Goal: Task Accomplishment & Management: Manage account settings

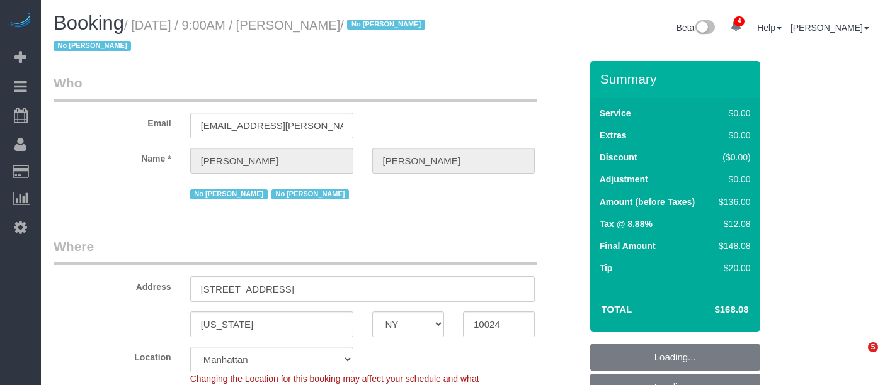
select select "NY"
select select "spot1"
select select "number:57"
select select "number:76"
select select "number:15"
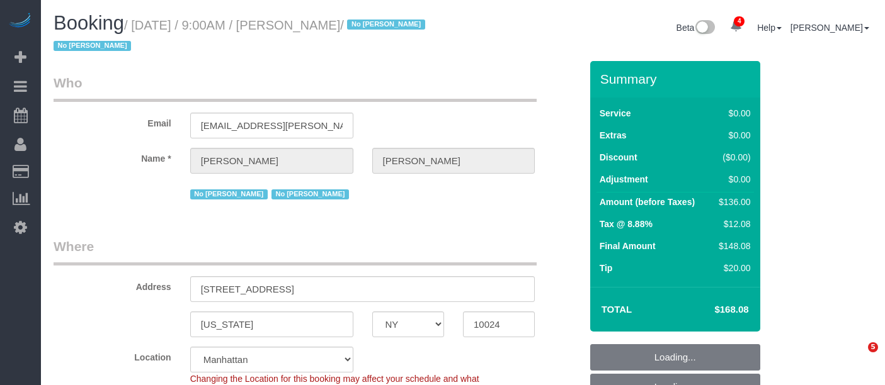
select select "number:6"
select select "1"
click at [470, 88] on legend "Who" at bounding box center [295, 88] width 483 height 28
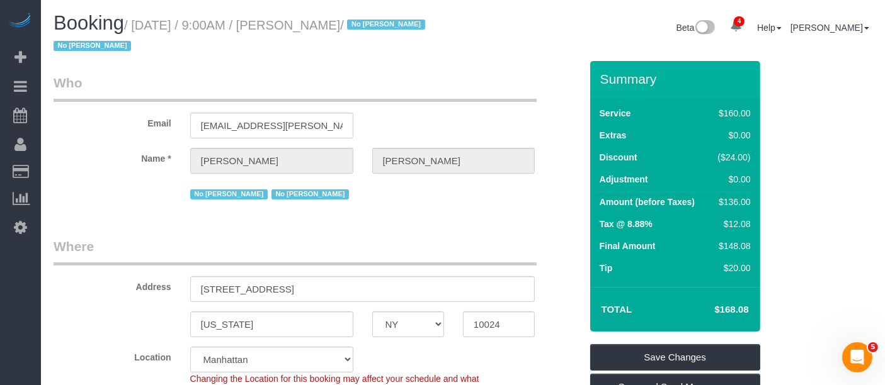
click at [475, 100] on legend "Who" at bounding box center [295, 88] width 483 height 28
click at [321, 20] on small "/ [DATE] / 9:00AM / [PERSON_NAME] / No [PERSON_NAME] No [PERSON_NAME]" at bounding box center [241, 35] width 375 height 35
click at [321, 20] on small "/ August 22, 2025 / 9:00AM / Matthew Marlow / No Katherine Poveda No Veronica R…" at bounding box center [241, 35] width 375 height 35
click at [363, 26] on small "/ August 22, 2025 / 9:00AM / Matthew Marlow / No Katherine Poveda No Veronica R…" at bounding box center [241, 35] width 375 height 35
copy small "Matthew Marlow"
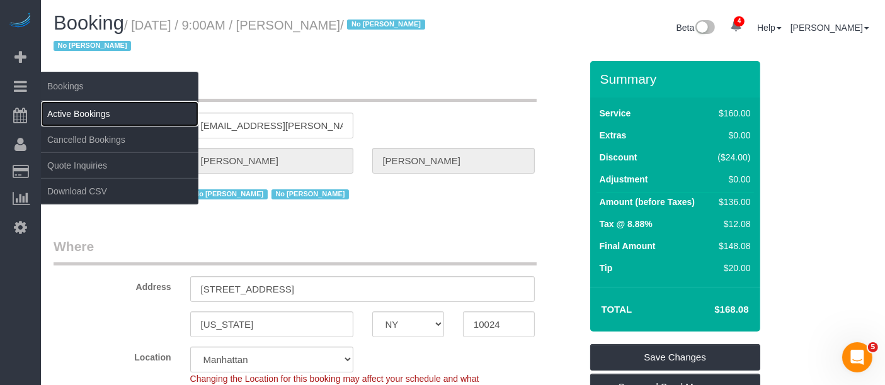
click at [72, 109] on link "Active Bookings" at bounding box center [119, 113] width 157 height 25
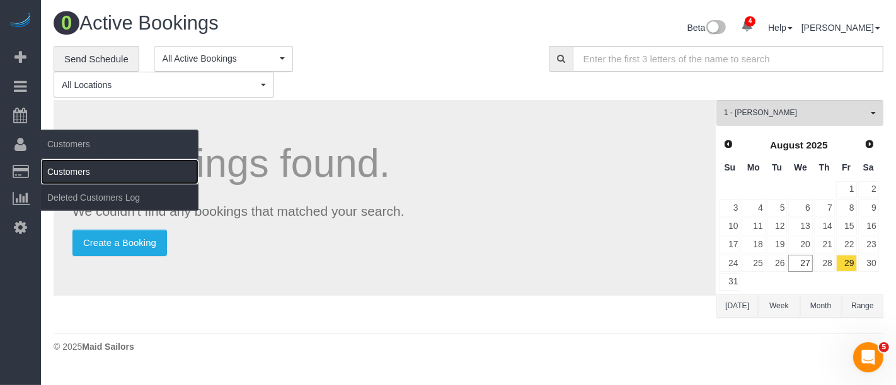
click at [71, 170] on link "Customers" at bounding box center [119, 171] width 157 height 25
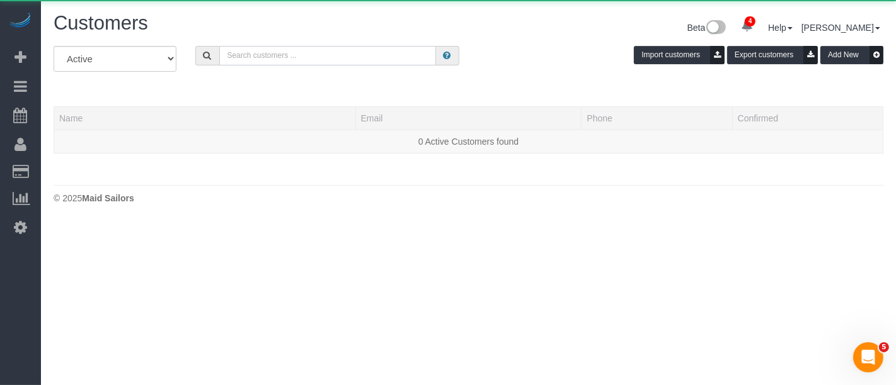
click at [296, 60] on input "text" at bounding box center [327, 56] width 217 height 20
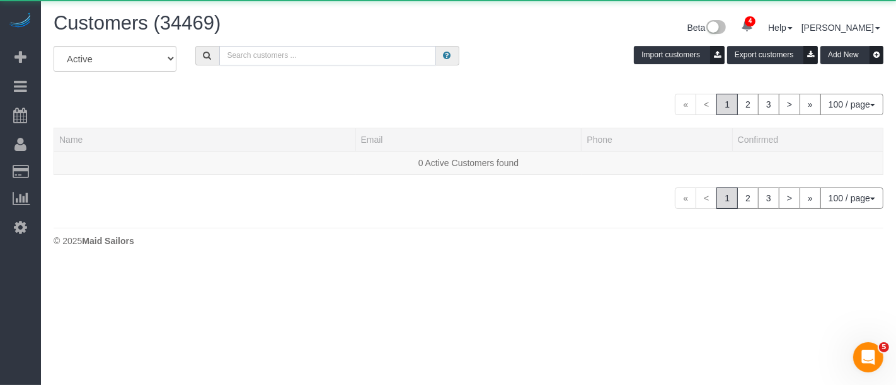
paste input "Matthew Marlow"
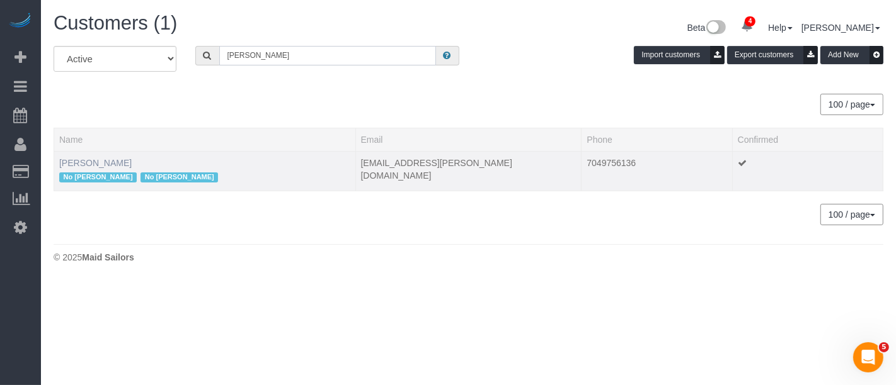
type input "Matthew Marlow"
click at [101, 162] on link "Matthew Marlow" at bounding box center [95, 163] width 72 height 10
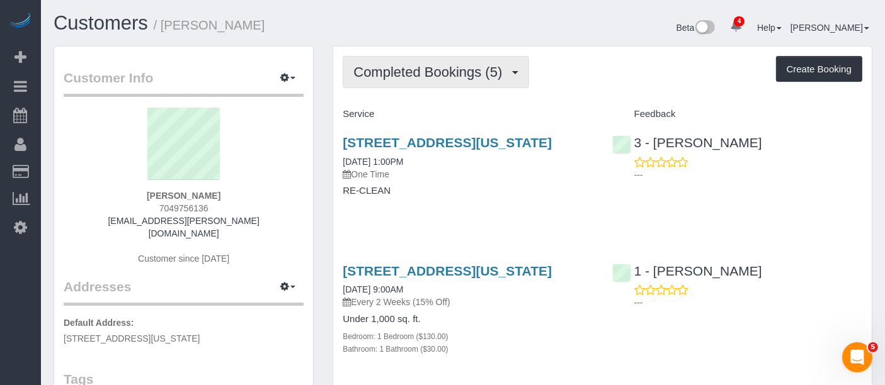
click at [480, 71] on span "Completed Bookings (5)" at bounding box center [430, 72] width 155 height 16
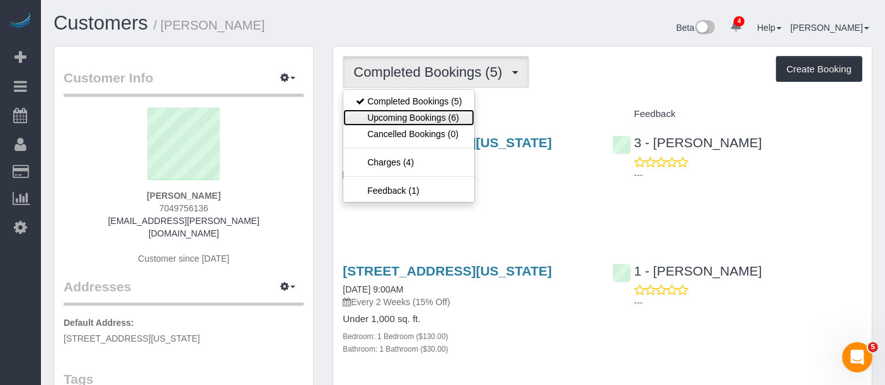
click at [462, 120] on link "Upcoming Bookings (6)" at bounding box center [408, 118] width 131 height 16
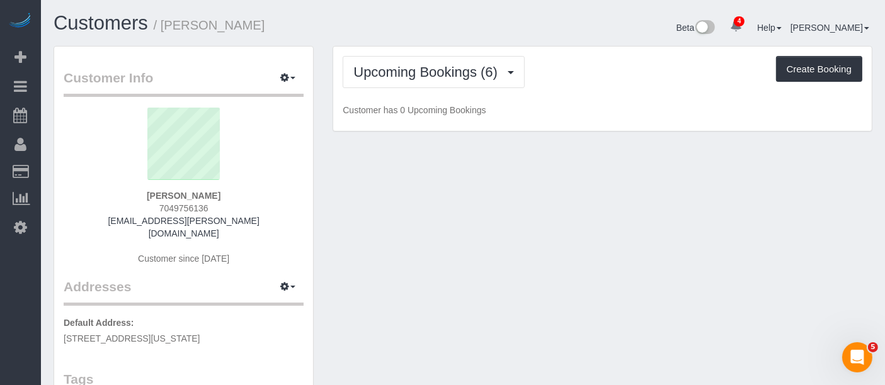
click at [603, 98] on div "Upcoming Bookings (6) Completed Bookings (5) Upcoming Bookings (6) Cancelled Bo…" at bounding box center [602, 89] width 538 height 85
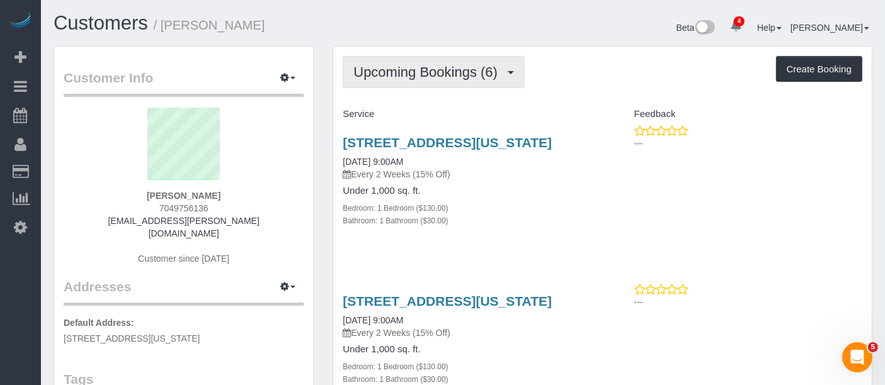
click at [467, 80] on button "Upcoming Bookings (6)" at bounding box center [434, 72] width 182 height 32
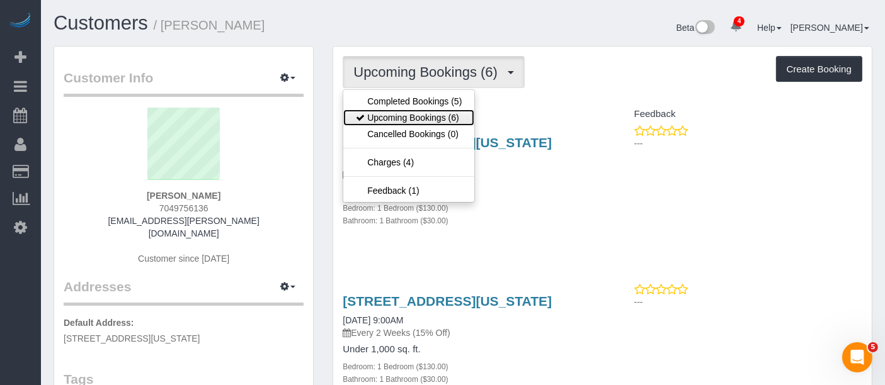
click at [462, 117] on link "Upcoming Bookings (6)" at bounding box center [408, 118] width 131 height 16
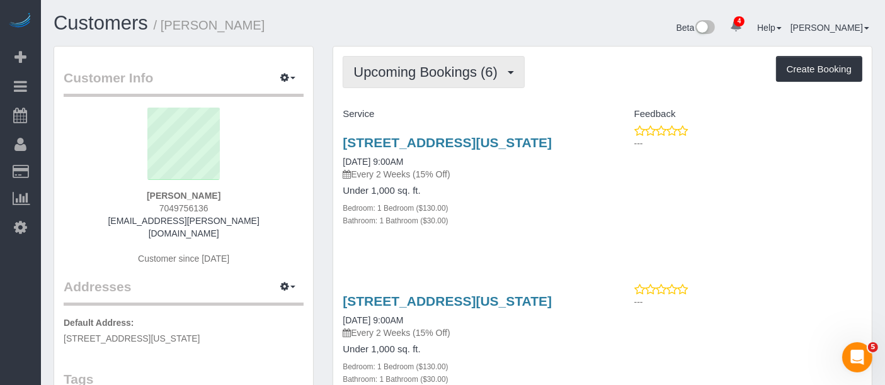
click at [420, 70] on span "Upcoming Bookings (6)" at bounding box center [428, 72] width 151 height 16
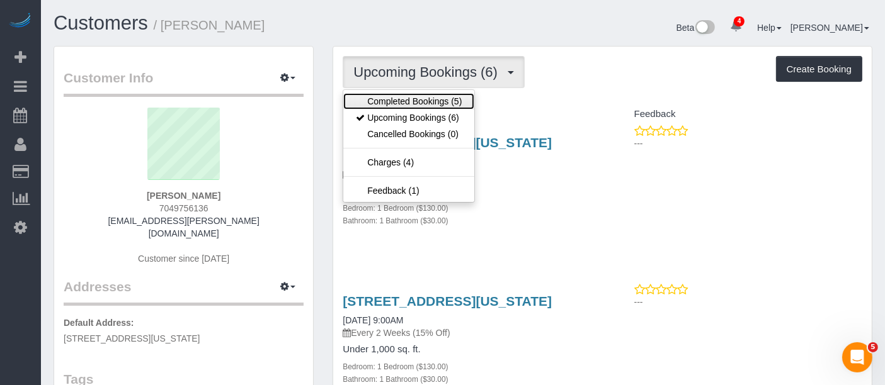
click at [417, 101] on link "Completed Bookings (5)" at bounding box center [408, 101] width 131 height 16
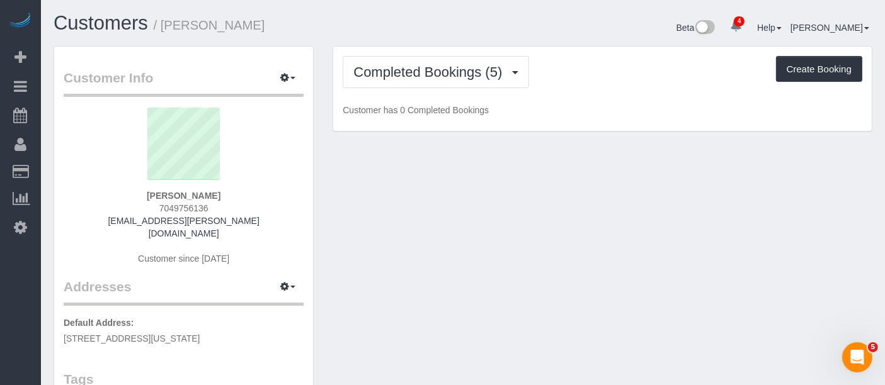
click at [578, 96] on div "Completed Bookings (5) Completed Bookings (5) Upcoming Bookings (6) Cancelled B…" at bounding box center [602, 89] width 538 height 85
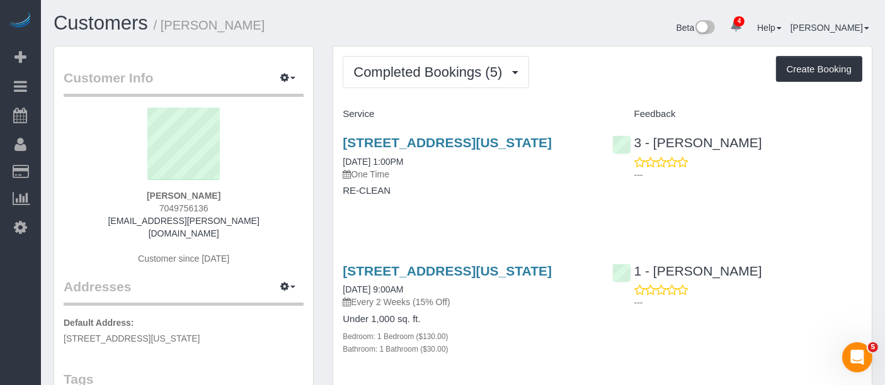
click at [564, 77] on div "Completed Bookings (5) Completed Bookings (5) Upcoming Bookings (6) Cancelled B…" at bounding box center [603, 72] width 520 height 32
drag, startPoint x: 201, startPoint y: 195, endPoint x: 228, endPoint y: 195, distance: 27.1
click at [228, 195] on div "Matthew Marlow 7049756136 matt.d.marlow@gmail.com Customer since 2025" at bounding box center [184, 193] width 240 height 170
copy strong "Matthew Marlow"
click at [603, 82] on div "Completed Bookings (5) Completed Bookings (5) Upcoming Bookings (6) Cancelled B…" at bounding box center [603, 72] width 520 height 32
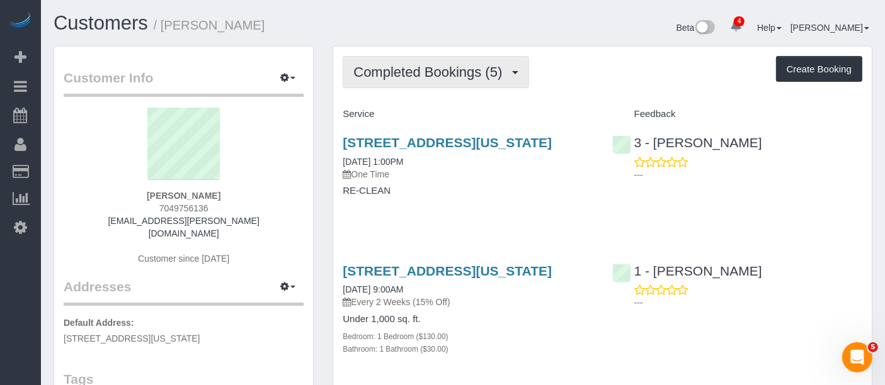
click at [436, 85] on button "Completed Bookings (5)" at bounding box center [436, 72] width 186 height 32
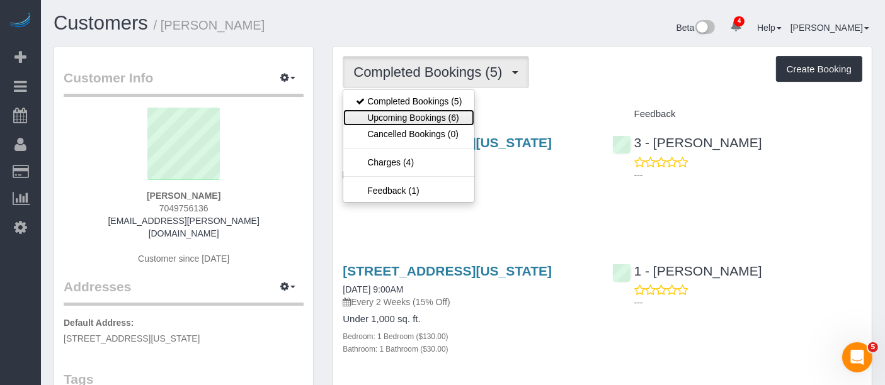
click at [431, 117] on link "Upcoming Bookings (6)" at bounding box center [408, 118] width 131 height 16
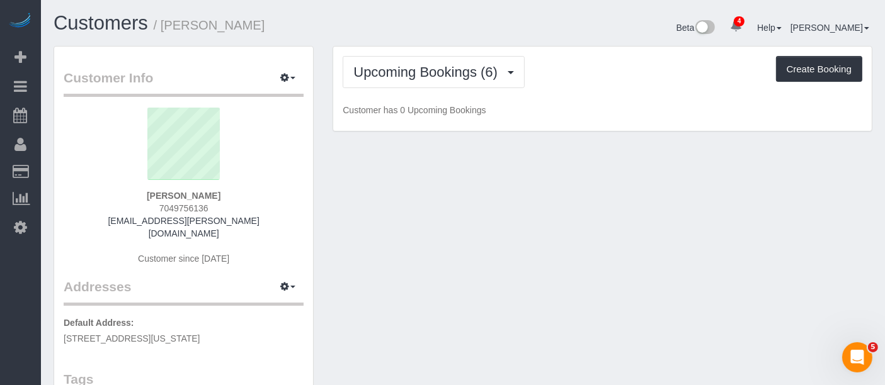
click at [574, 91] on div "Upcoming Bookings (6) Completed Bookings (5) Upcoming Bookings (6) Cancelled Bo…" at bounding box center [602, 89] width 538 height 85
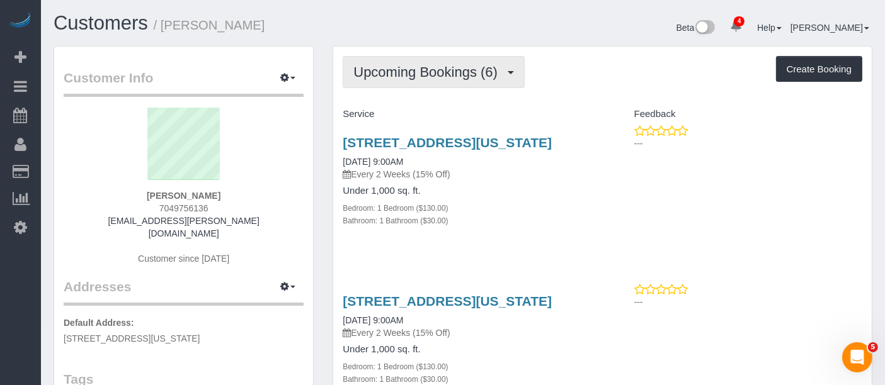
click at [414, 72] on span "Upcoming Bookings (6)" at bounding box center [428, 72] width 151 height 16
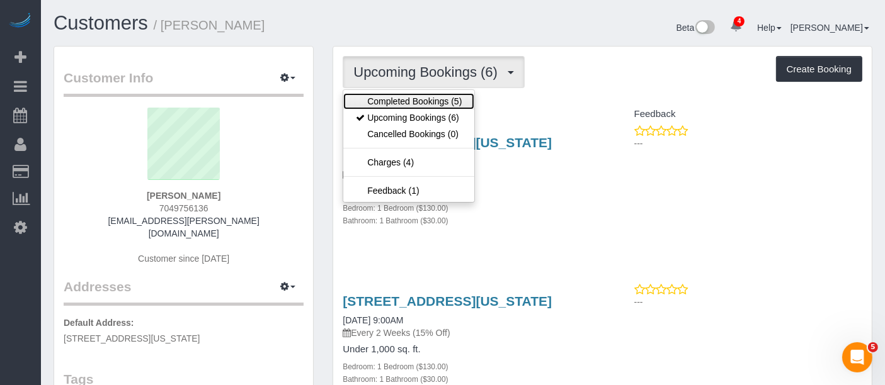
click at [409, 99] on link "Completed Bookings (5)" at bounding box center [408, 101] width 131 height 16
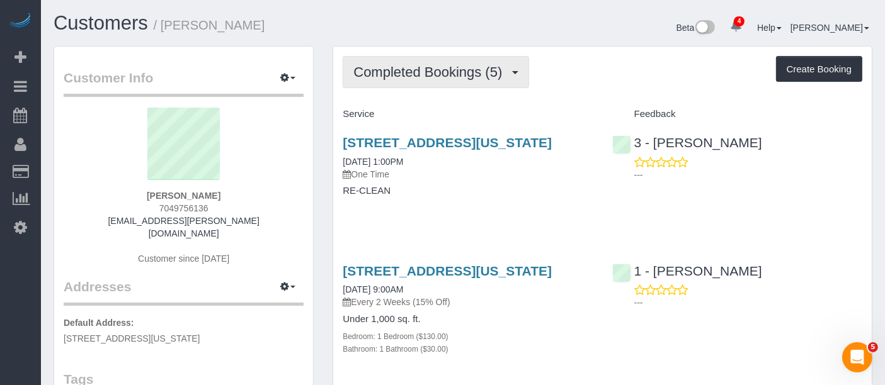
click at [428, 60] on button "Completed Bookings (5)" at bounding box center [436, 72] width 186 height 32
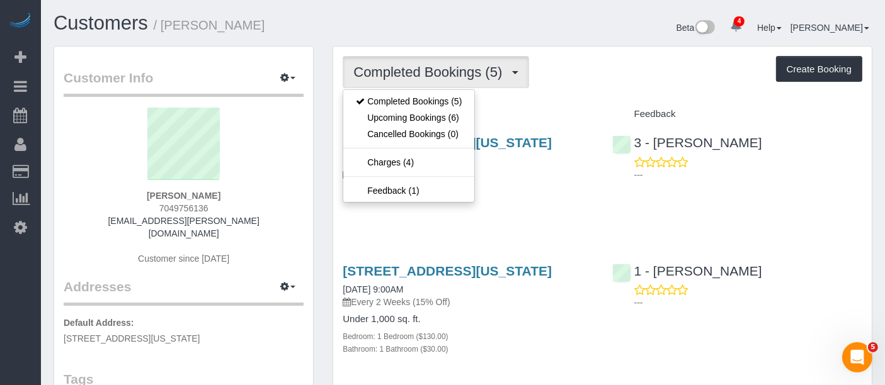
click at [590, 63] on div "Completed Bookings (5) Completed Bookings (5) Upcoming Bookings (6) Cancelled B…" at bounding box center [603, 72] width 520 height 32
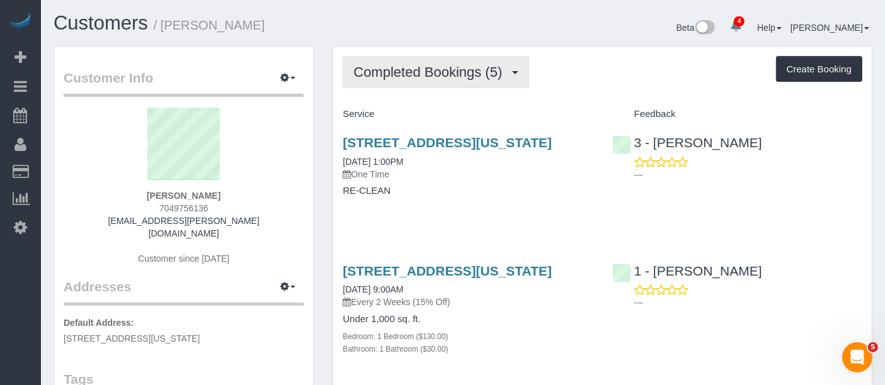
click at [459, 69] on span "Completed Bookings (5)" at bounding box center [430, 72] width 155 height 16
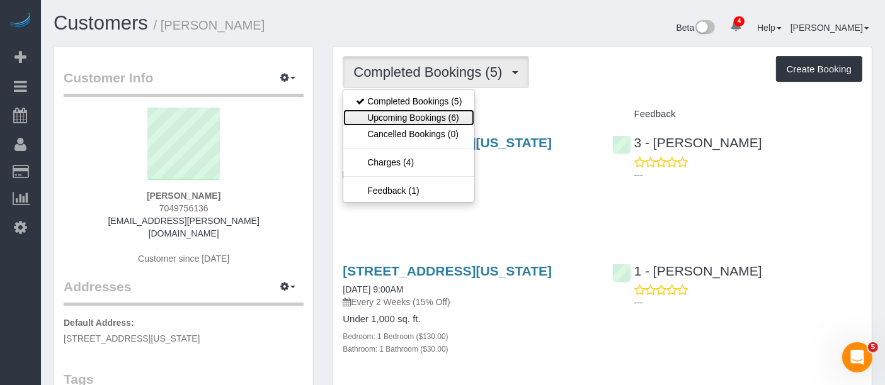
click at [453, 115] on link "Upcoming Bookings (6)" at bounding box center [408, 118] width 131 height 16
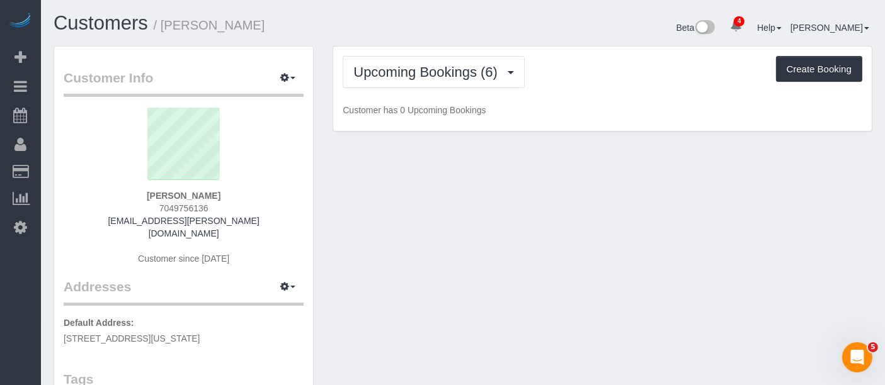
click at [550, 91] on div "Upcoming Bookings (6) Completed Bookings (5) Upcoming Bookings (6) Cancelled Bo…" at bounding box center [602, 89] width 538 height 85
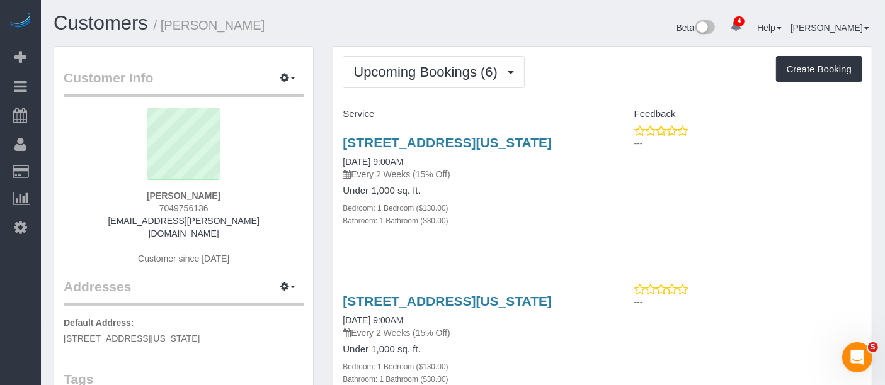
click at [579, 81] on div "Upcoming Bookings (6) Completed Bookings (5) Upcoming Bookings (6) Cancelled Bo…" at bounding box center [603, 72] width 520 height 32
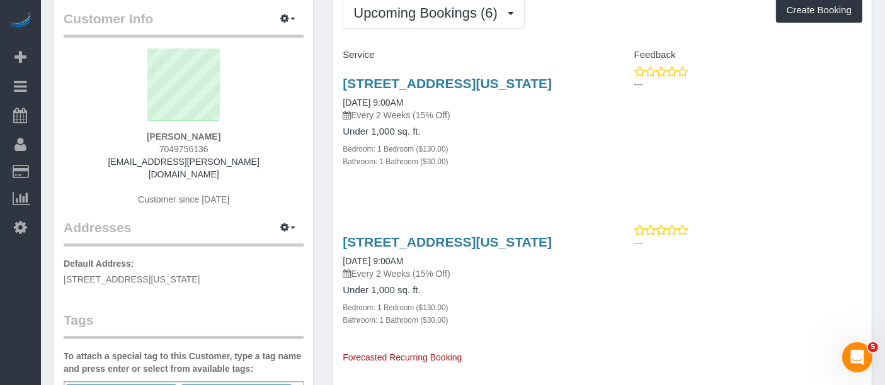
scroll to position [210, 0]
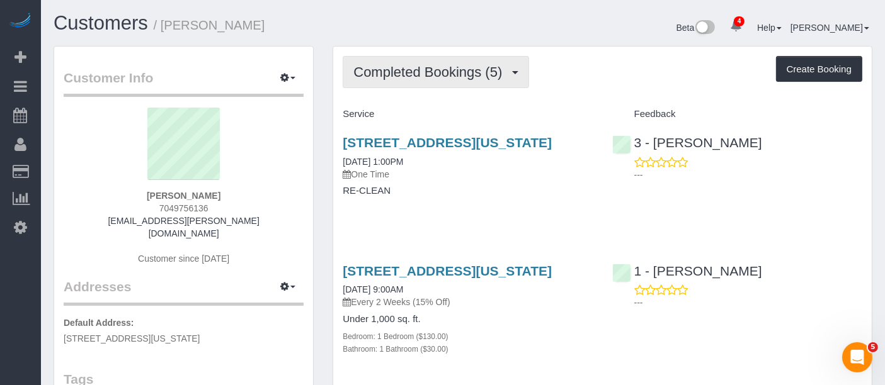
click at [428, 78] on span "Completed Bookings (5)" at bounding box center [430, 72] width 155 height 16
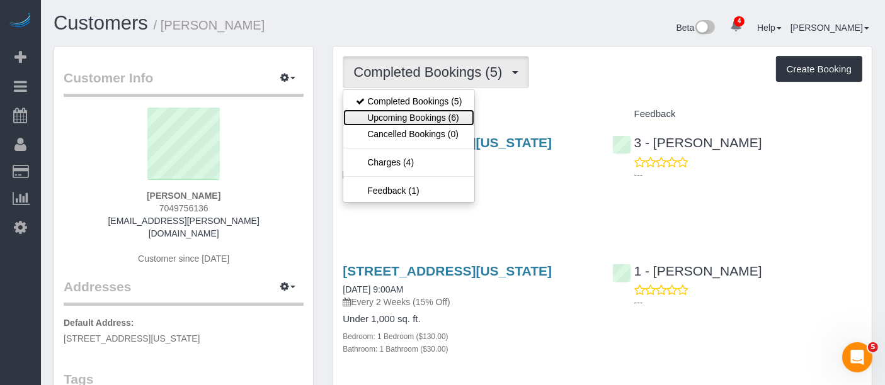
click at [426, 112] on link "Upcoming Bookings (6)" at bounding box center [408, 118] width 131 height 16
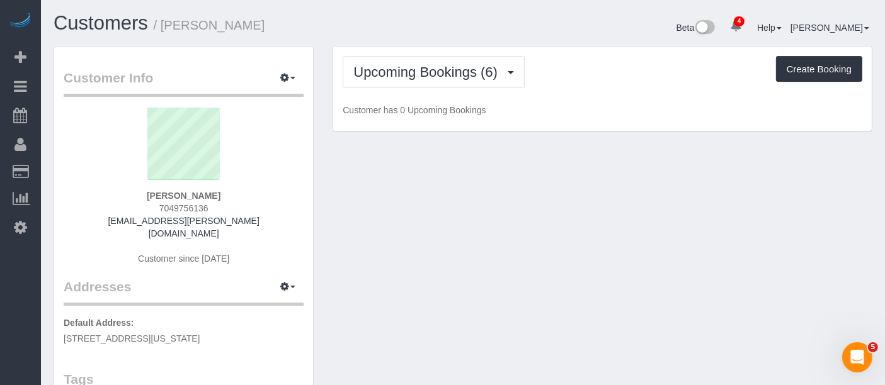
click at [550, 76] on div "Upcoming Bookings (6) Completed Bookings (5) Upcoming Bookings (6) Cancelled Bo…" at bounding box center [603, 72] width 520 height 32
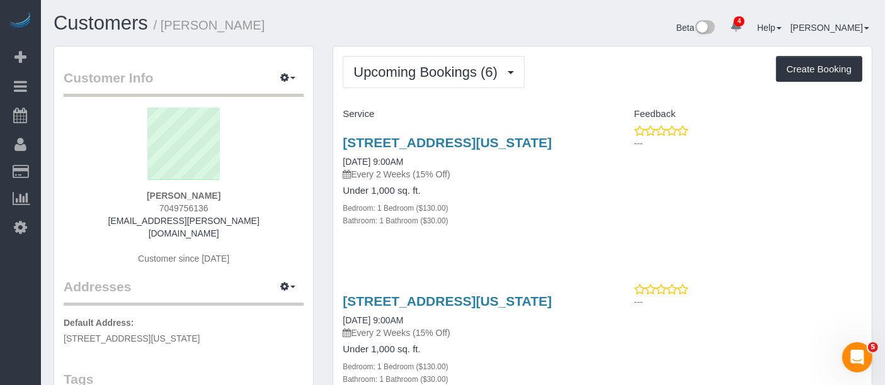
click at [559, 25] on div "Beta 4 Your Notifications You have 0 alerts × You have 5 to charge for 08/26/20…" at bounding box center [672, 29] width 419 height 33
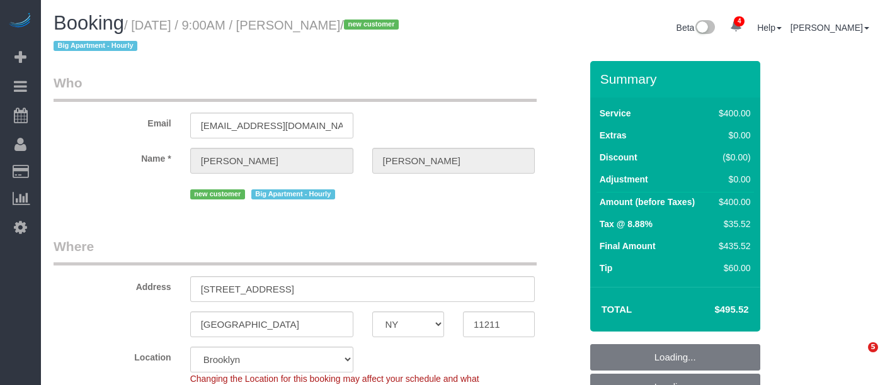
select select "NY"
select select "object:675"
select select "string:US"
select select "spot1"
select select "number:56"
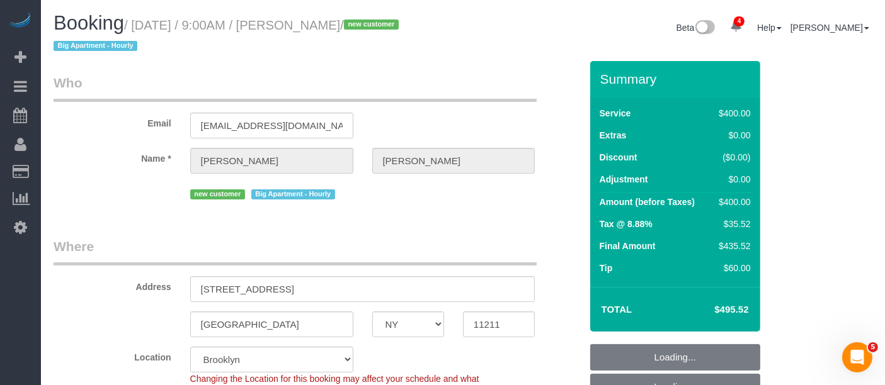
select select "number:71"
select select "number:15"
select select "number:5"
select select "string:stripe-pm_1S0AFY4VGloSiKo7VpRWYcWE"
select select "300"
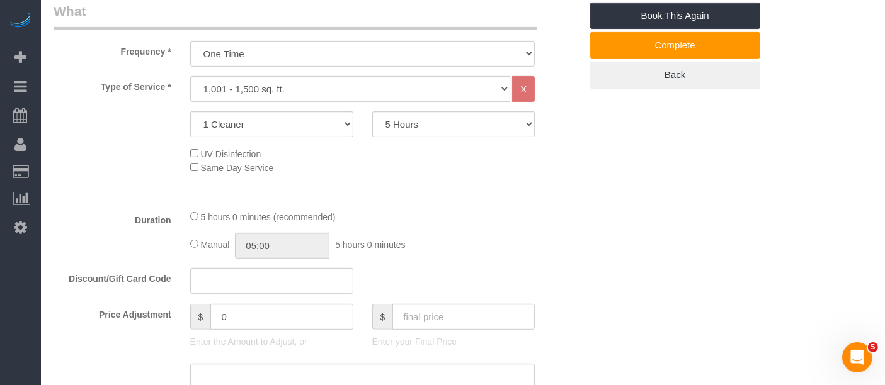
scroll to position [559, 0]
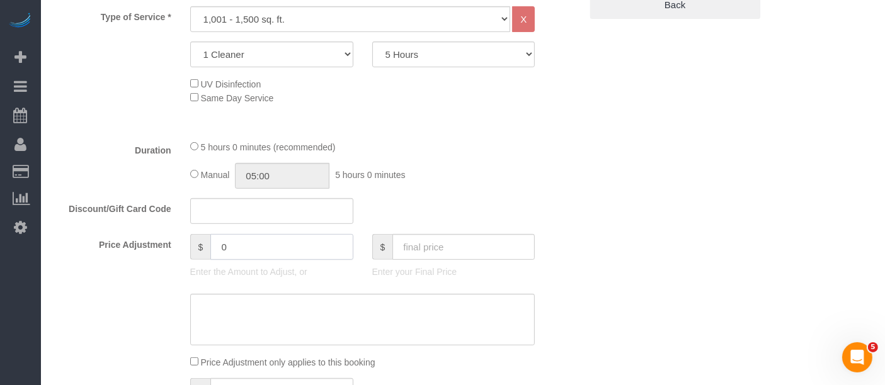
click at [151, 253] on div "Price Adjustment $ 0 Enter the Amount to Adjust, or $ Enter your Final Price" at bounding box center [317, 259] width 546 height 50
type input "-80"
click at [263, 309] on textarea at bounding box center [362, 320] width 345 height 52
type textarea "a"
type textarea "m"
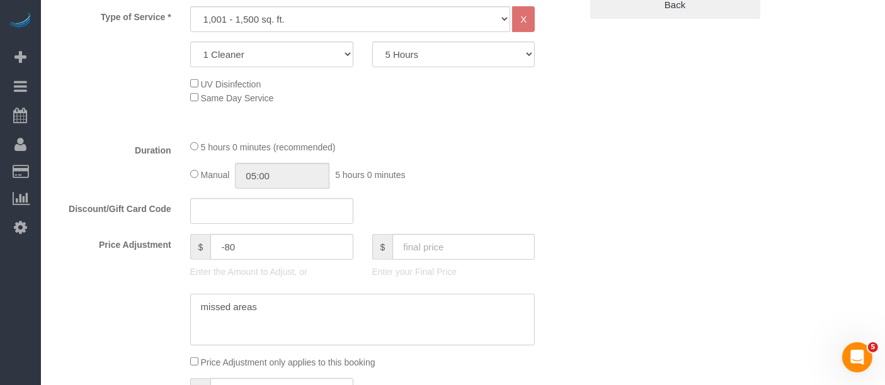
type textarea "missed areas"
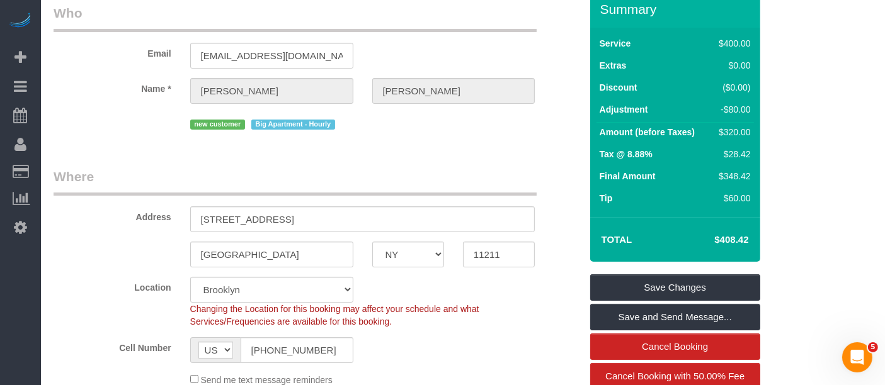
scroll to position [210, 0]
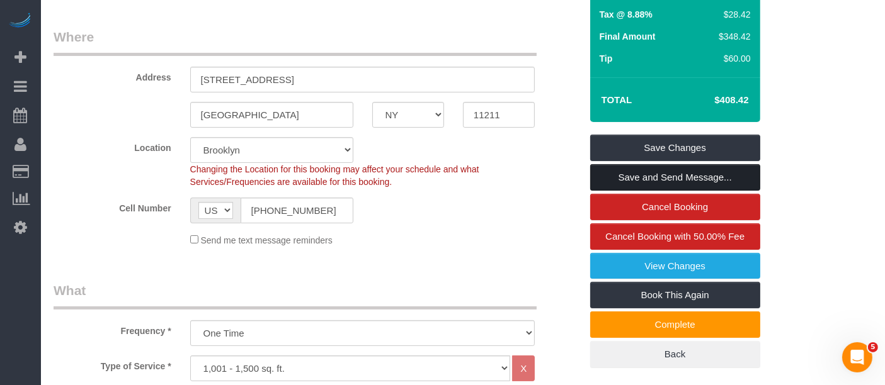
click at [681, 177] on link "Save and Send Message..." at bounding box center [675, 177] width 170 height 26
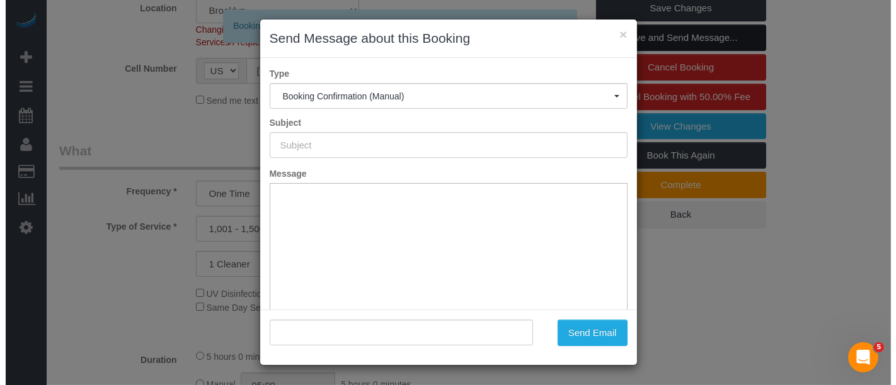
scroll to position [419, 0]
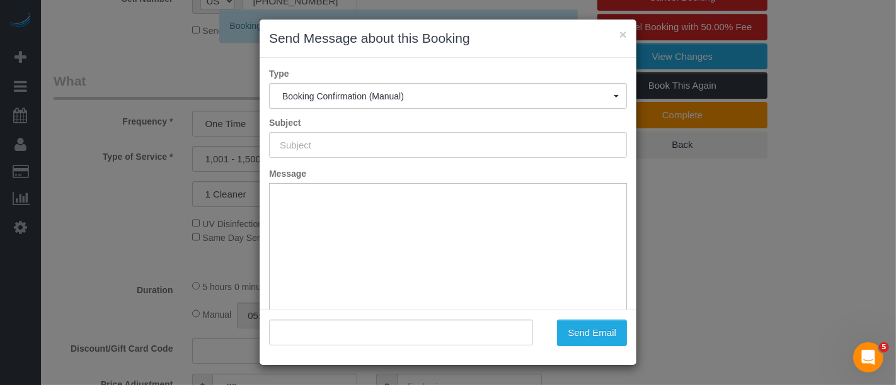
type input "Cleaning Confirmed for 08/27/2025 at 9:00am"
type input ""Amanda Cohen" <amcohen05@gmail.com>"
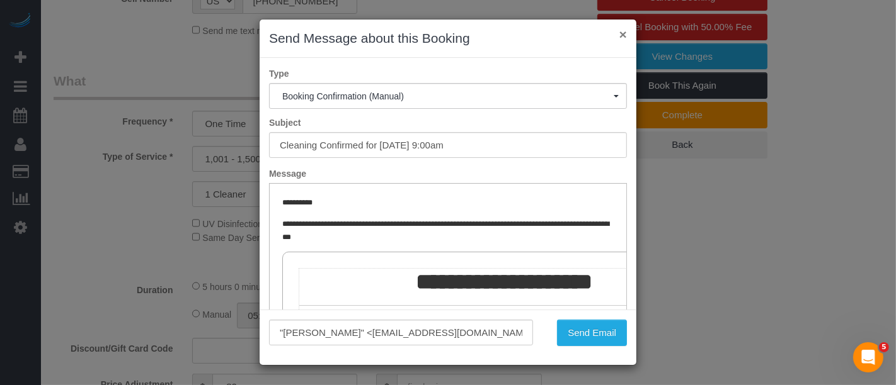
click at [623, 33] on button "×" at bounding box center [623, 34] width 8 height 13
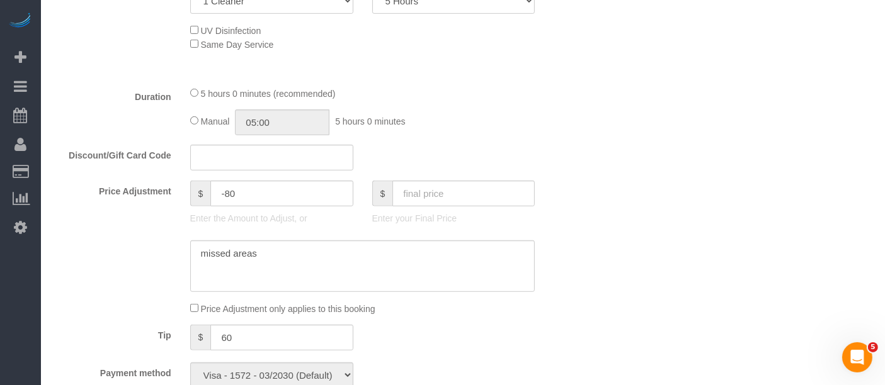
scroll to position [222, 0]
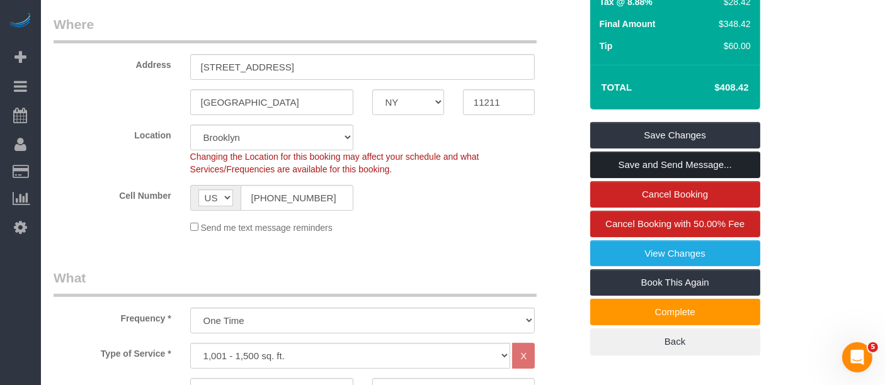
click at [686, 160] on link "Save and Send Message..." at bounding box center [675, 165] width 170 height 26
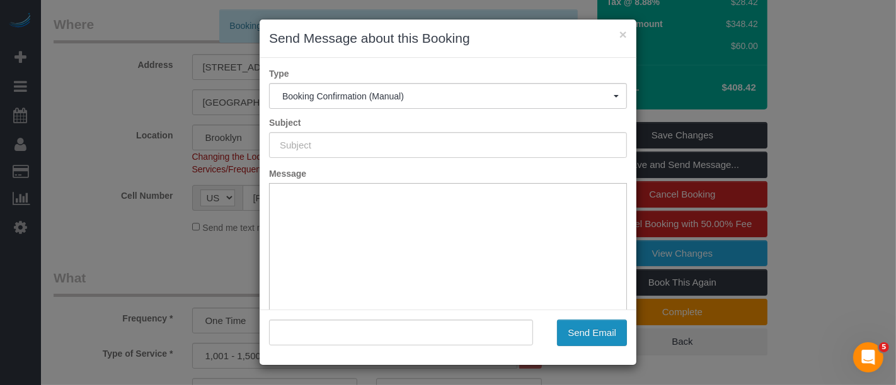
scroll to position [0, 0]
type input "Cleaning Confirmed for 08/27/2025 at 9:00am"
type input ""Amanda Cohen" <amcohen05@gmail.com>"
drag, startPoint x: 593, startPoint y: 333, endPoint x: 316, endPoint y: 328, distance: 276.5
click at [593, 333] on button "Send Email" at bounding box center [592, 333] width 70 height 26
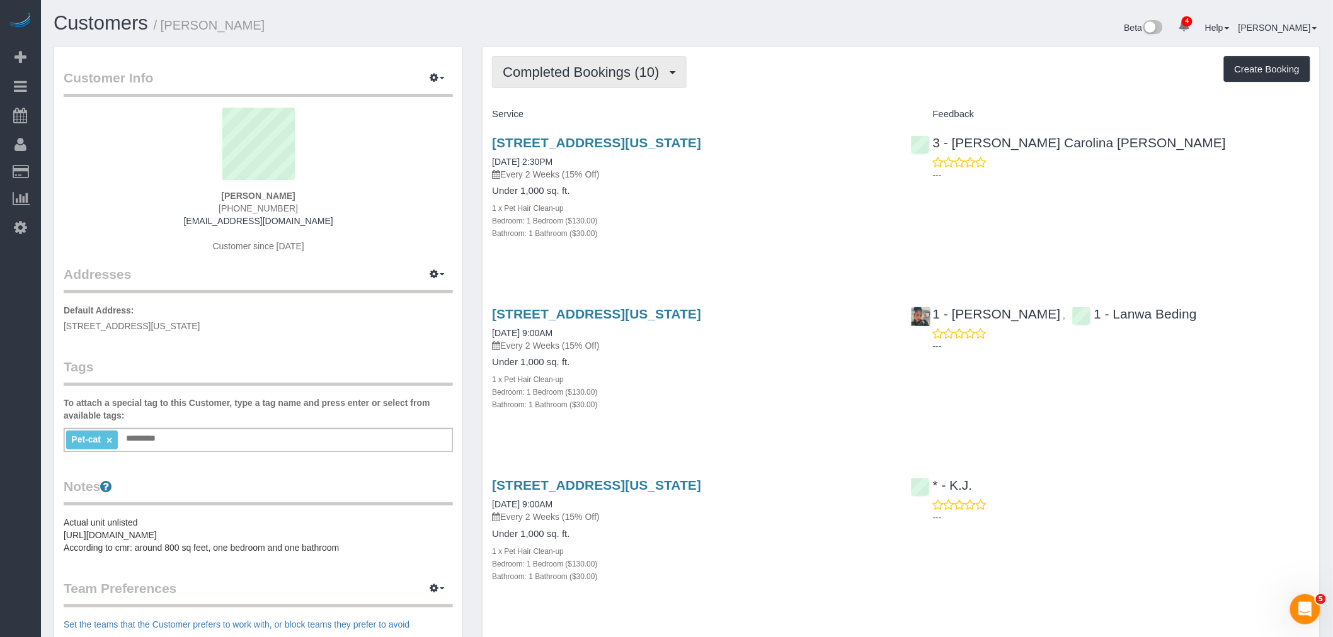
click at [596, 88] on button "Completed Bookings (10)" at bounding box center [589, 72] width 194 height 32
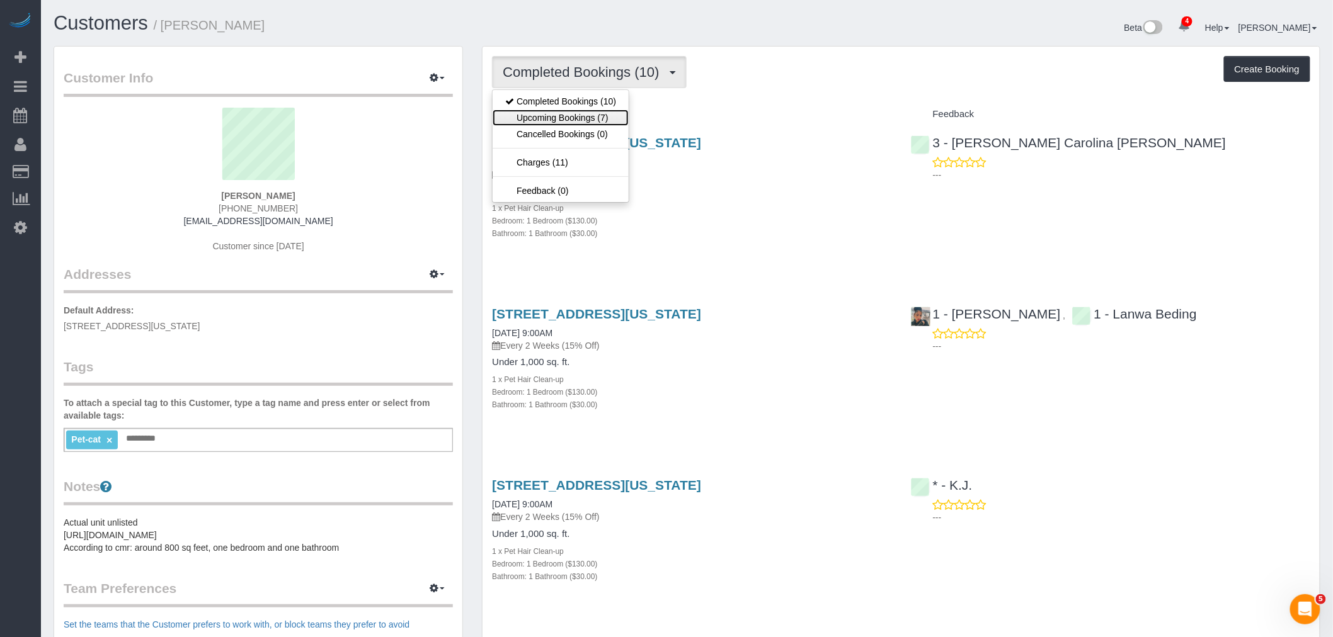
click at [590, 117] on link "Upcoming Bookings (7)" at bounding box center [561, 118] width 136 height 16
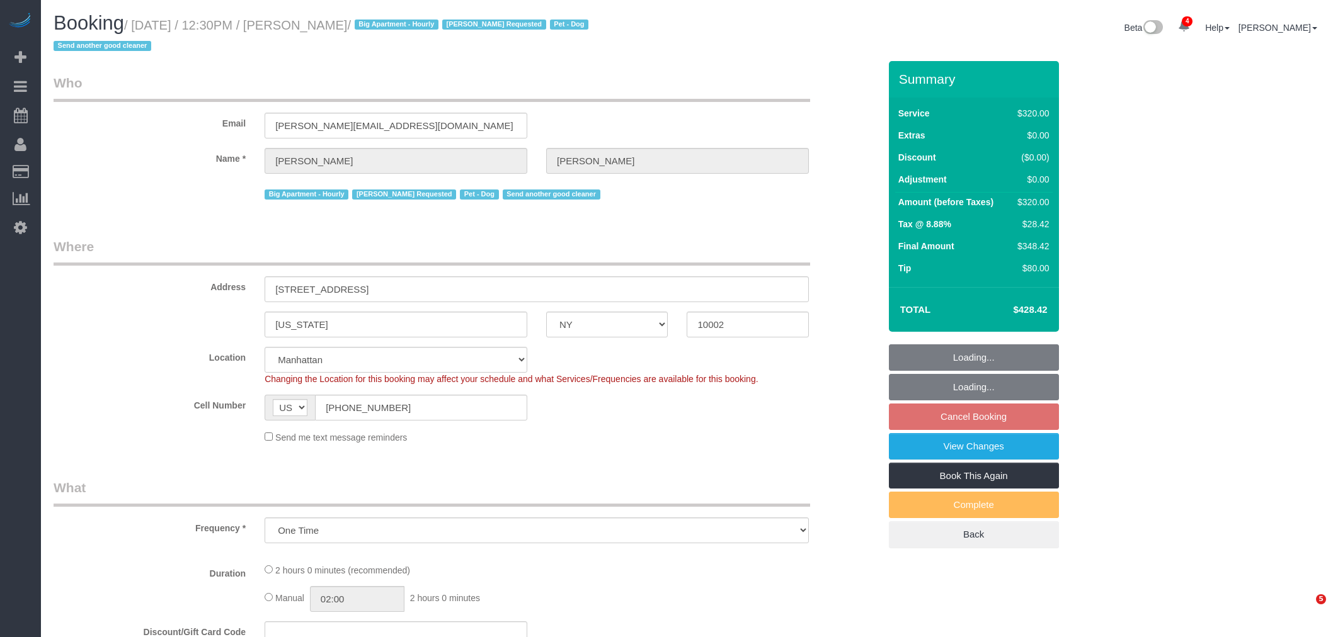
select select "NY"
select select "2"
select select "number:60"
select select "number:75"
select select "number:13"
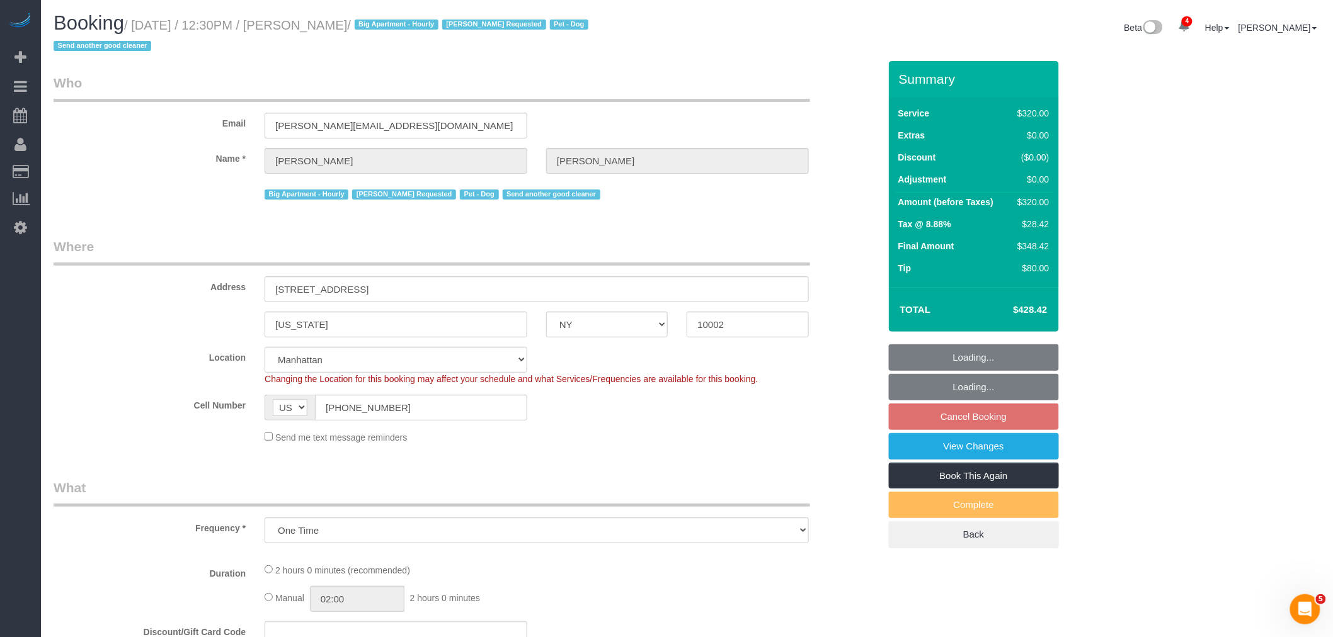
select select "number:7"
select select "object:966"
select select "string:stripe-pm_1RnPJq4VGloSiKo7PgNCzlxG"
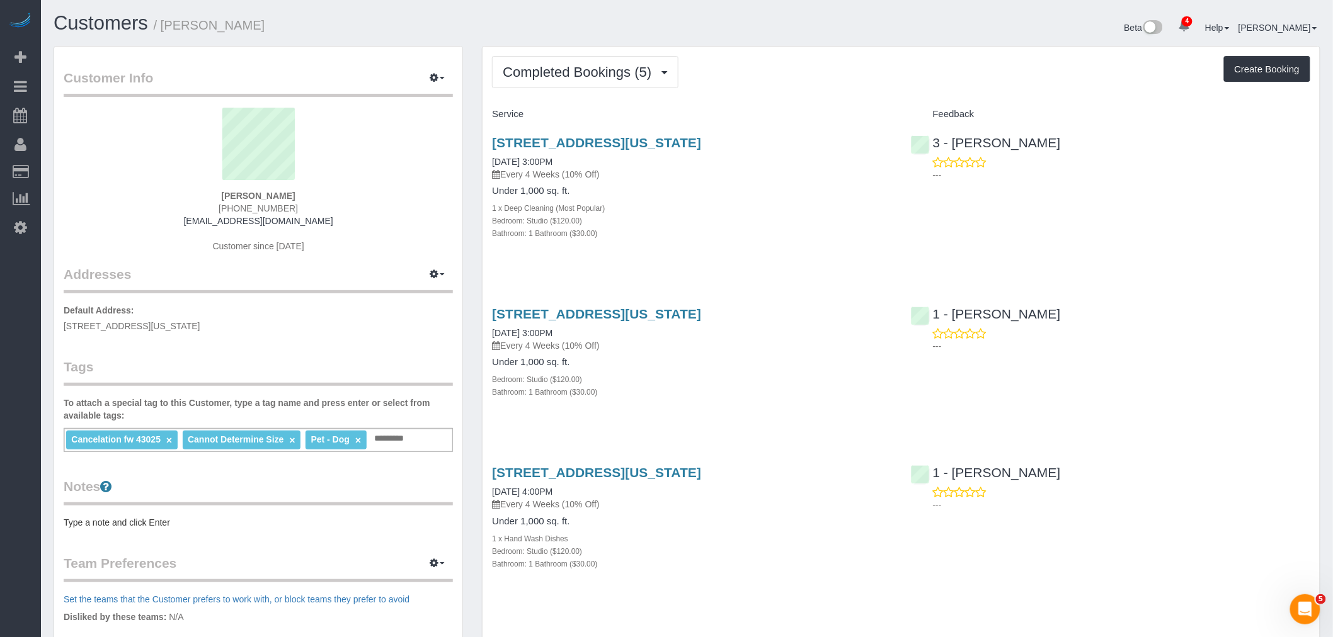
click at [770, 93] on div "Completed Bookings (5) Completed Bookings (5) Upcoming Bookings (6) Cancelled B…" at bounding box center [900, 513] width 837 height 932
click at [578, 84] on button "Completed Bookings (5)" at bounding box center [585, 72] width 186 height 32
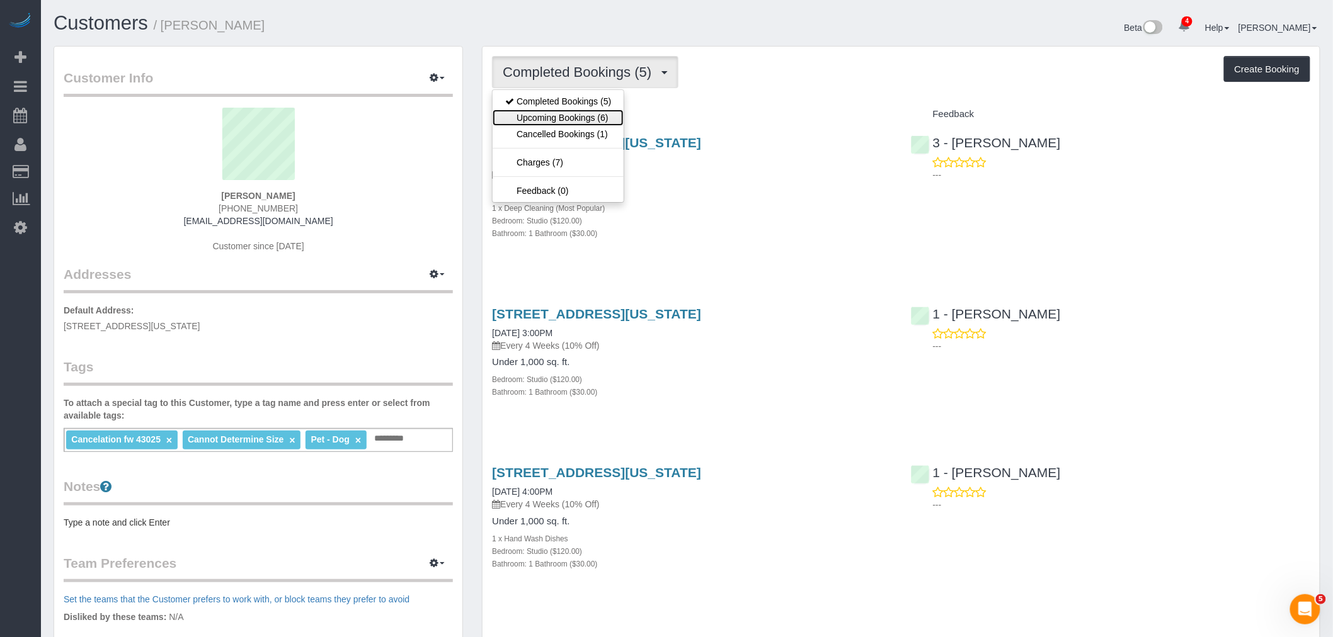
drag, startPoint x: 583, startPoint y: 120, endPoint x: 684, endPoint y: 120, distance: 101.4
click at [583, 120] on link "Upcoming Bookings (6)" at bounding box center [558, 118] width 131 height 16
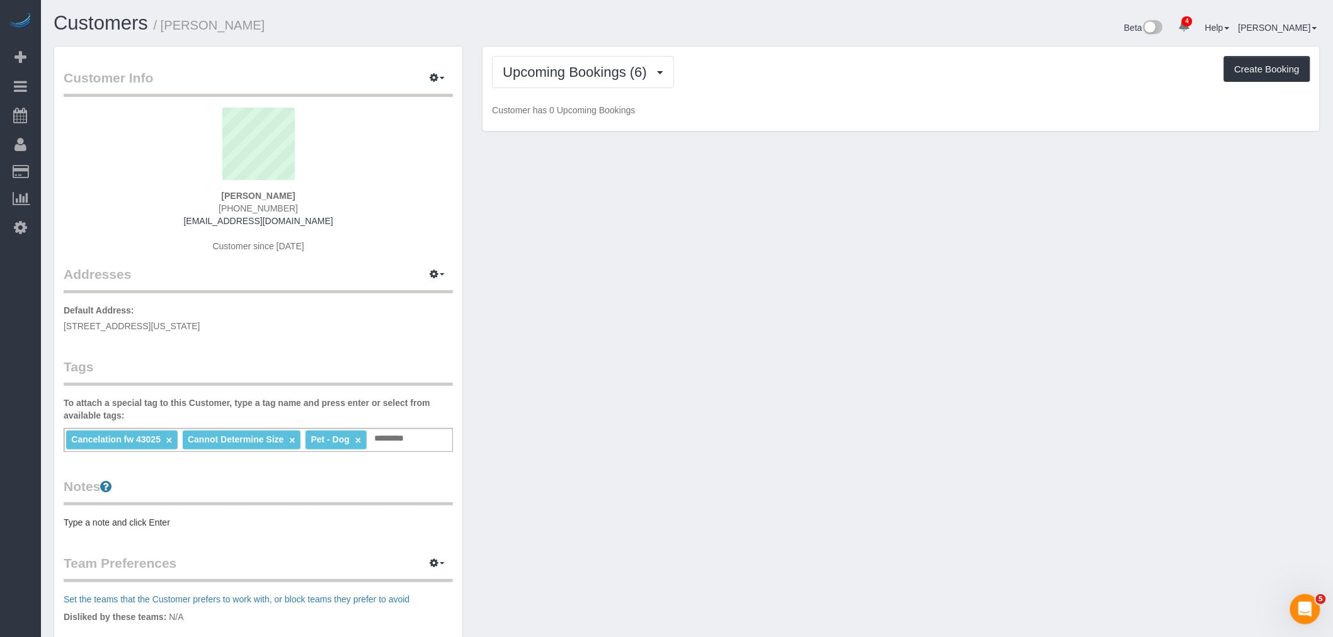
click at [857, 118] on div "Upcoming Bookings (6) Completed Bookings (5) Upcoming Bookings (6) Cancelled Bo…" at bounding box center [900, 89] width 837 height 85
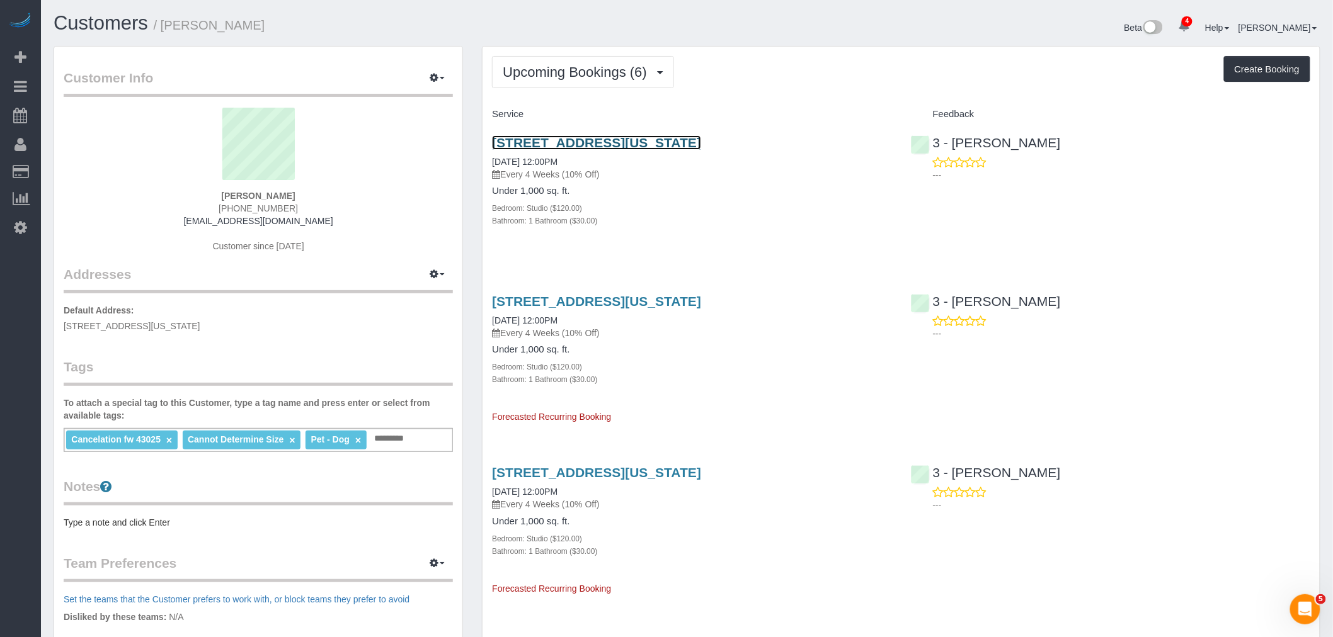
click at [671, 137] on link "240 West 73rd Street, Apt. 1405, New York, NY 10023" at bounding box center [596, 142] width 209 height 14
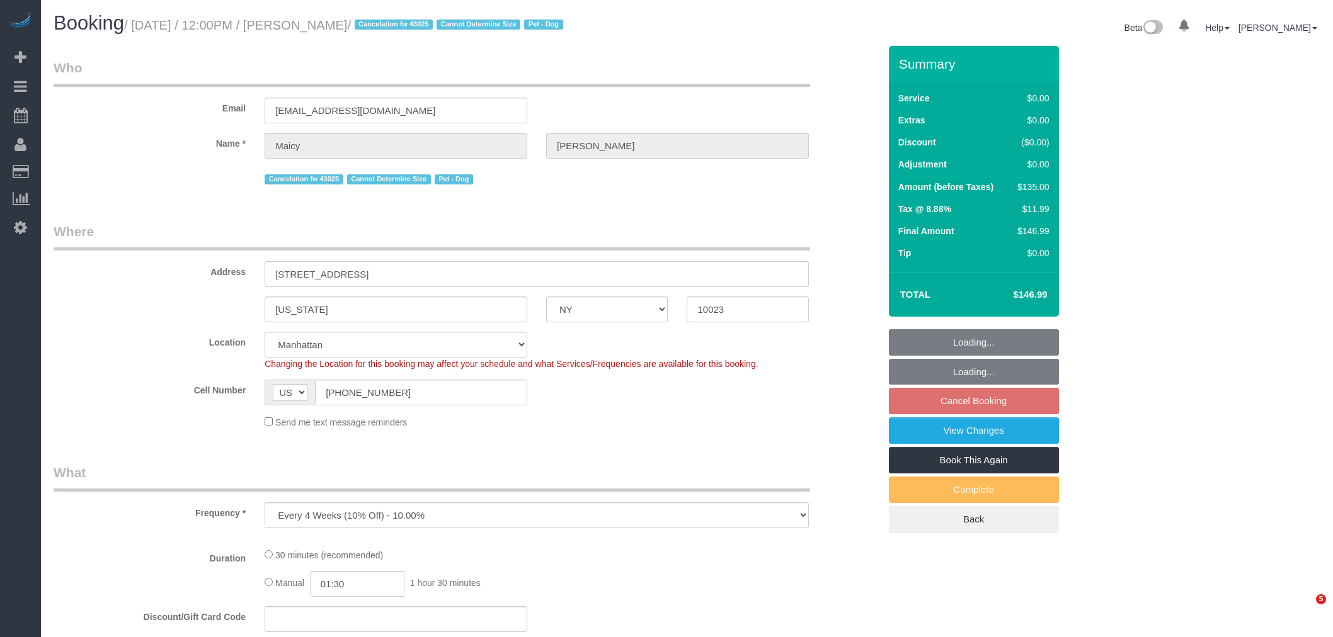
select select "NY"
select select "string:stripe-pm_1RPR7T4VGloSiKo7ZISvdzY3"
select select "number:58"
select select "number:76"
select select "number:13"
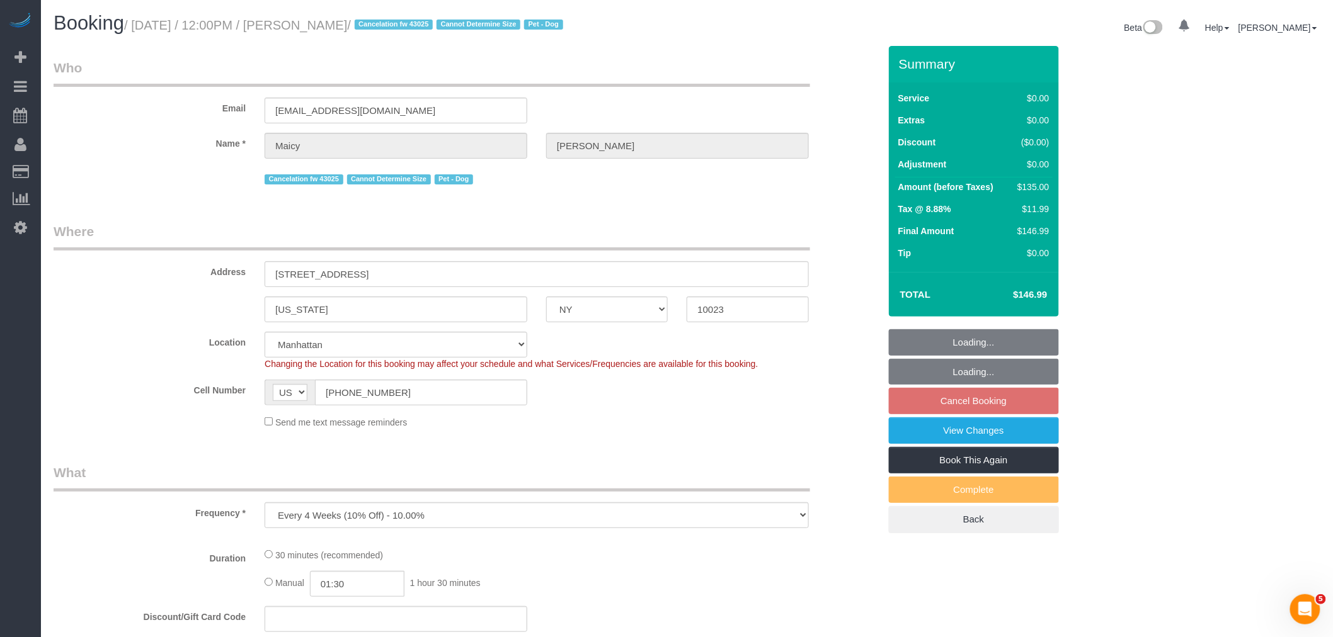
select select "number:5"
select select "object:918"
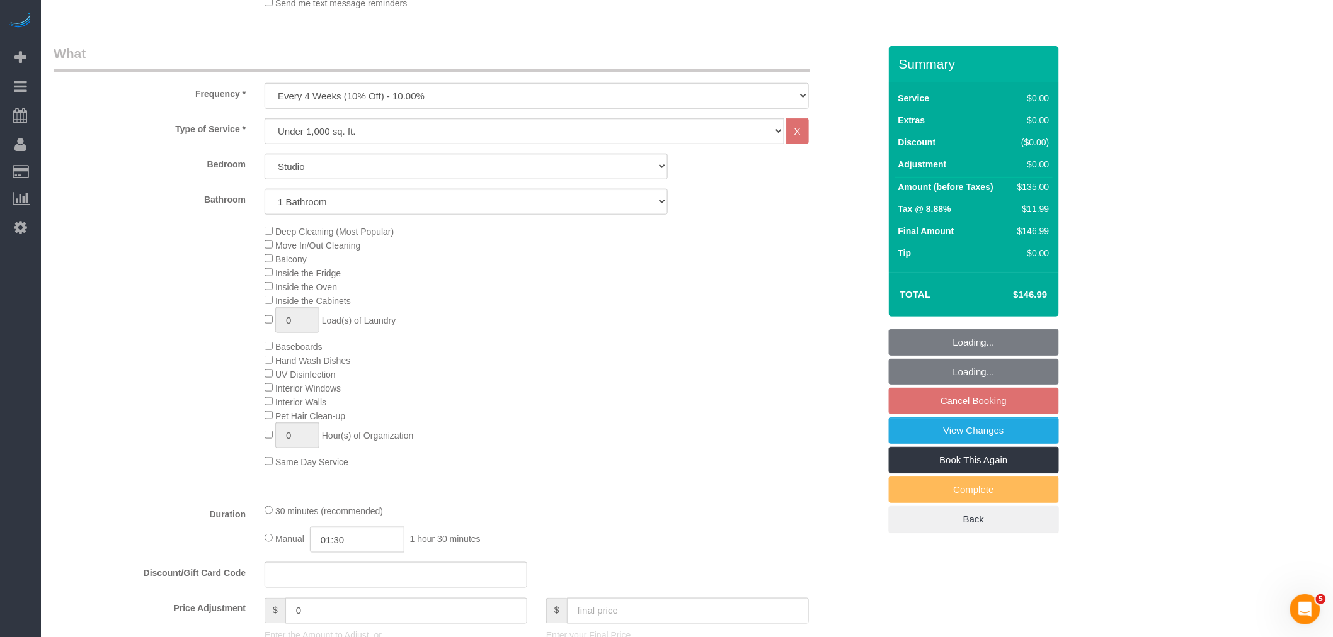
select select "spot5"
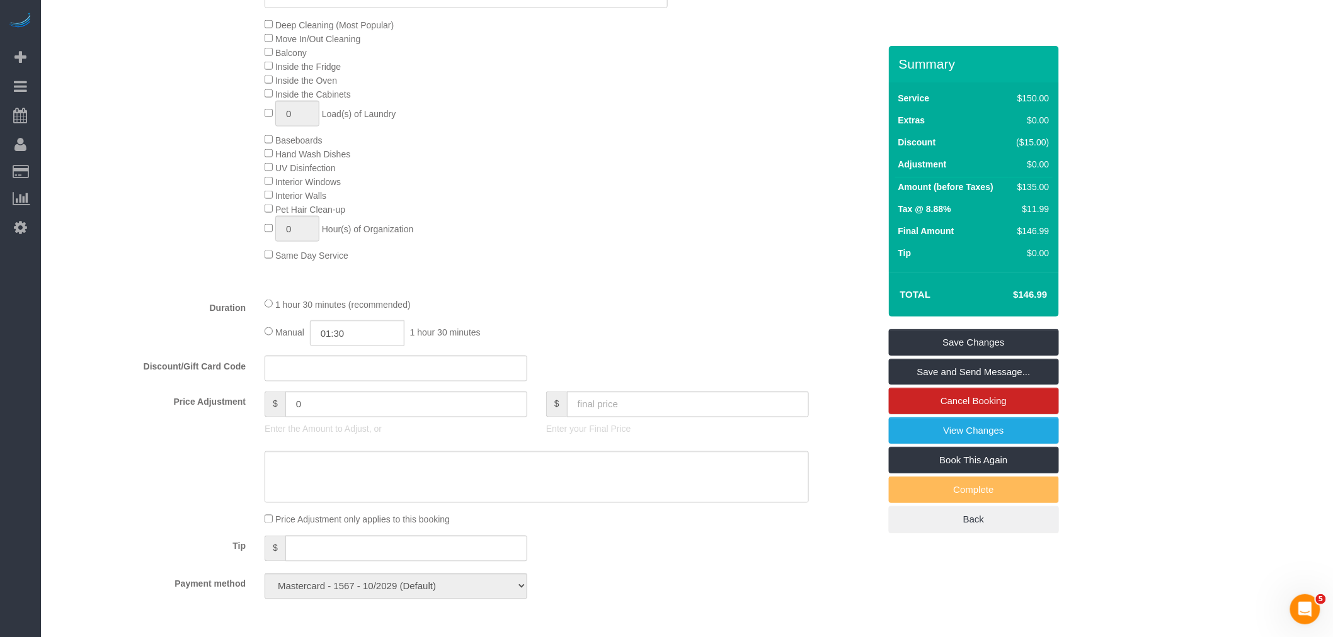
scroll to position [770, 0]
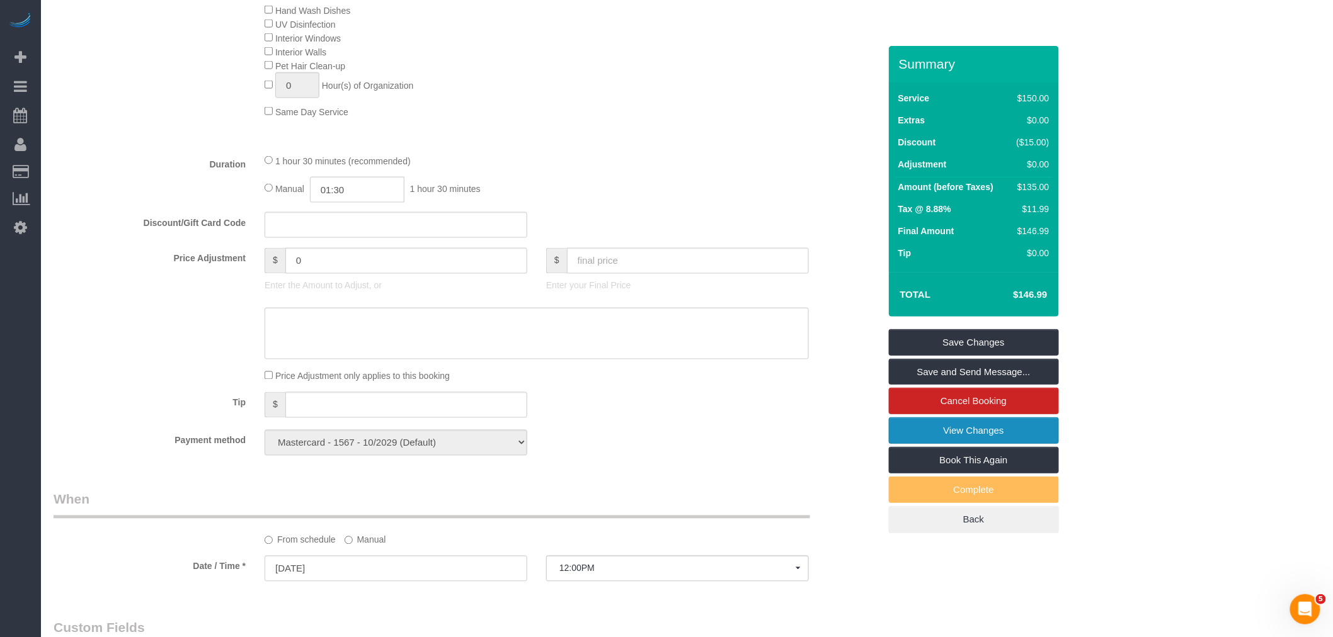
click at [964, 431] on link "View Changes" at bounding box center [974, 431] width 170 height 26
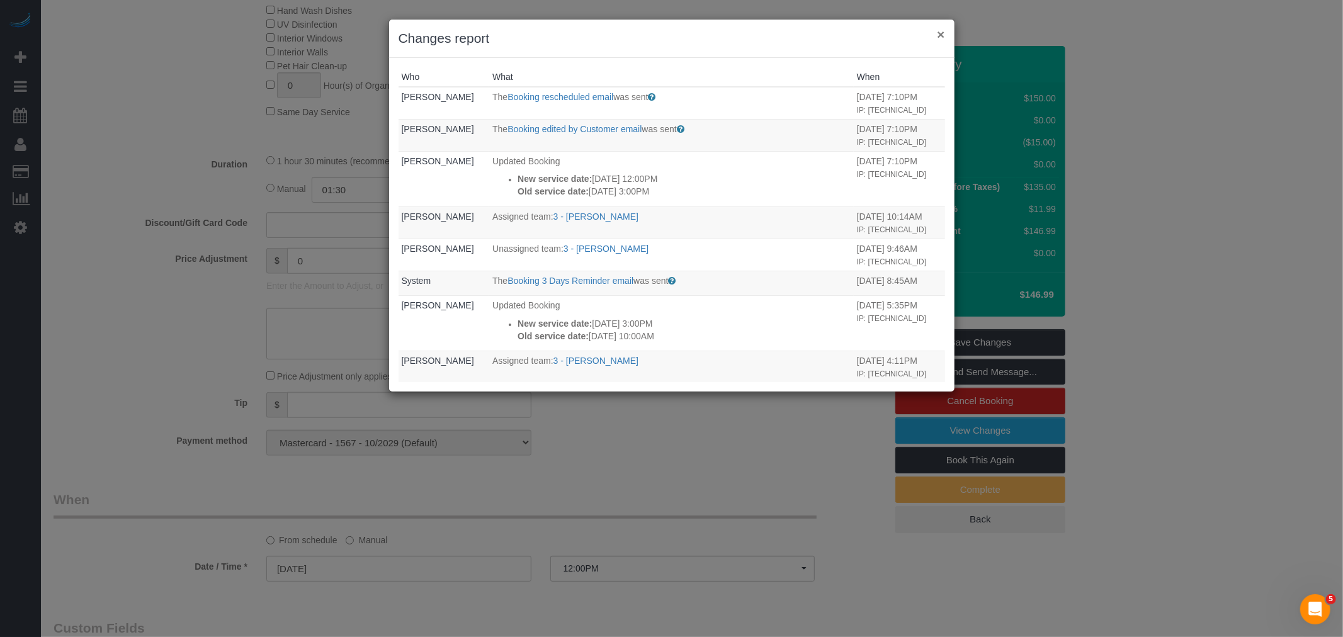
click at [938, 35] on button "×" at bounding box center [941, 34] width 8 height 13
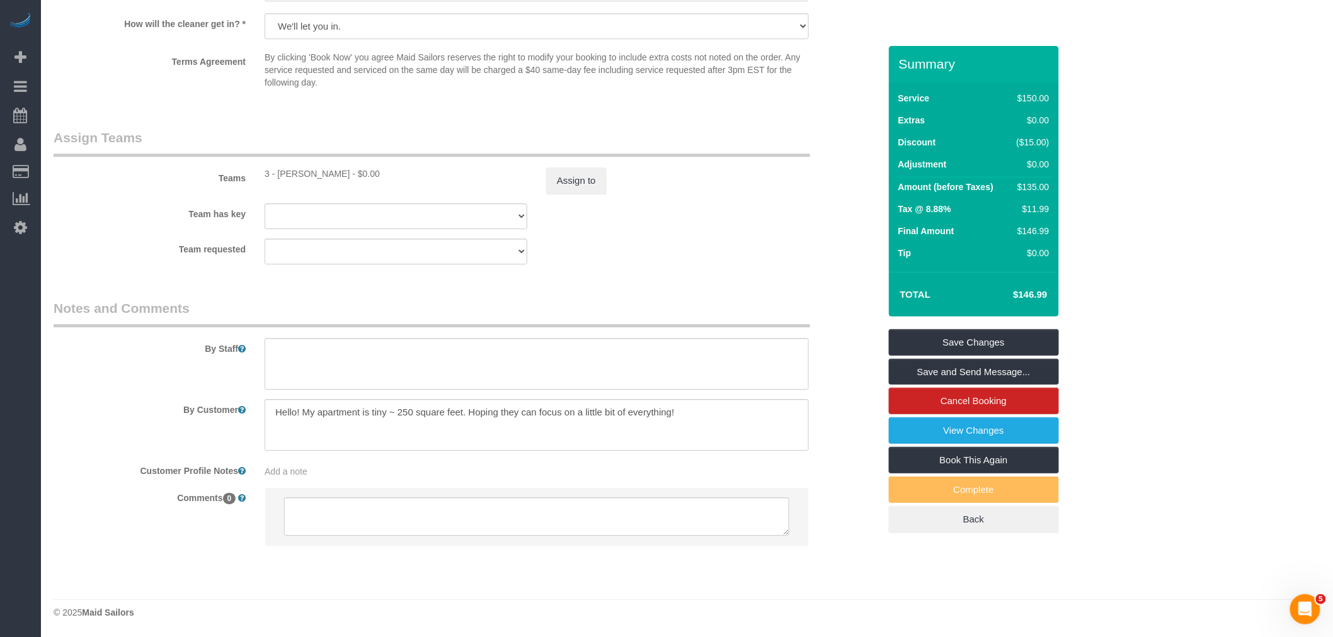
scroll to position [1545, 0]
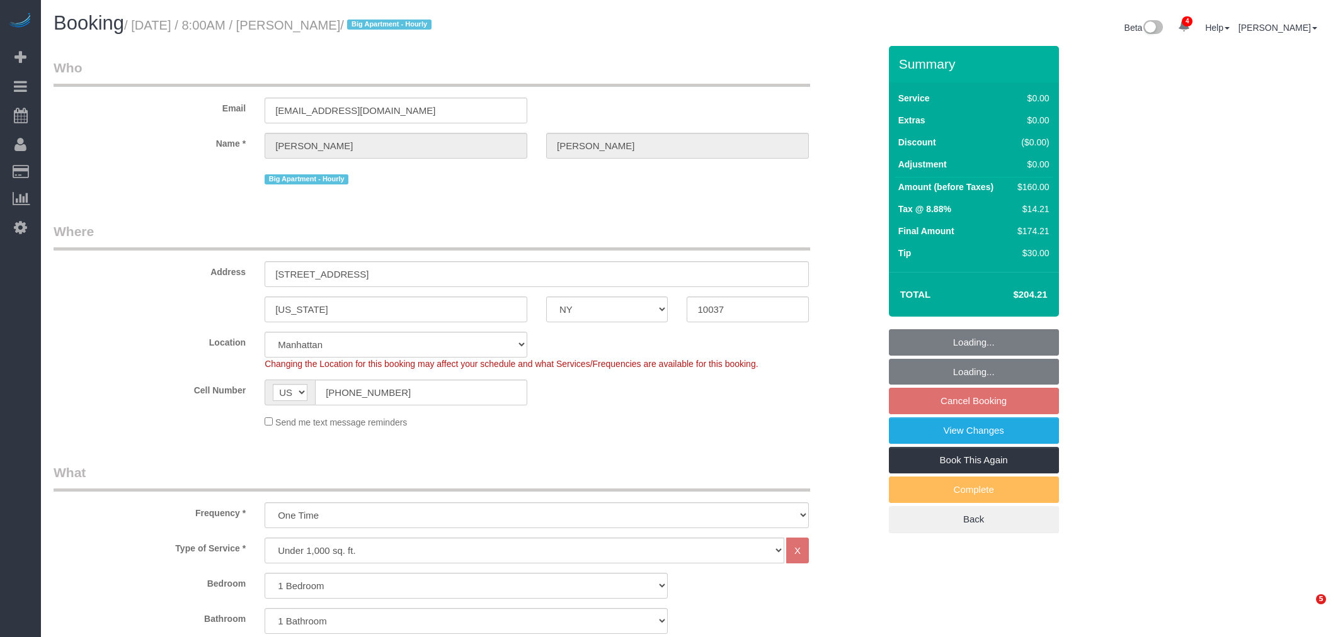
select select "NY"
select select "1"
select select "spot1"
select select "number:89"
select select "number:71"
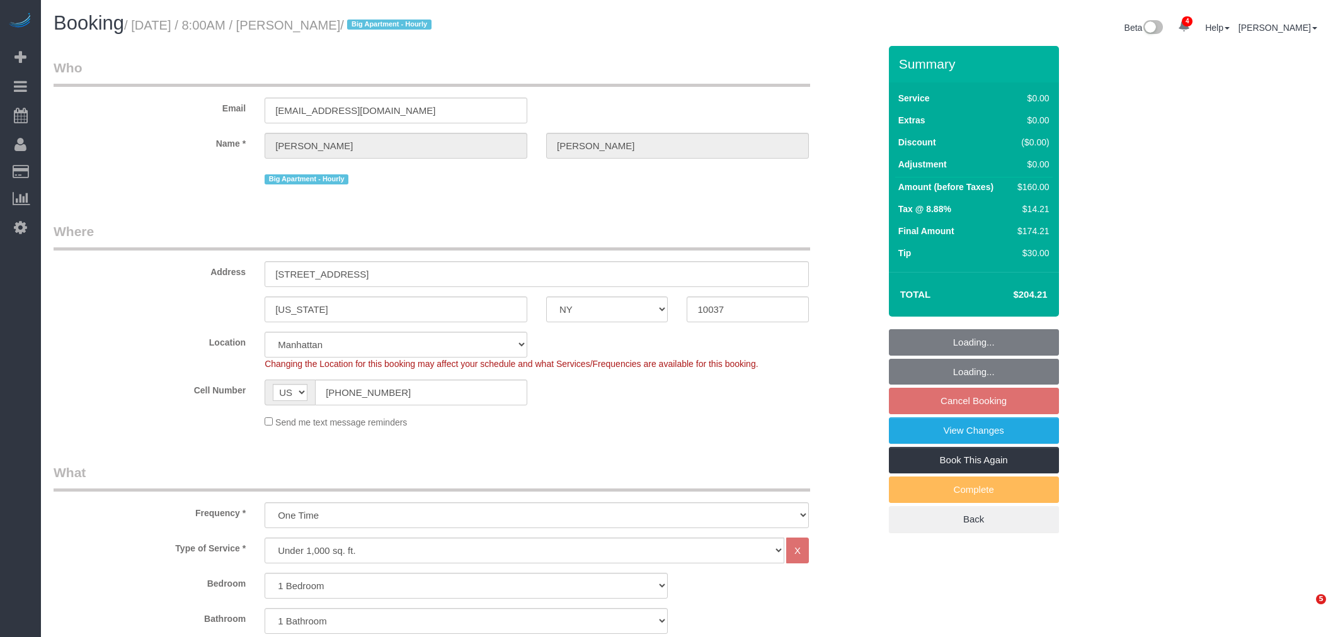
select select "number:15"
select select "number:6"
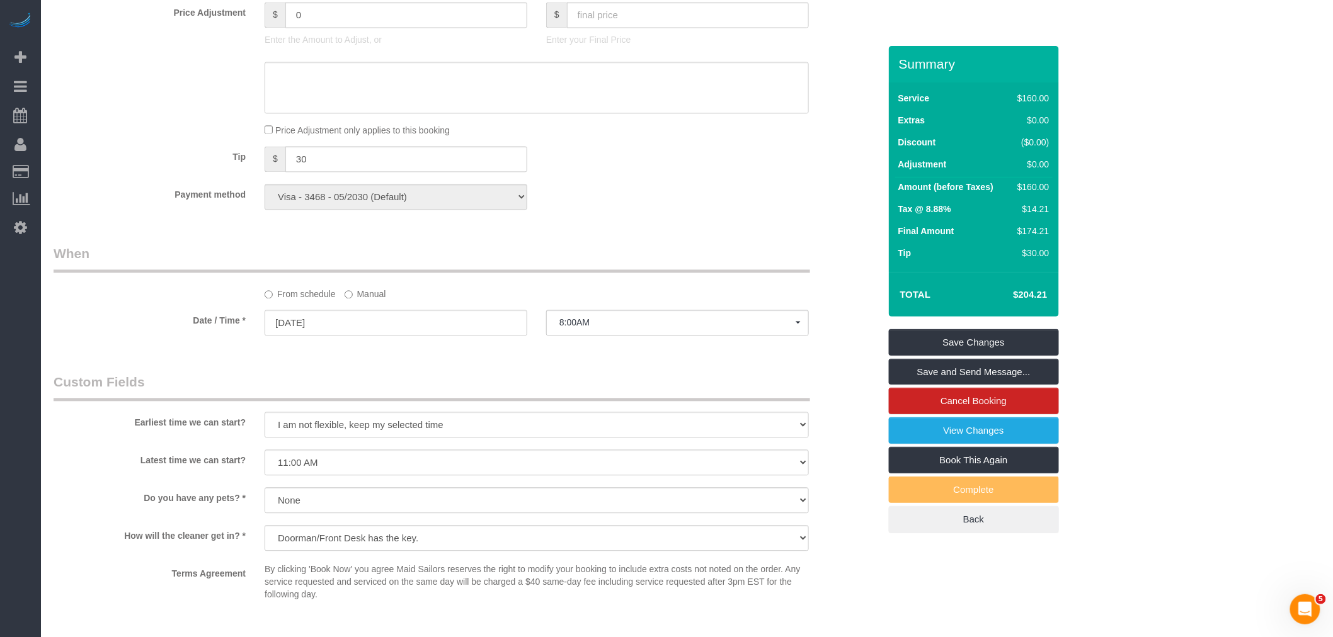
scroll to position [1189, 0]
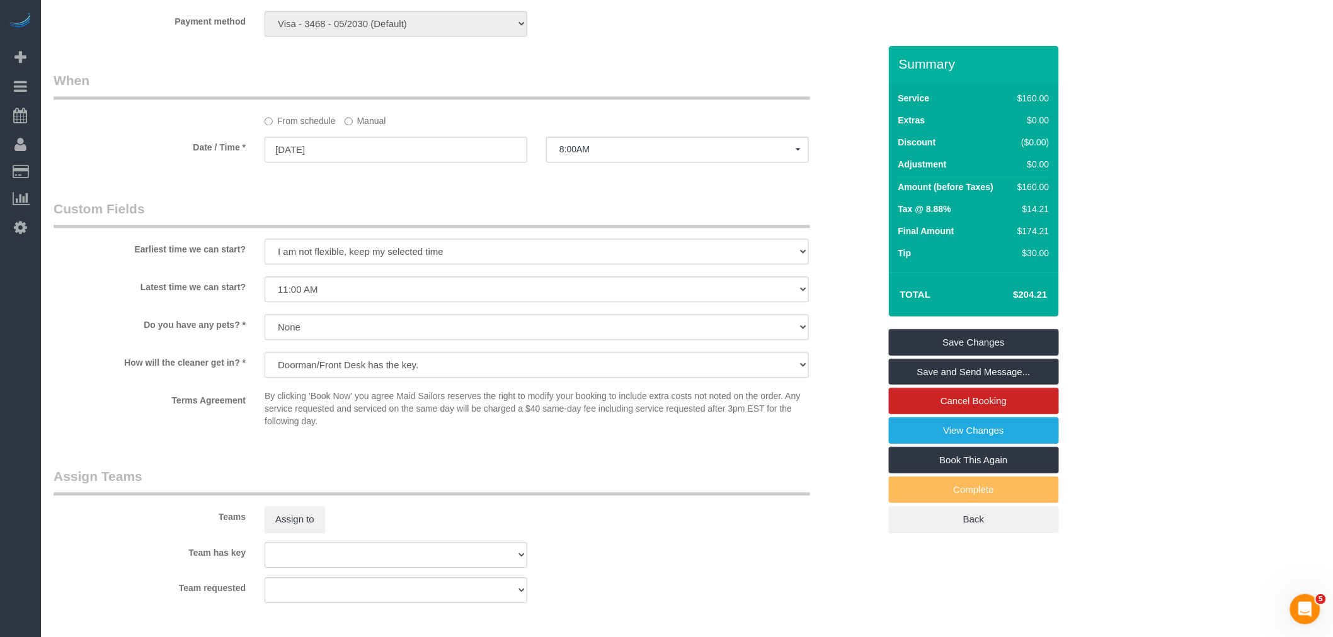
drag, startPoint x: 706, startPoint y: 95, endPoint x: 310, endPoint y: 10, distance: 405.2
click at [707, 94] on legend "When" at bounding box center [432, 85] width 756 height 28
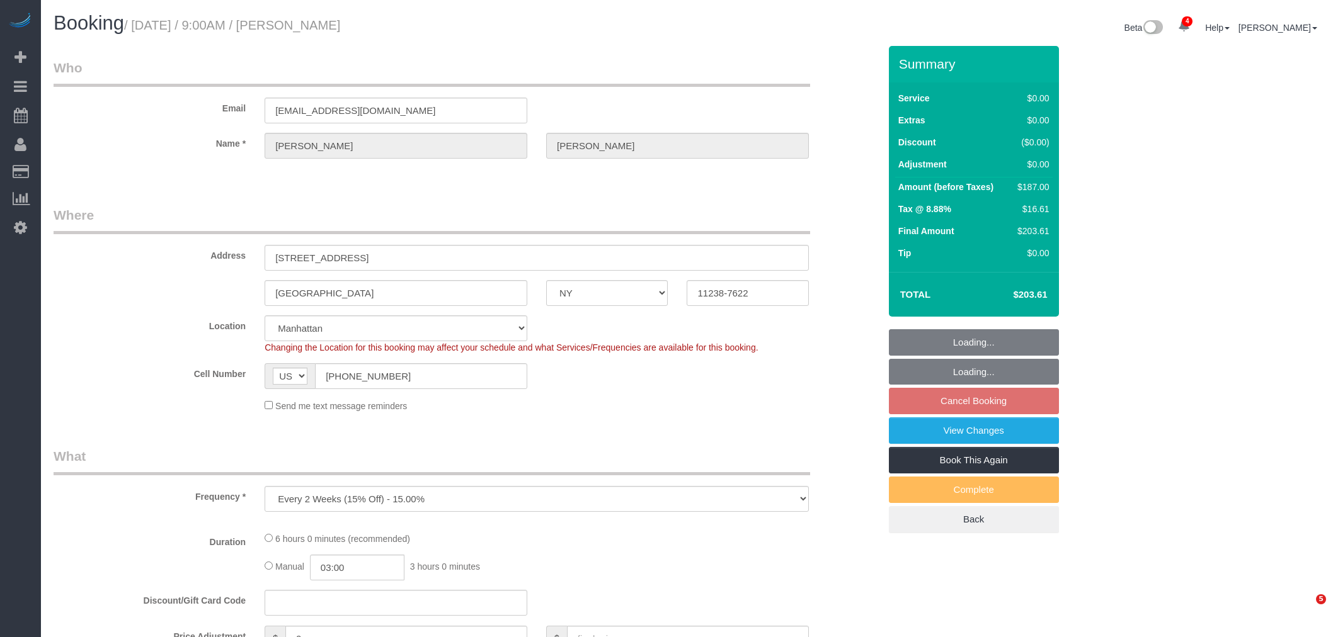
select select "NY"
select select "number:89"
select select "number:90"
select select "number:15"
select select "number:5"
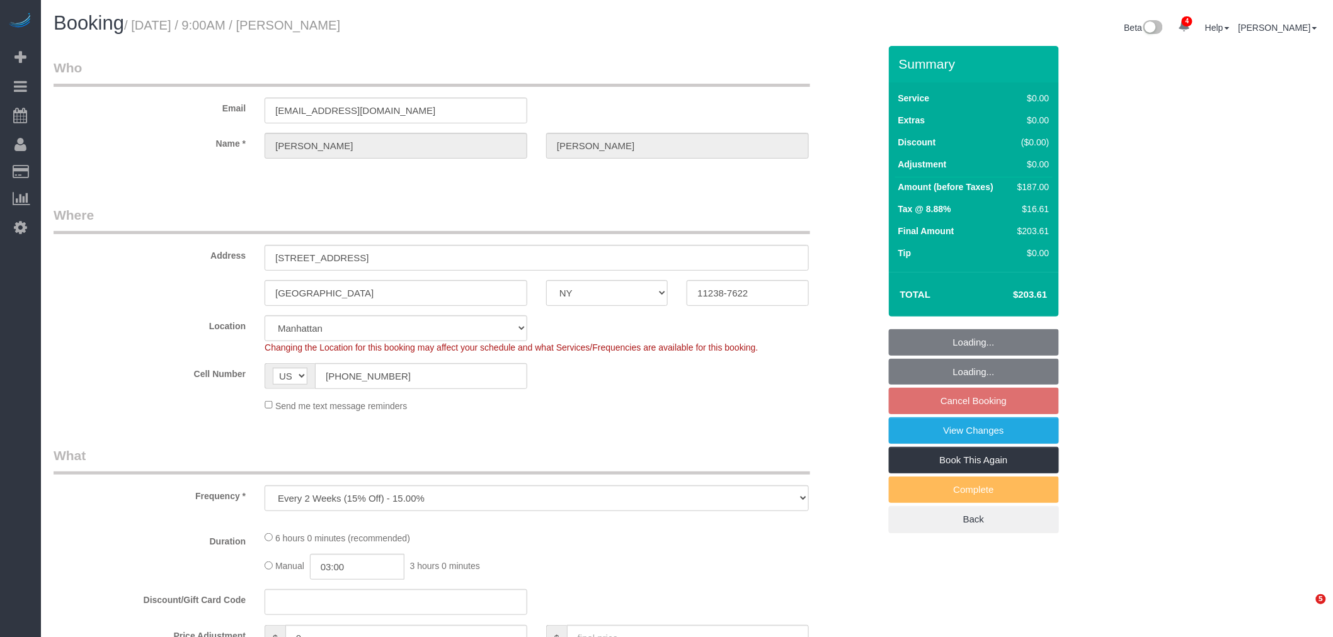
select select "object:895"
select select "2"
select select "spot2"
select select "string:stripe-pm_1Ruaac4VGloSiKo7IskaXDYl"
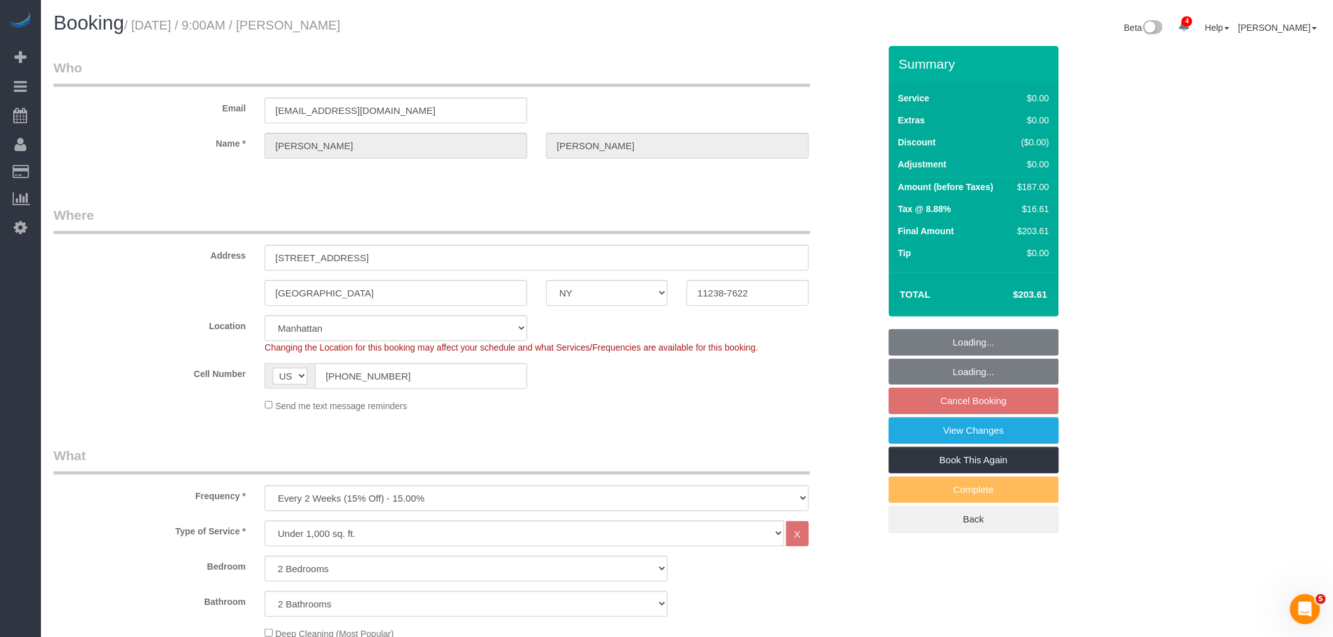
select select "2"
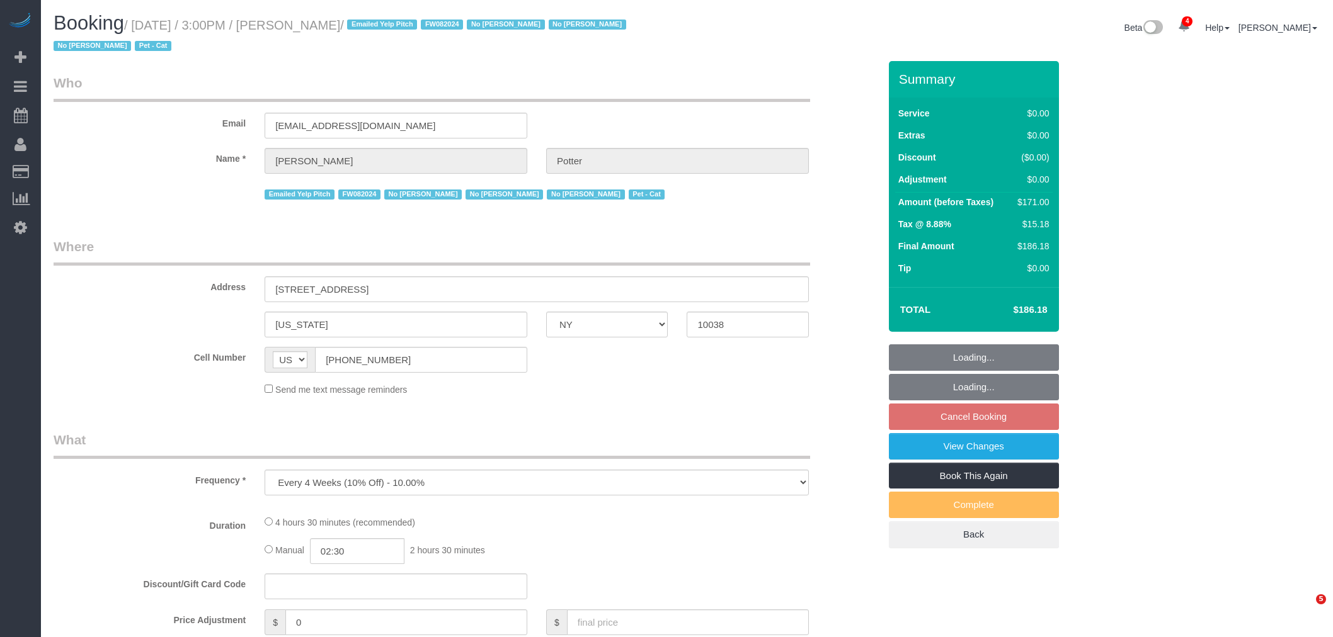
select select "NY"
select select "number:89"
select select "number:90"
select select "number:14"
select select "number:5"
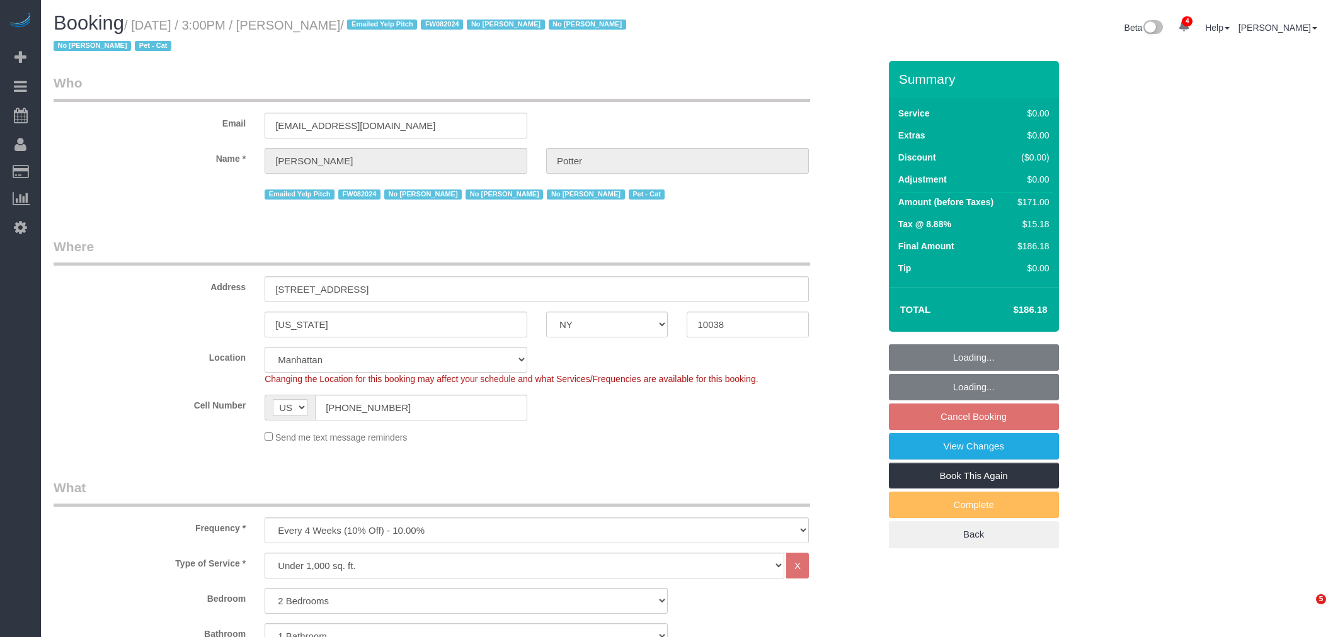
select select "2"
select select "object:1364"
select select "spot8"
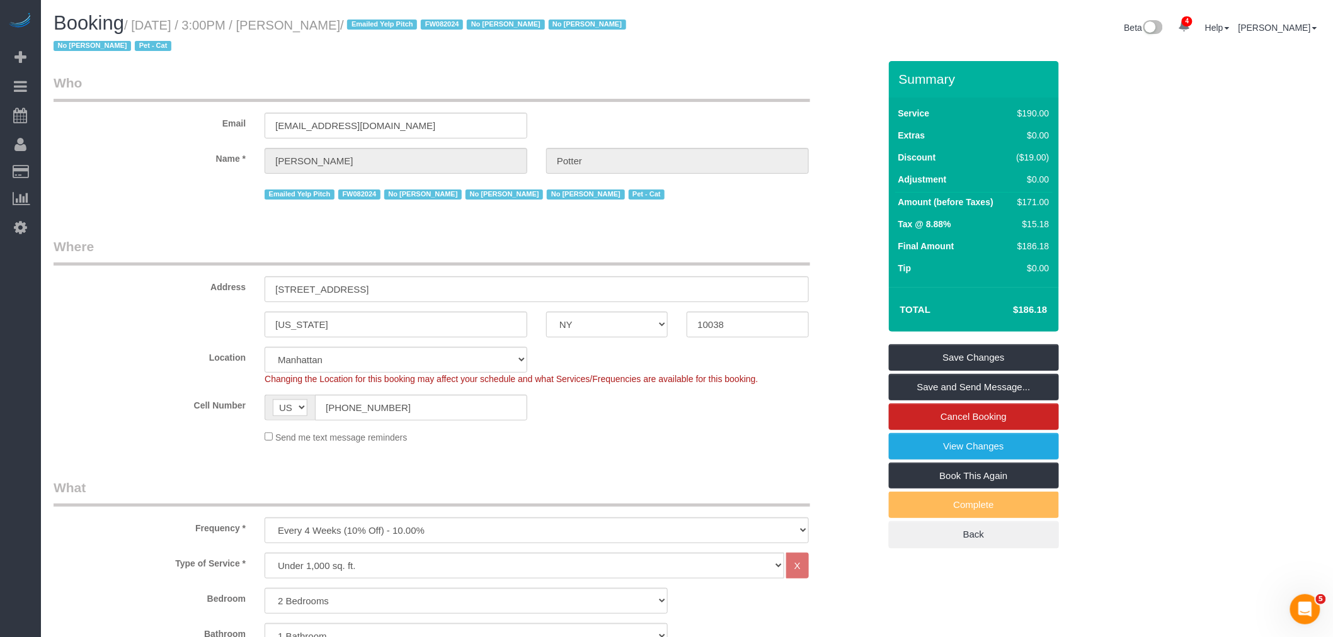
click at [757, 120] on div "Email potter_anton@hotmail.co.uk" at bounding box center [466, 106] width 845 height 65
click at [977, 447] on link "View Changes" at bounding box center [974, 446] width 170 height 26
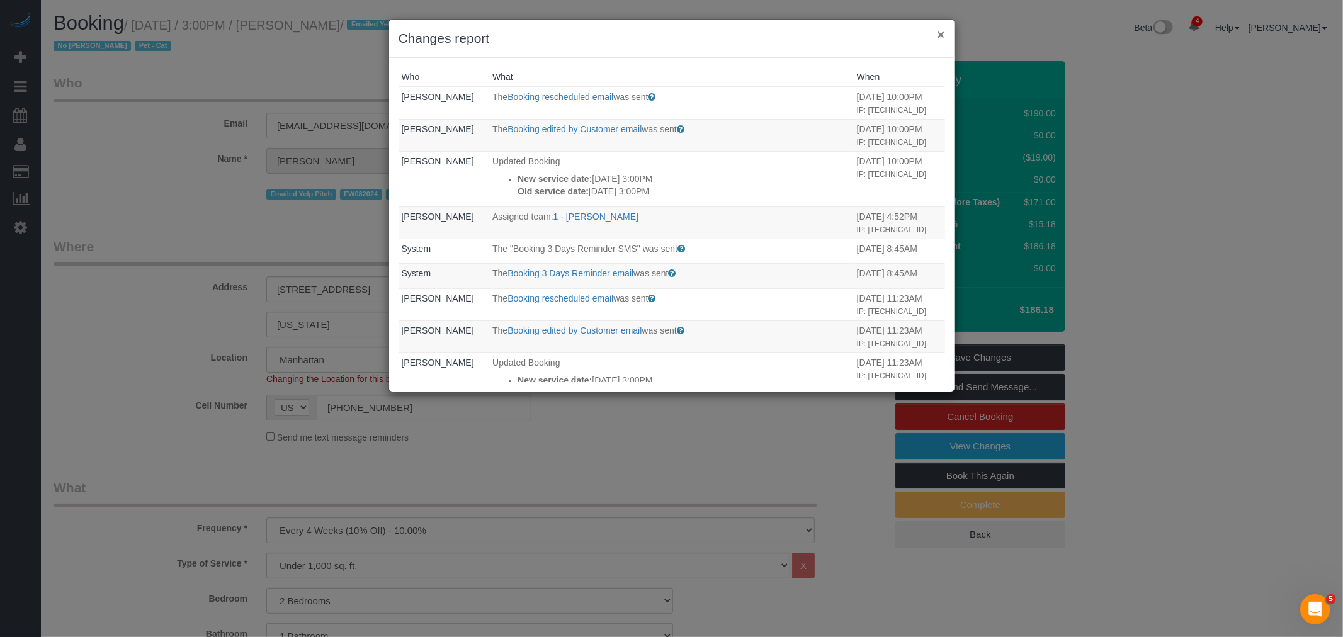
click at [941, 30] on button "×" at bounding box center [941, 34] width 8 height 13
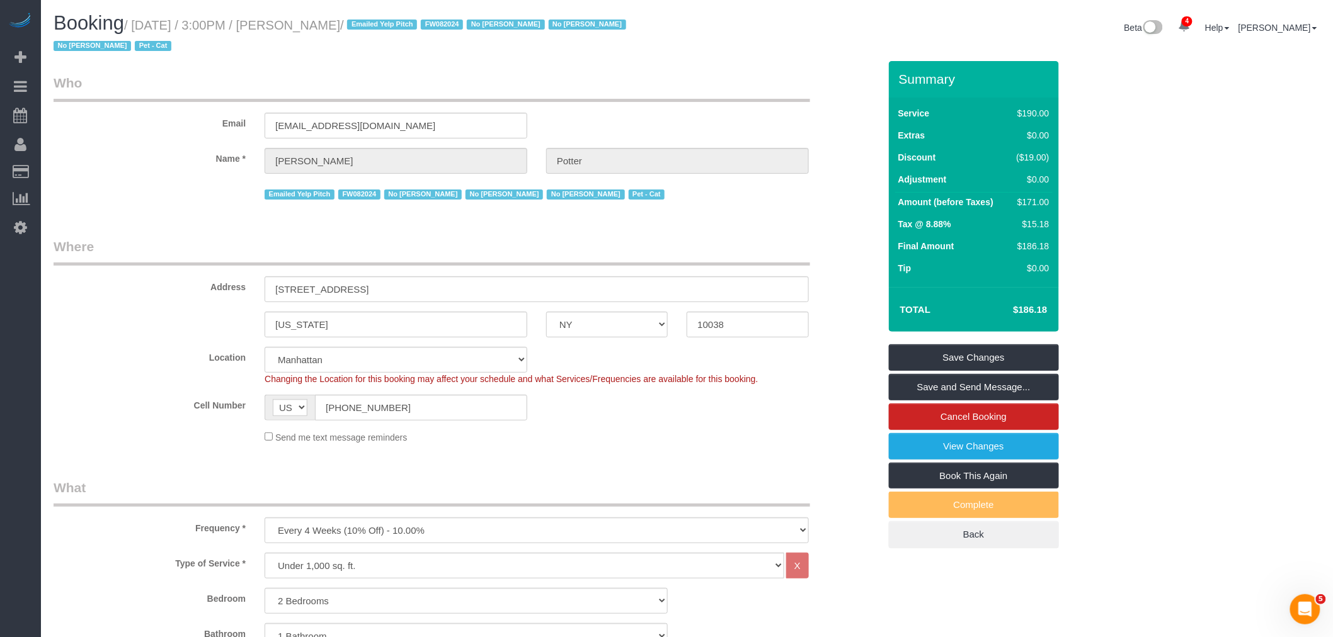
click at [589, 261] on legend "Where" at bounding box center [432, 251] width 756 height 28
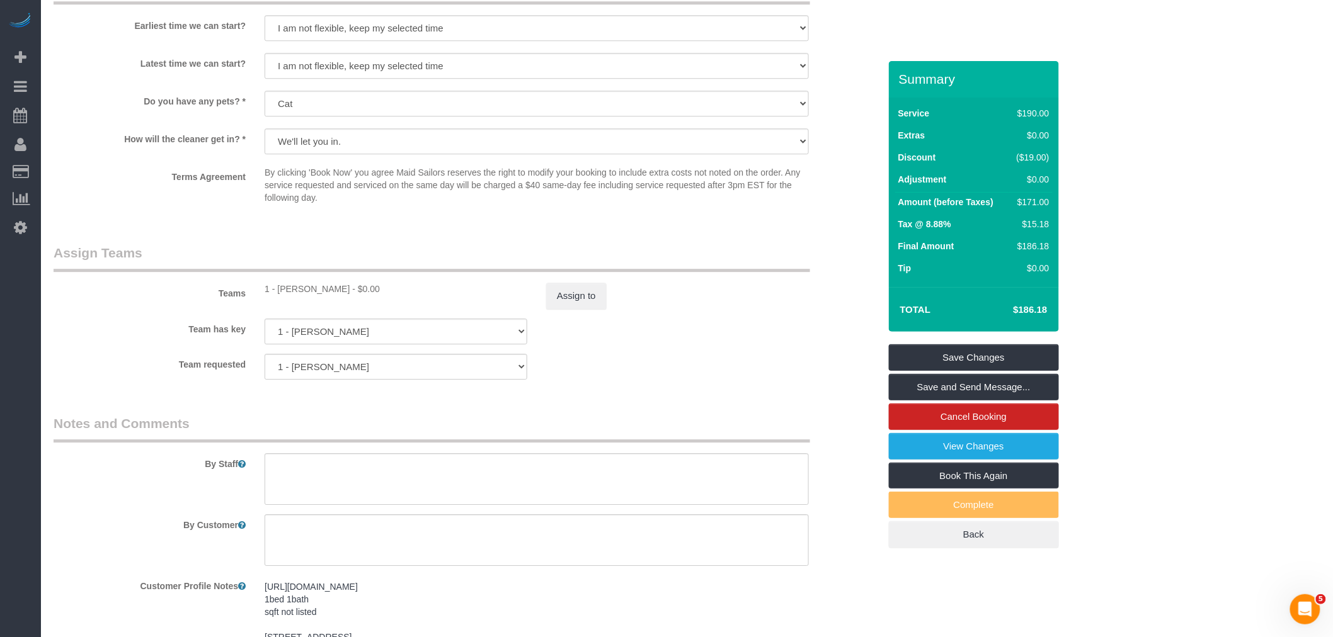
scroll to position [1431, 0]
click at [597, 306] on button "Assign to" at bounding box center [576, 293] width 60 height 26
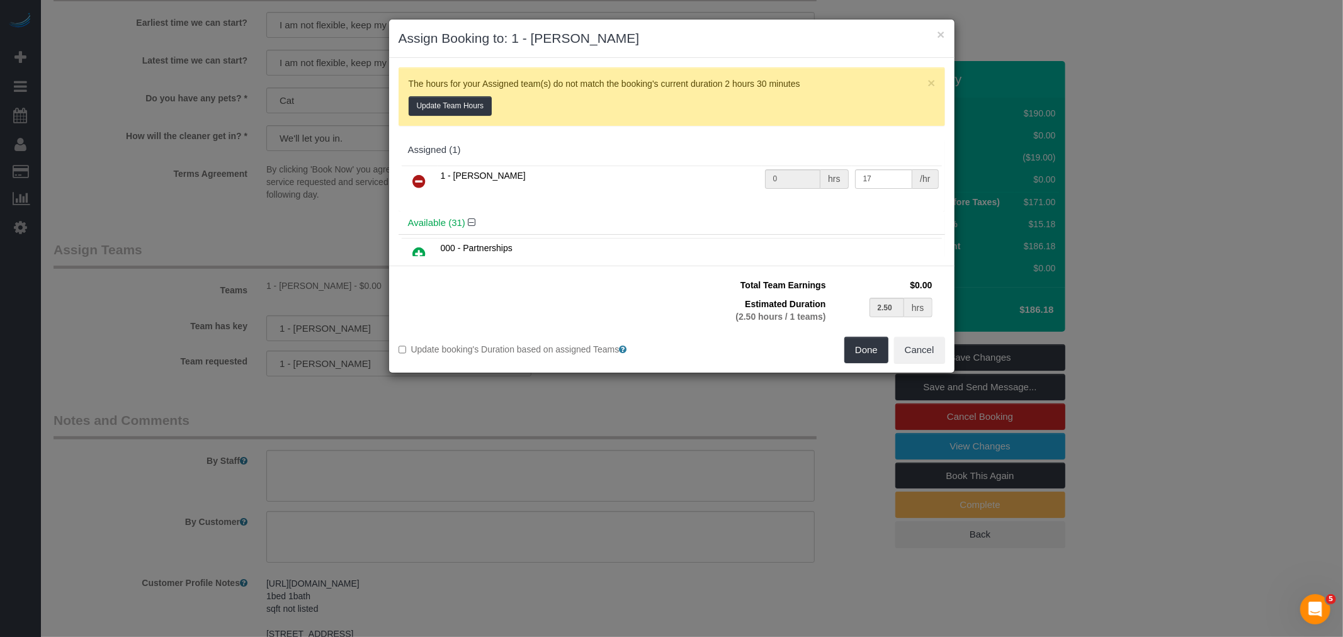
drag, startPoint x: 424, startPoint y: 173, endPoint x: 441, endPoint y: 180, distance: 17.8
click at [426, 173] on link at bounding box center [420, 181] width 30 height 25
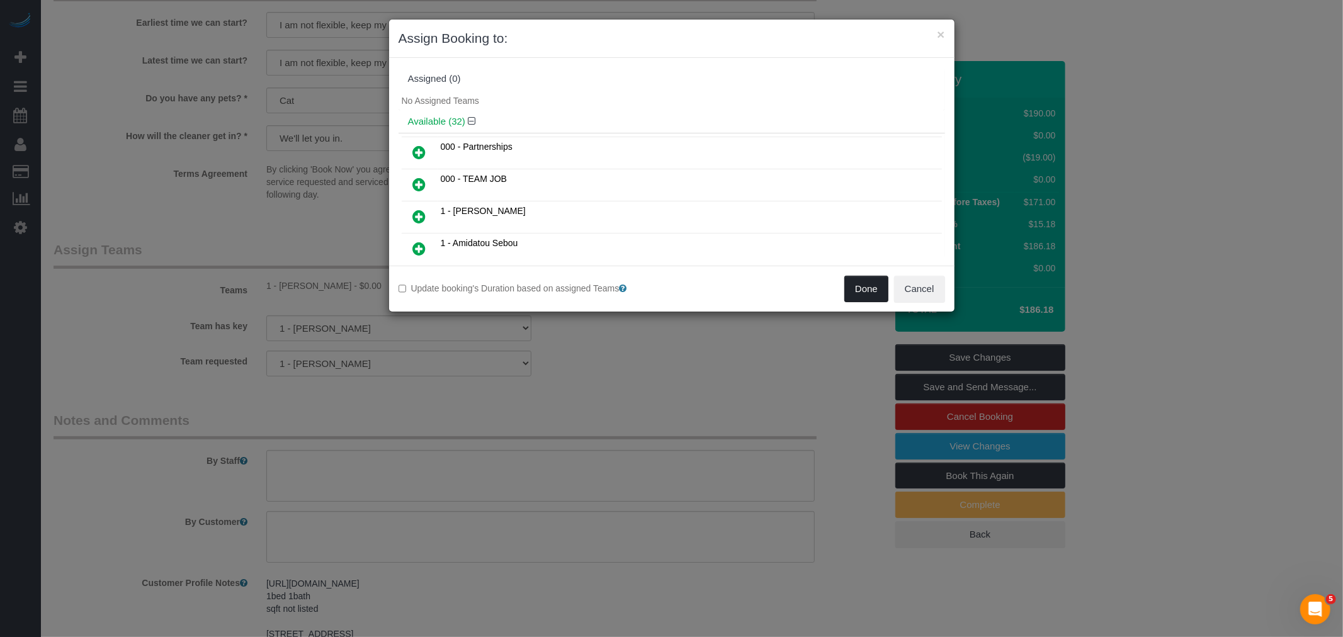
click at [847, 287] on button "Done" at bounding box center [867, 289] width 44 height 26
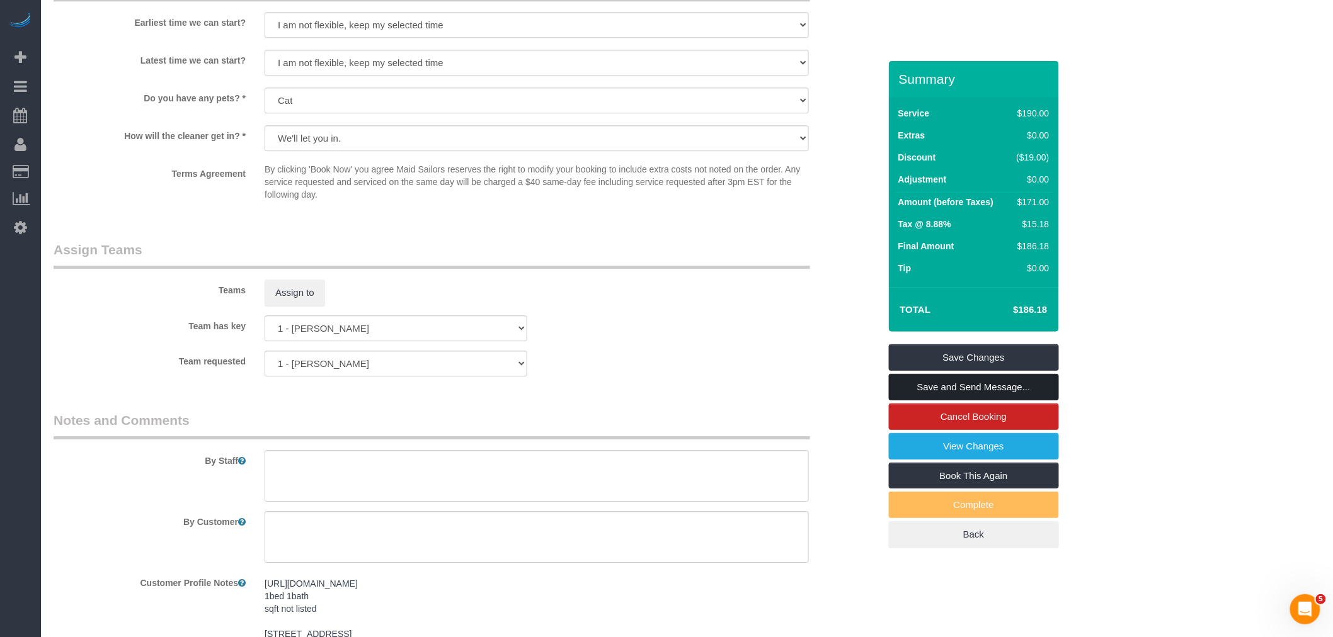
click at [961, 389] on link "Save and Send Message..." at bounding box center [974, 387] width 170 height 26
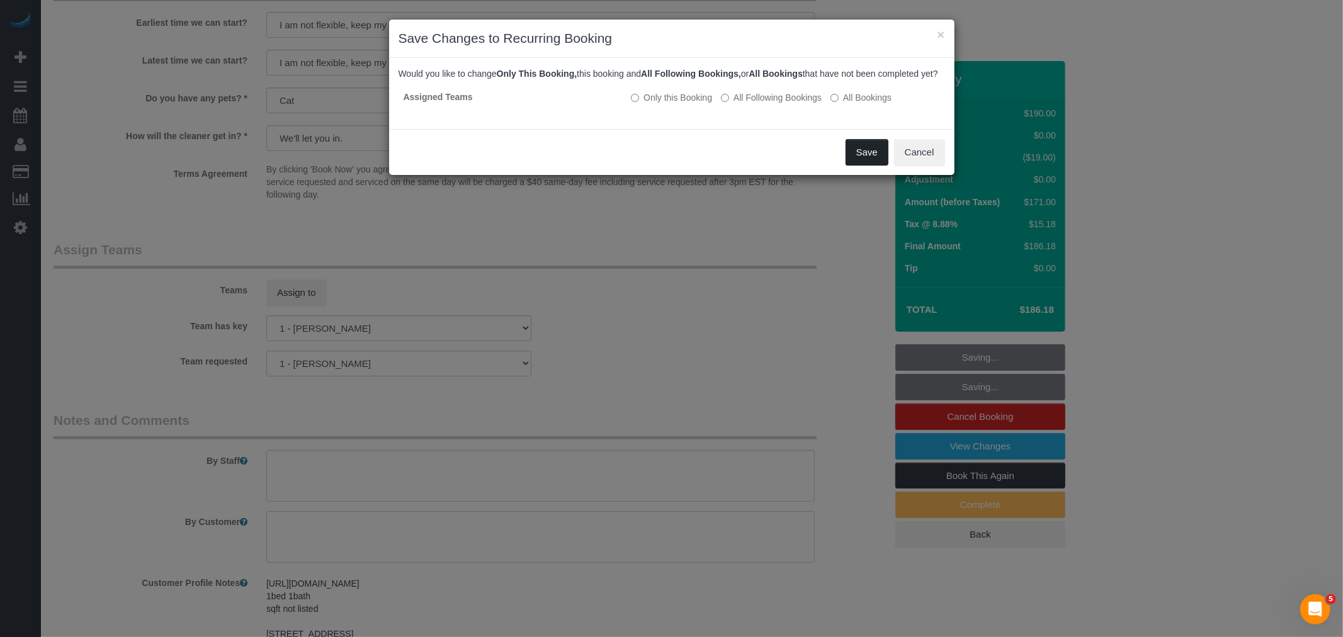
click at [864, 165] on button "Save" at bounding box center [867, 152] width 43 height 26
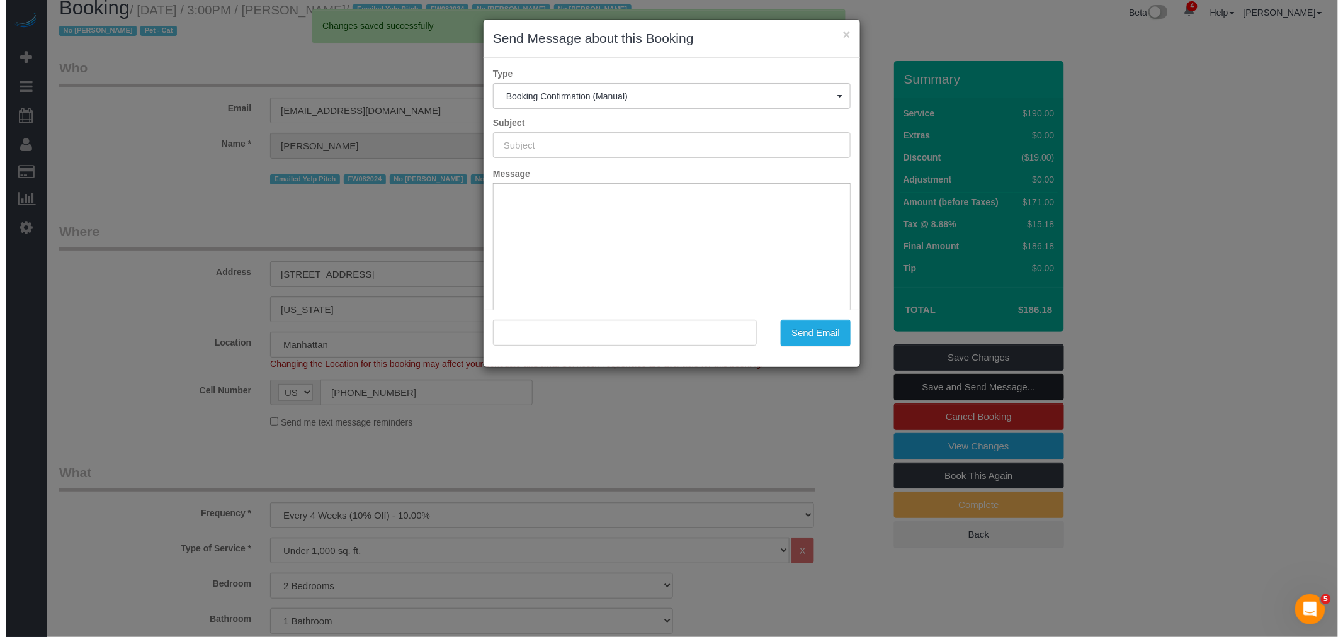
scroll to position [0, 0]
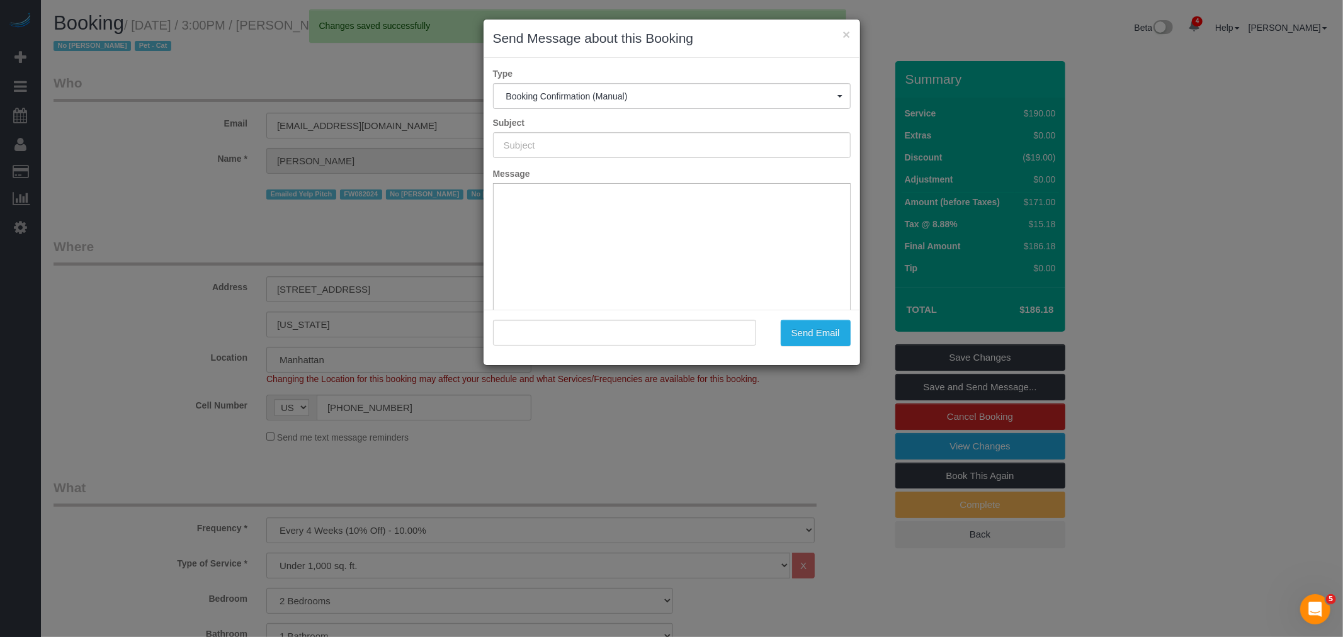
type input "Cleaning Confirmed for 09/03/2025 at 3:00pm"
type input ""Anton Potter" <potter_anton@hotmail.co.uk>"
click at [794, 334] on button "Send Email" at bounding box center [816, 333] width 70 height 26
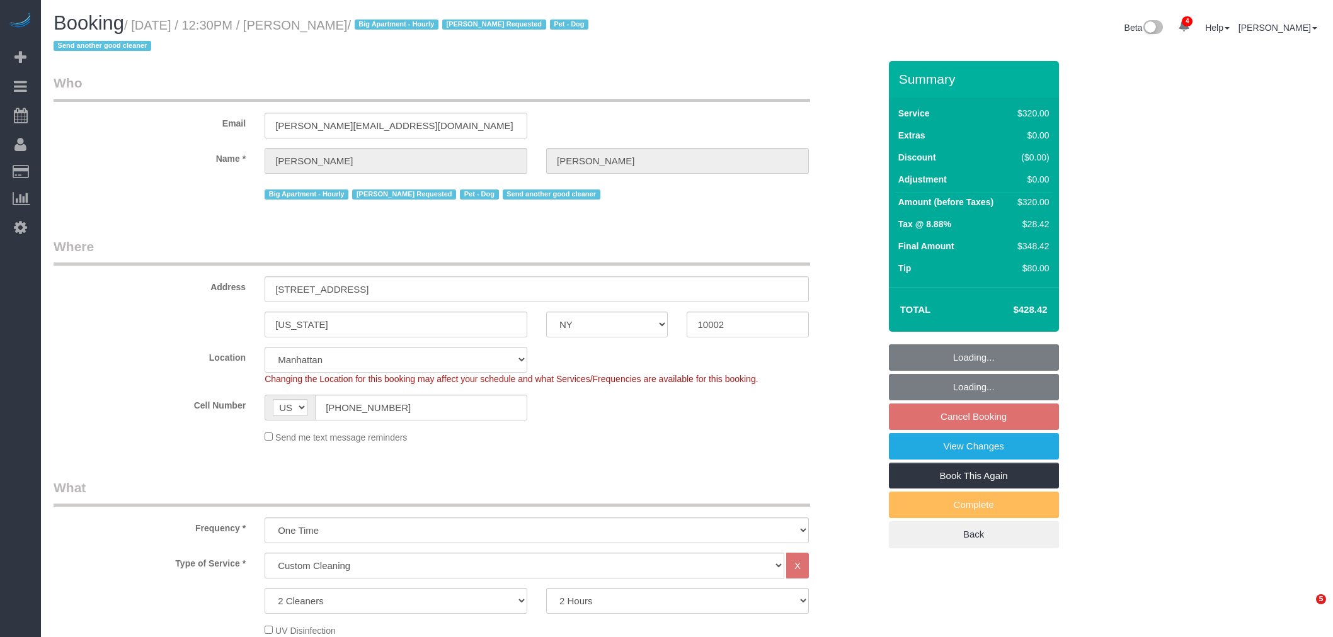
select select "NY"
select select "2"
select select "number:60"
select select "number:75"
select select "number:13"
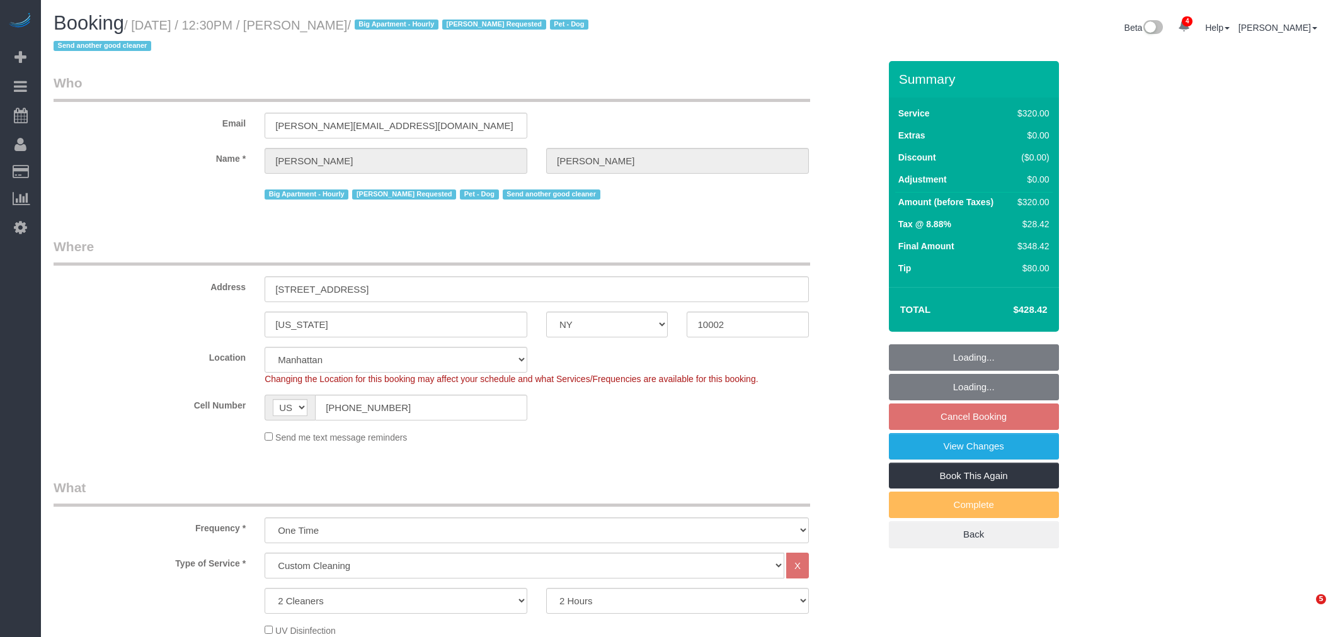
select select "number:7"
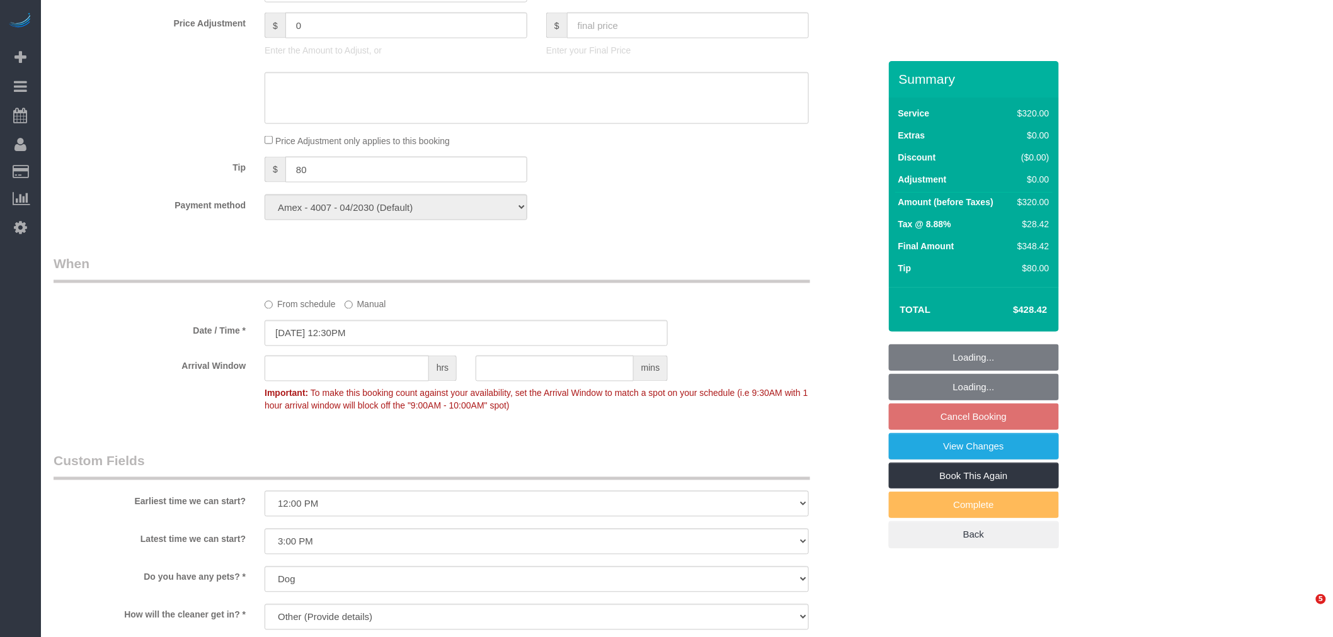
select select "object:1361"
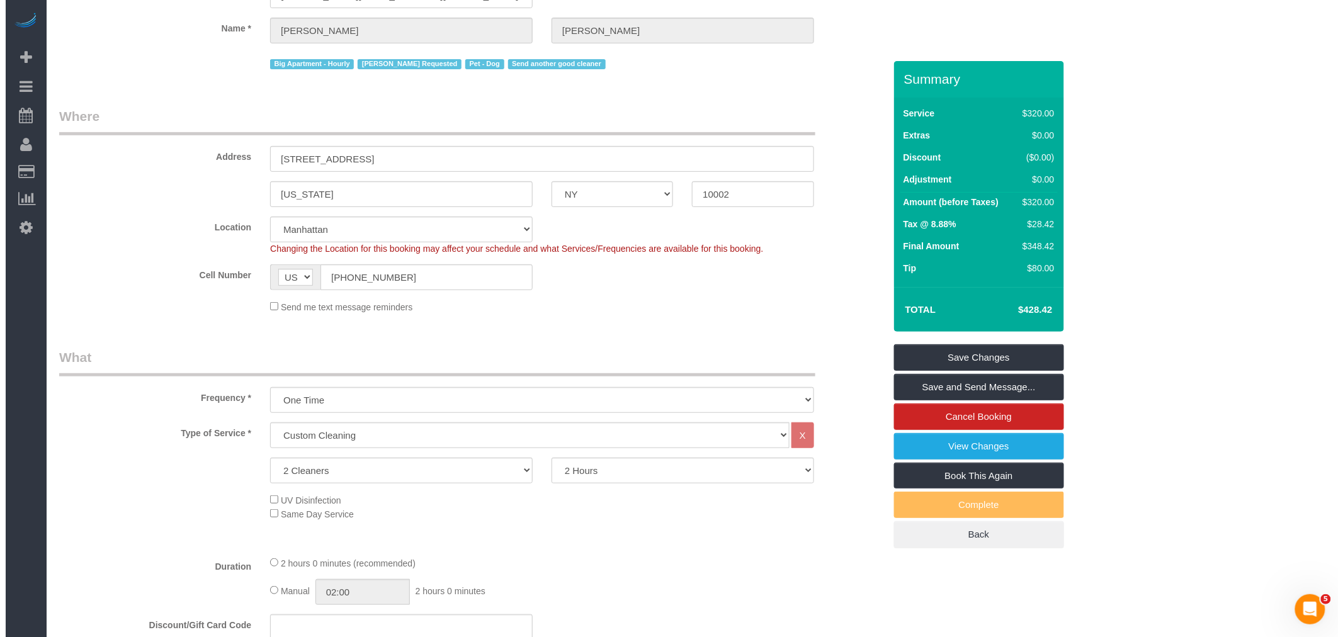
scroll to position [0, 0]
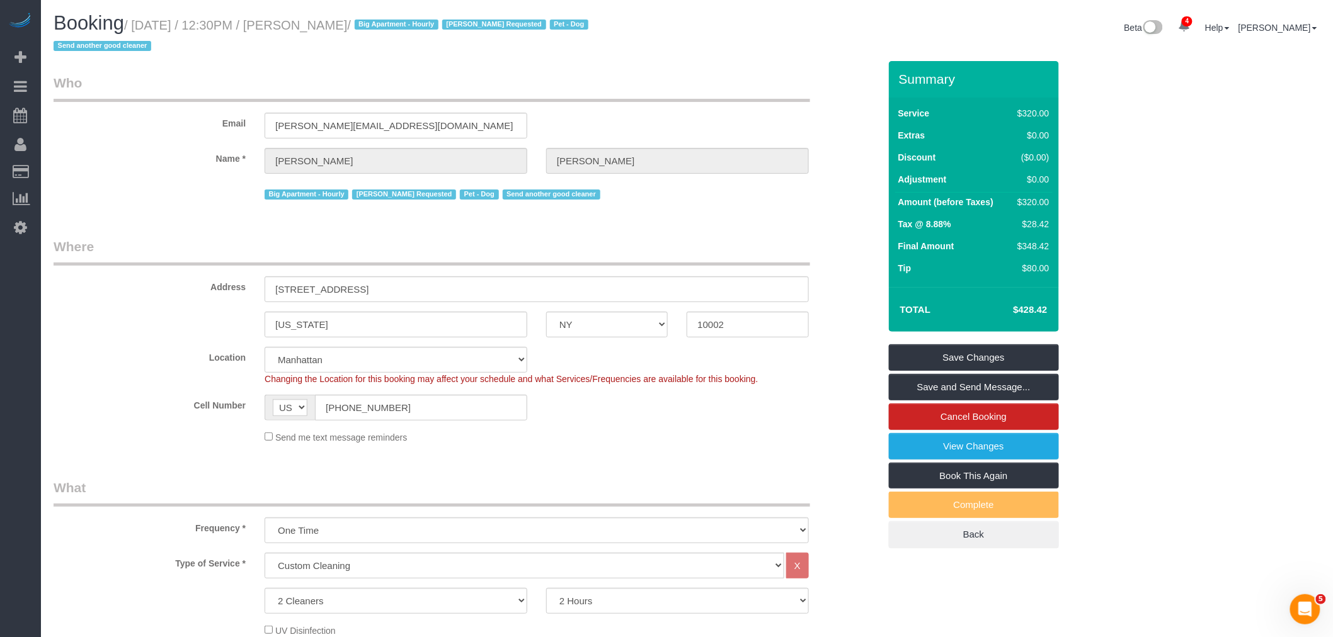
click at [329, 21] on small "/ August 29, 2025 / 12:30PM / Jeffrey Rogers / Big Apartment - Hourly Nicholas …" at bounding box center [323, 35] width 538 height 35
click at [360, 20] on small "/ August 29, 2025 / 12:30PM / Jeffrey Rogers / Big Apartment - Hourly Nicholas …" at bounding box center [323, 35] width 538 height 35
copy small "[PERSON_NAME]"
click at [1015, 443] on link "View Changes" at bounding box center [974, 446] width 170 height 26
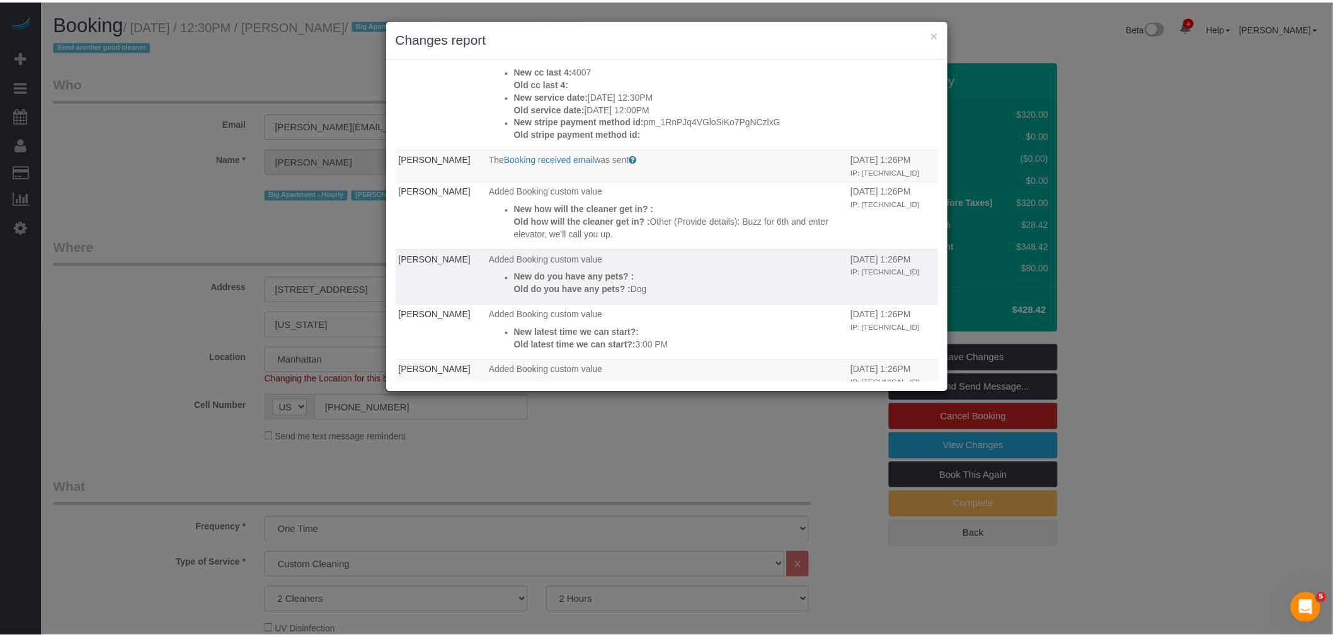
scroll to position [489, 0]
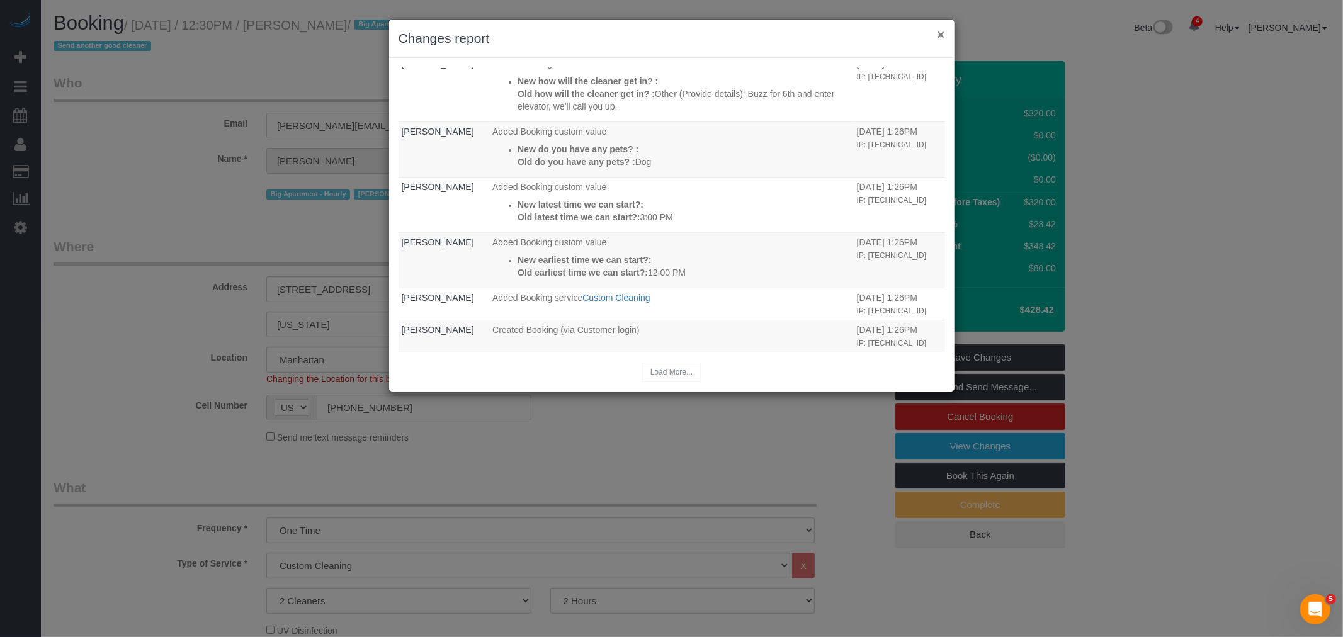
click at [940, 32] on button "×" at bounding box center [941, 34] width 8 height 13
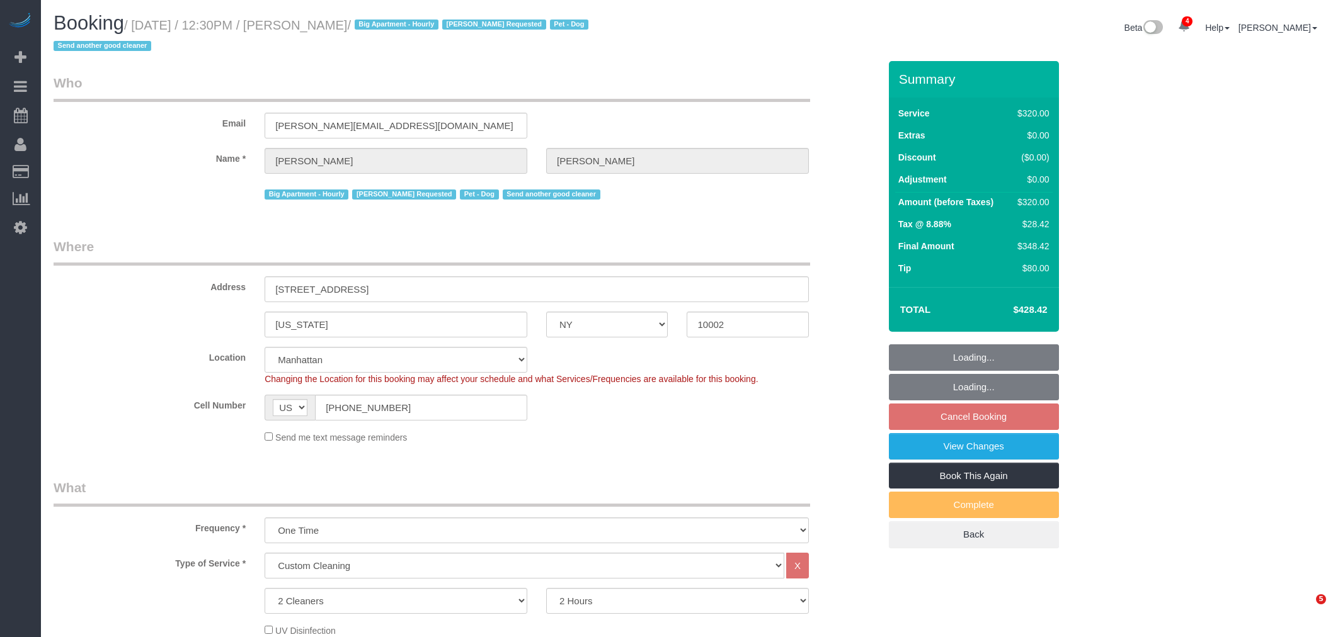
select select "NY"
select select "2"
select select "number:60"
select select "number:75"
select select "number:13"
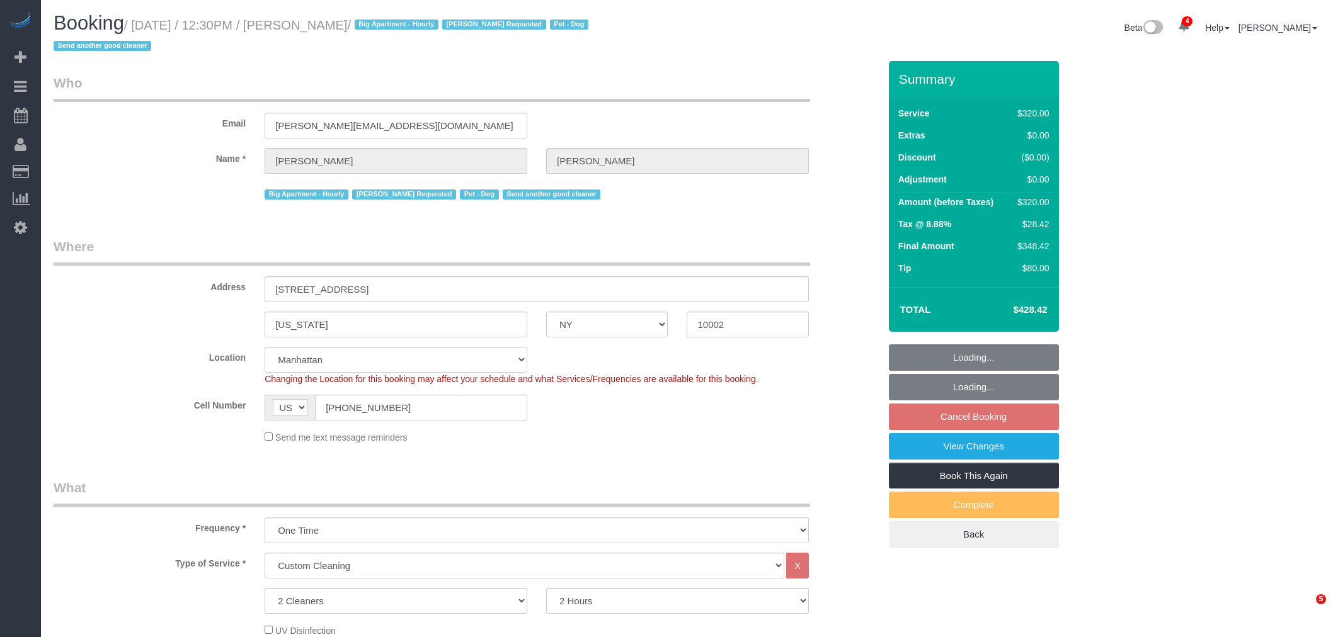
select select "number:7"
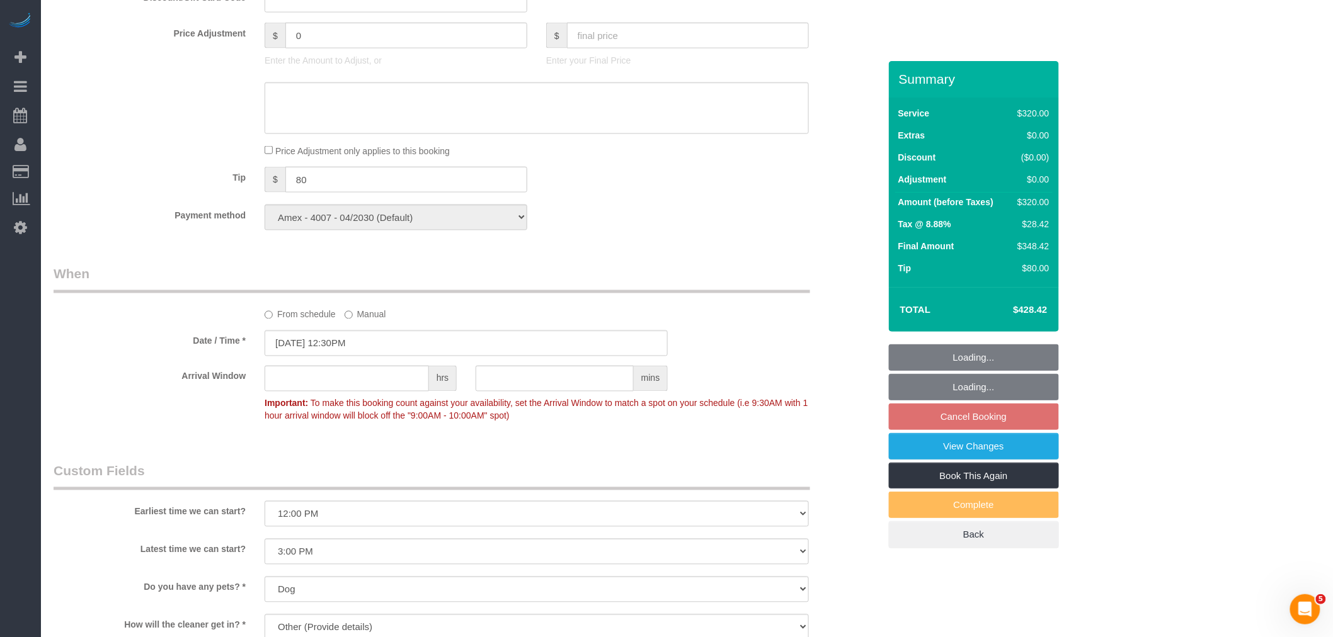
scroll to position [770, 0]
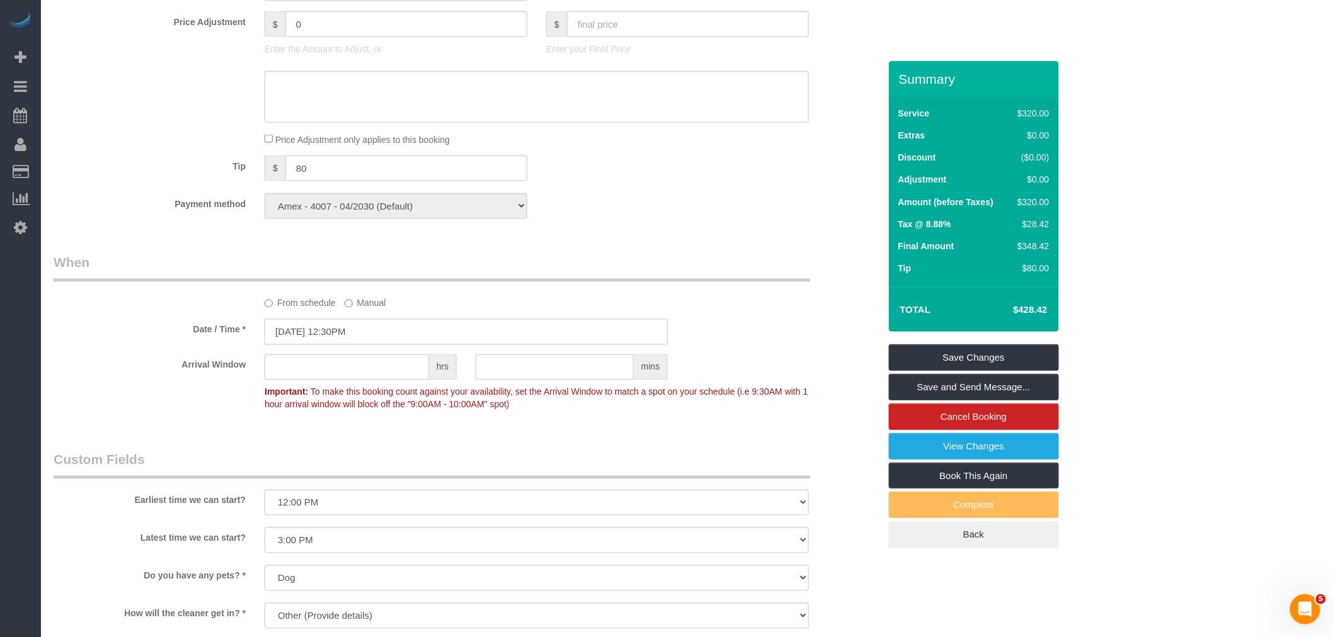
click at [367, 332] on input "[DATE] 12:30PM" at bounding box center [466, 332] width 403 height 26
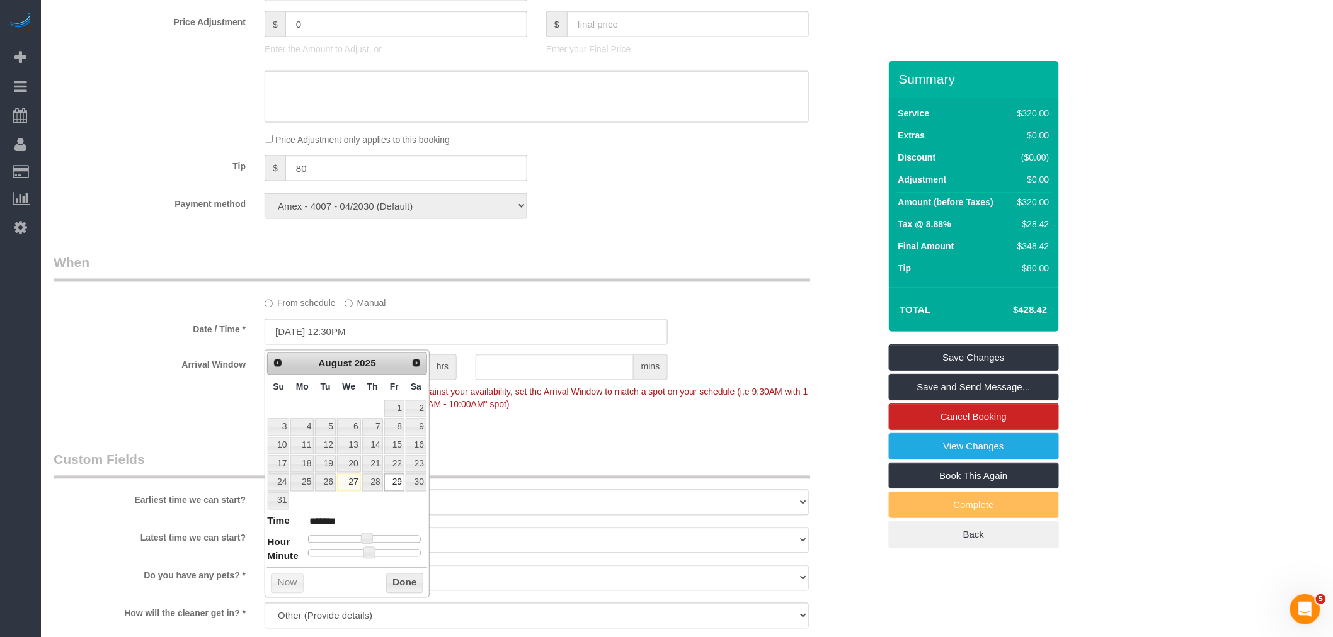
type input "[DATE] 4:30PM"
type input "******"
click at [384, 537] on div at bounding box center [364, 540] width 113 height 8
type input "[DATE] 3:30PM"
type input "******"
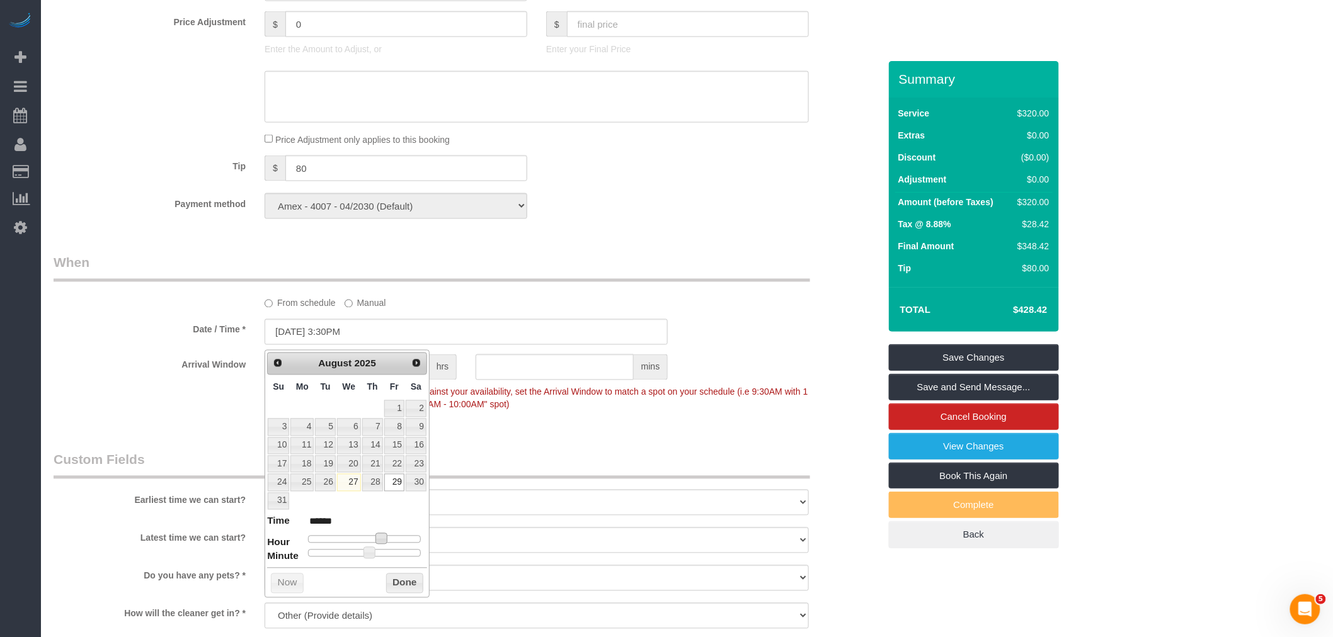
type input "[DATE] 3:25PM"
type input "******"
type input "[DATE] 3:20PM"
type input "******"
type input "08/29/2025 3:00PM"
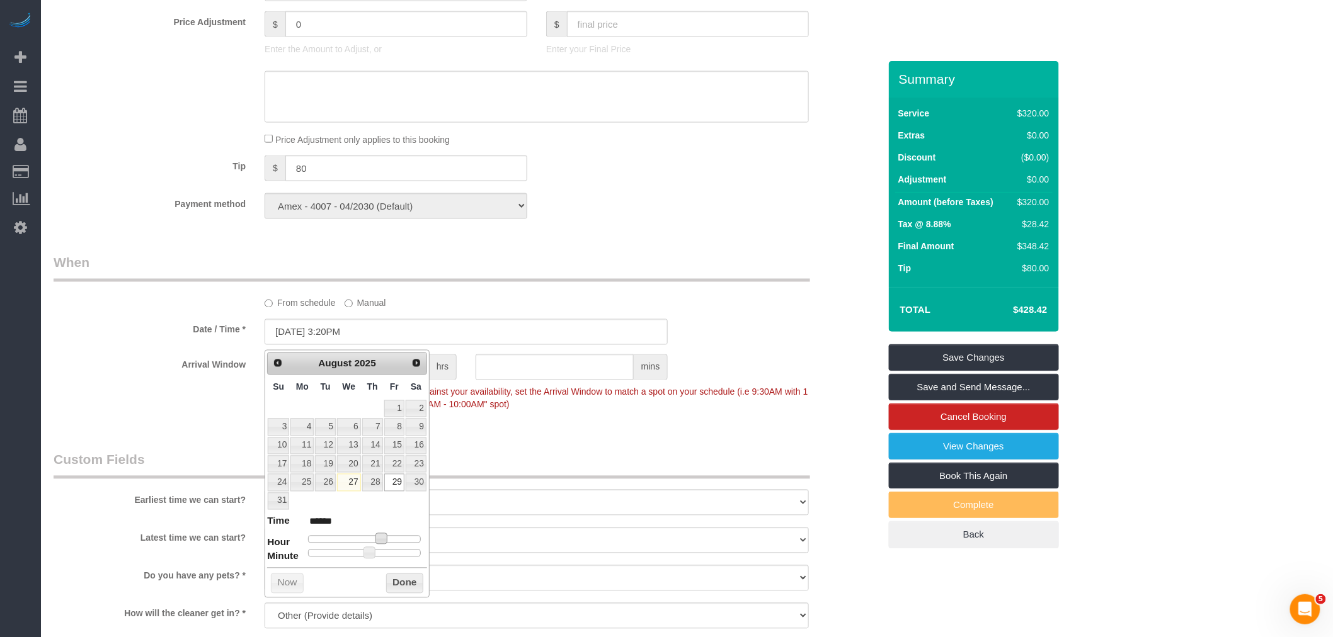
type input "******"
drag, startPoint x: 317, startPoint y: 556, endPoint x: 277, endPoint y: 559, distance: 40.4
click at [401, 576] on button "Done" at bounding box center [404, 584] width 37 height 20
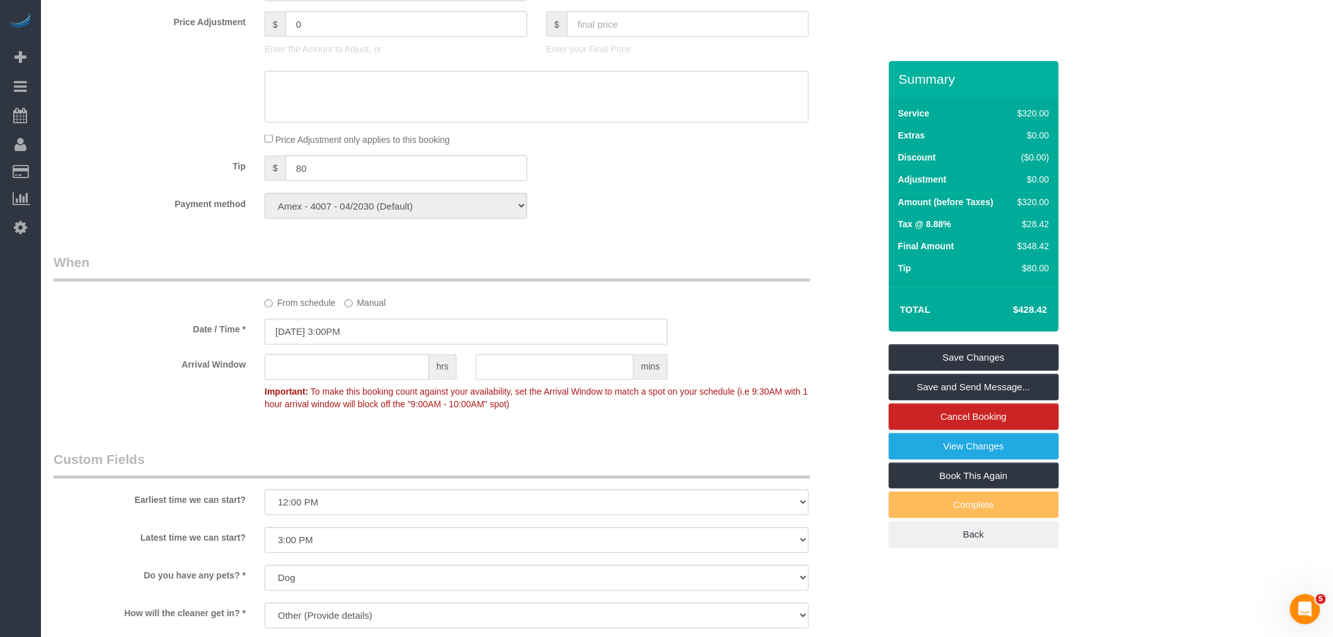
click at [651, 242] on div "Who Email jeffrey@cry.nyc Name * Jeffrey Rogers Big Apartment - Hourly Nicholas…" at bounding box center [466, 266] width 845 height 1950
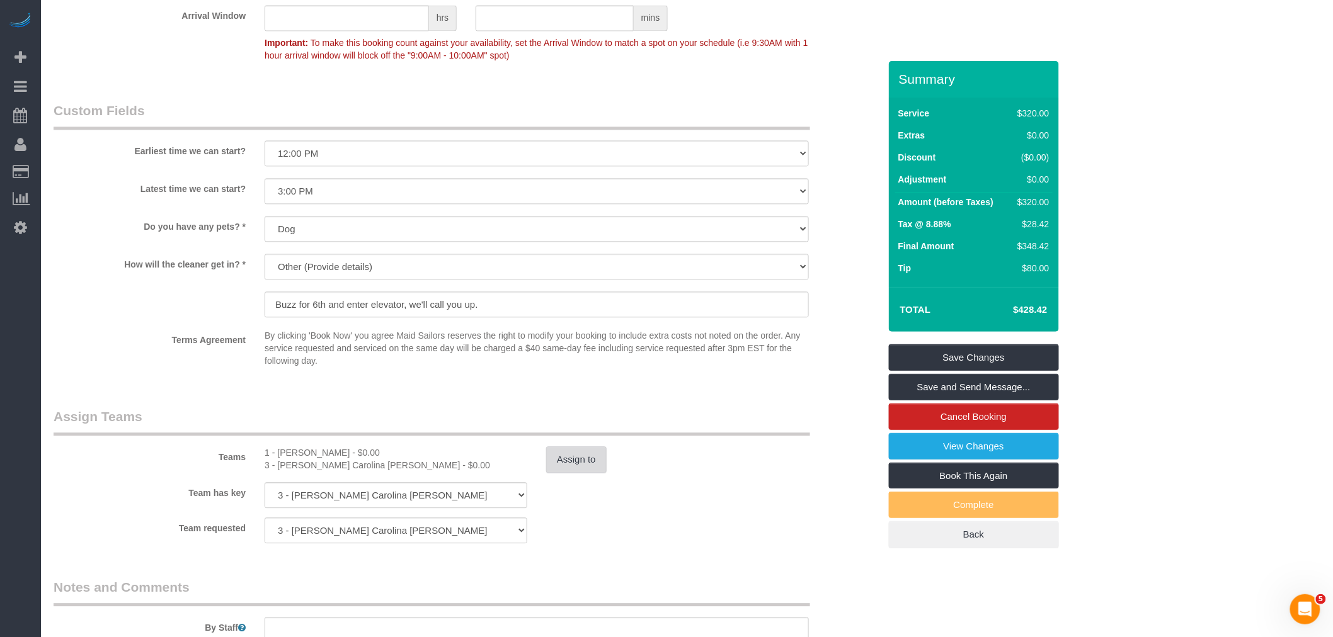
click at [600, 468] on button "Assign to" at bounding box center [576, 460] width 60 height 26
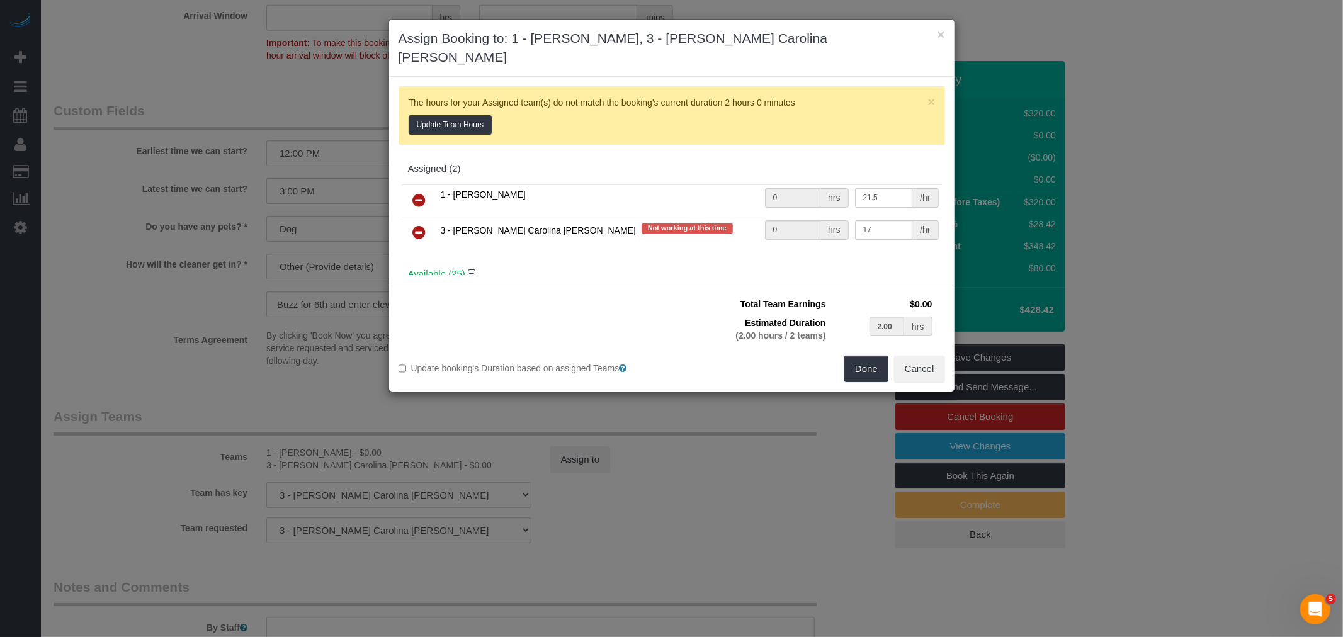
click at [418, 193] on icon at bounding box center [419, 200] width 13 height 15
type input "2.00"
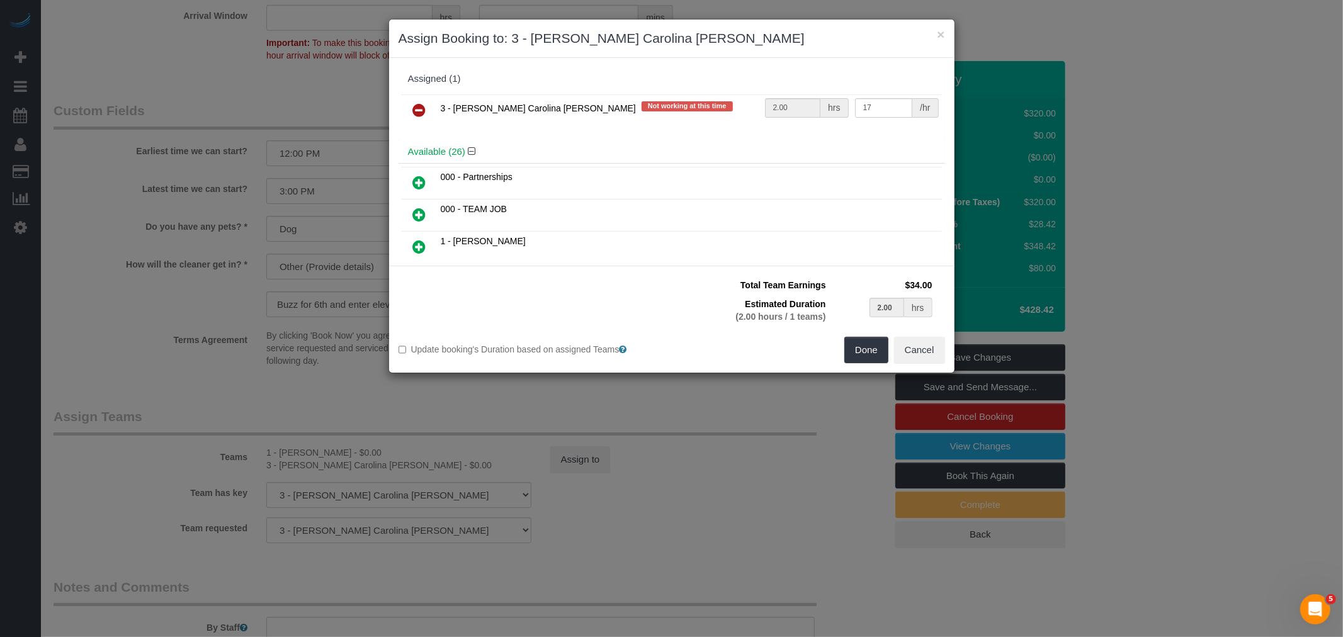
click at [424, 107] on icon at bounding box center [419, 110] width 13 height 15
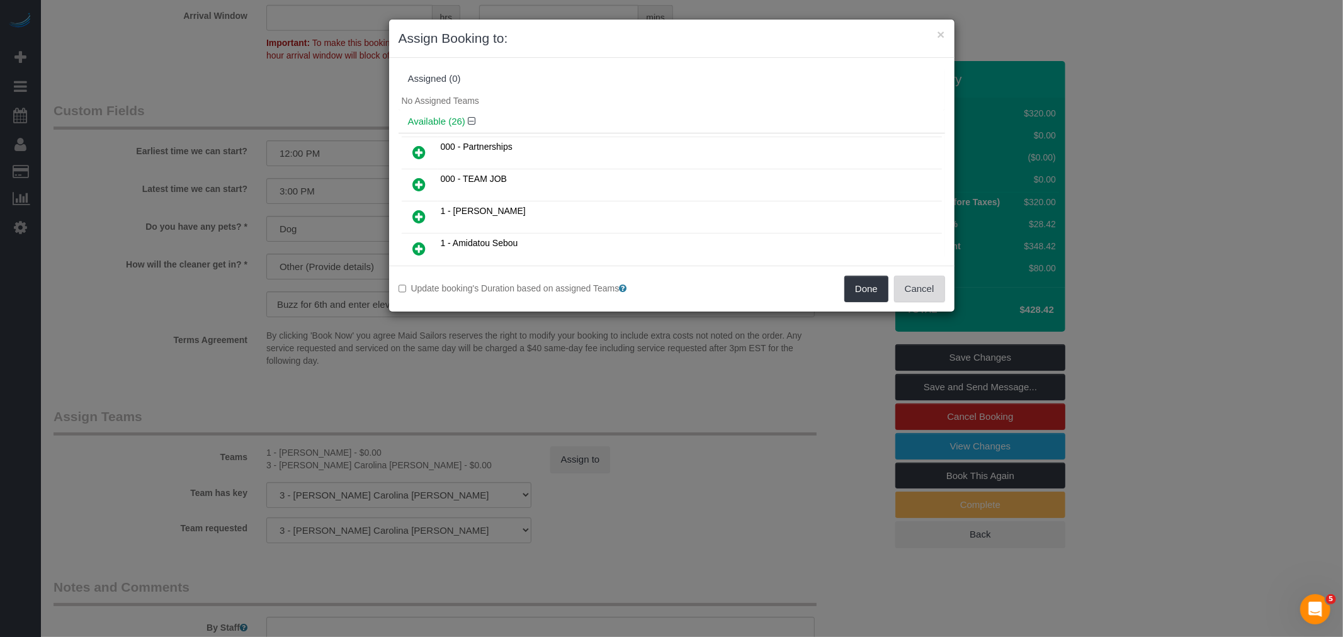
click at [928, 290] on button "Cancel" at bounding box center [919, 289] width 51 height 26
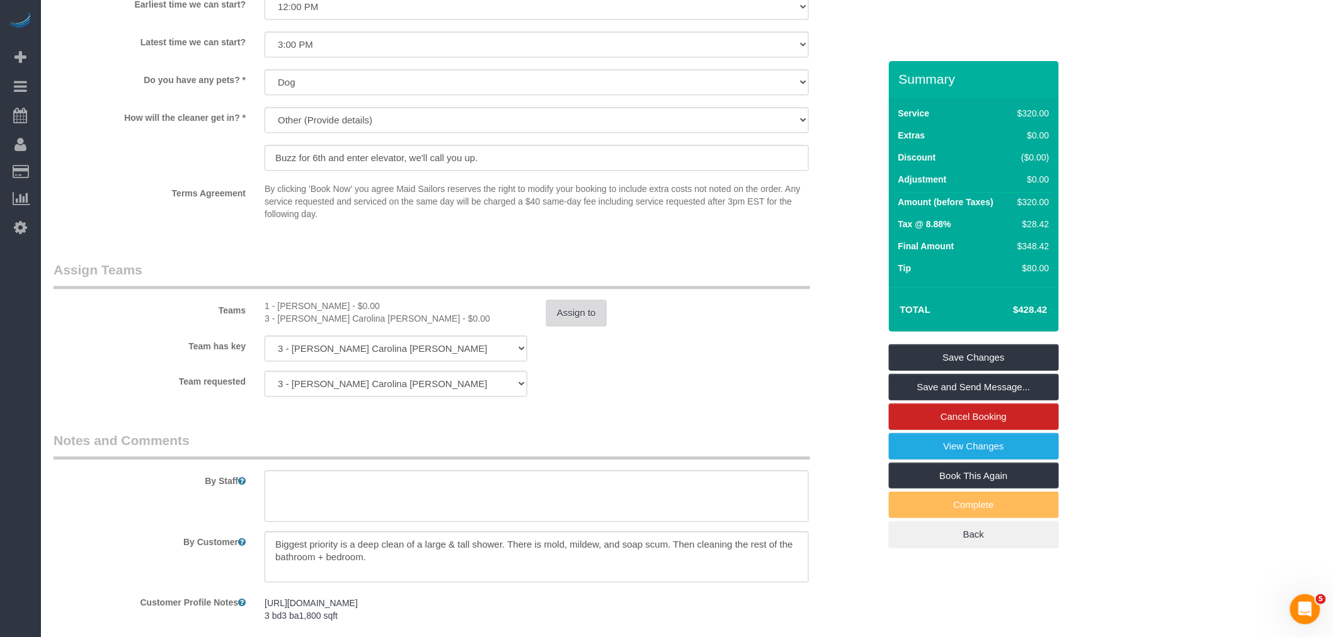
scroll to position [1330, 0]
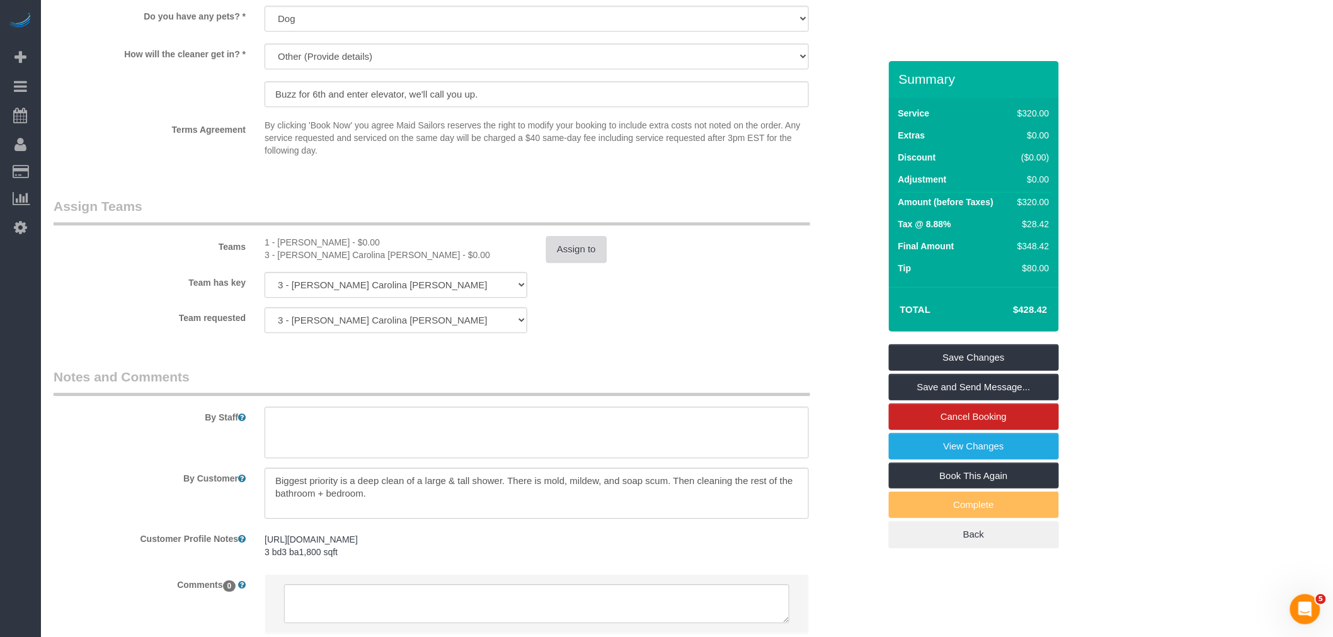
click at [570, 249] on button "Assign to" at bounding box center [576, 249] width 60 height 26
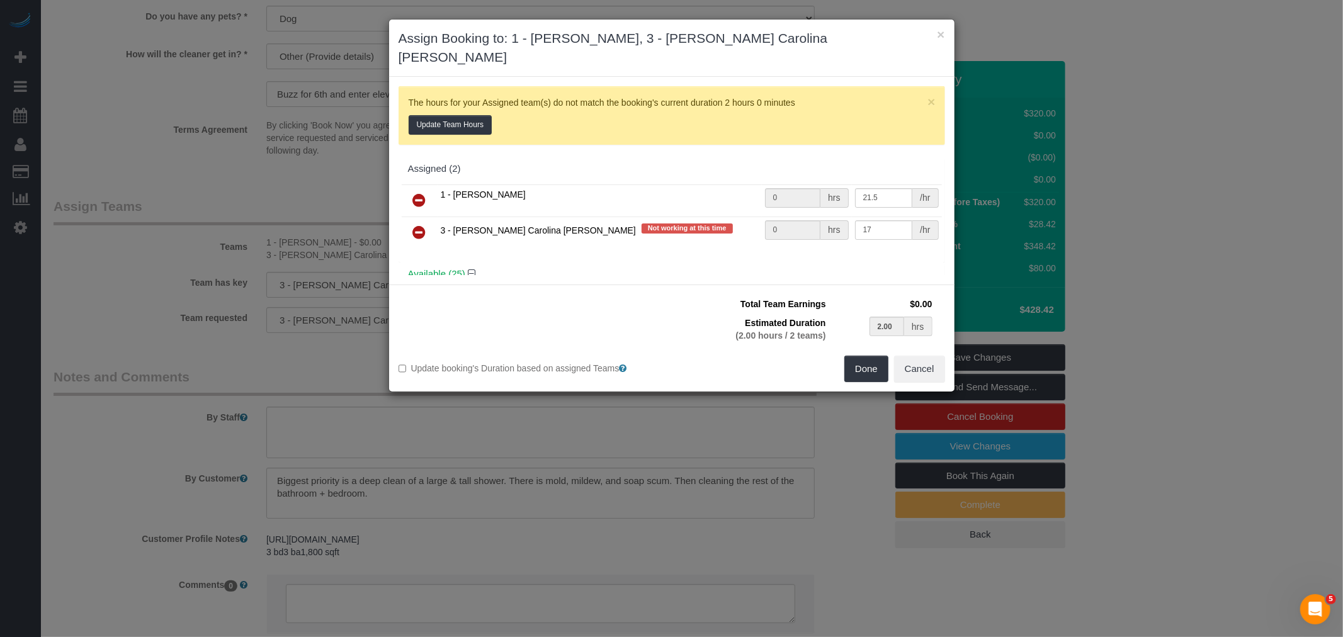
click at [425, 193] on icon at bounding box center [419, 200] width 13 height 15
type input "2.00"
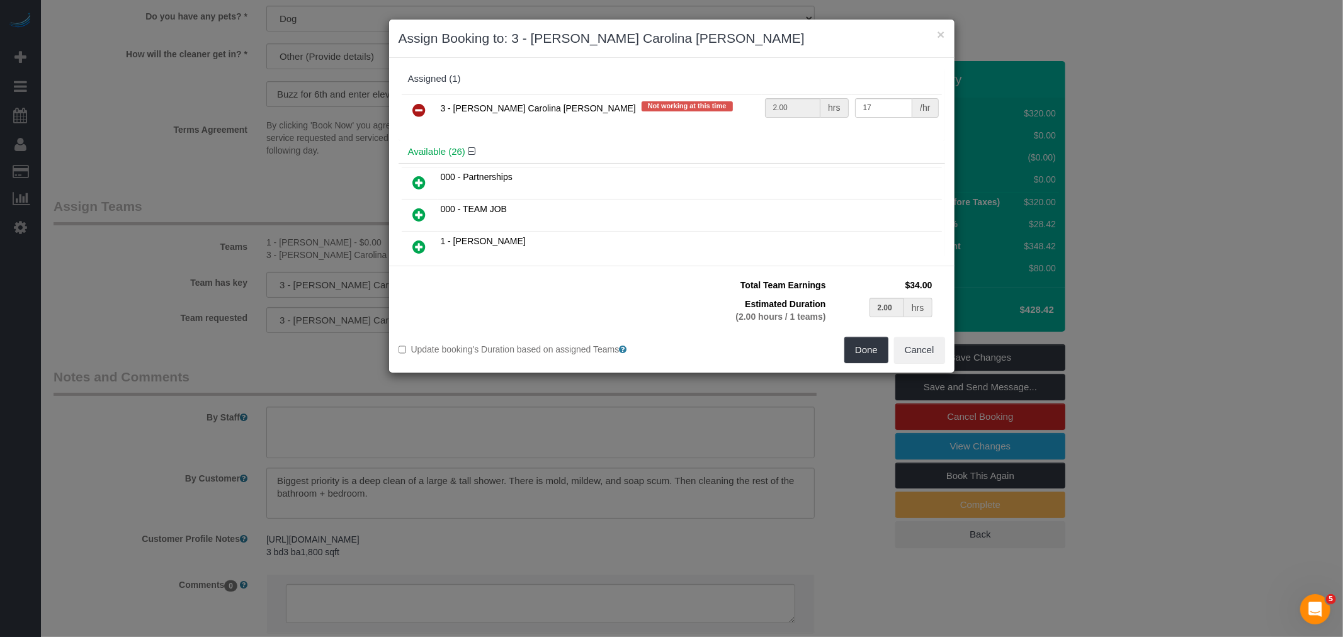
click at [419, 107] on icon at bounding box center [419, 110] width 13 height 15
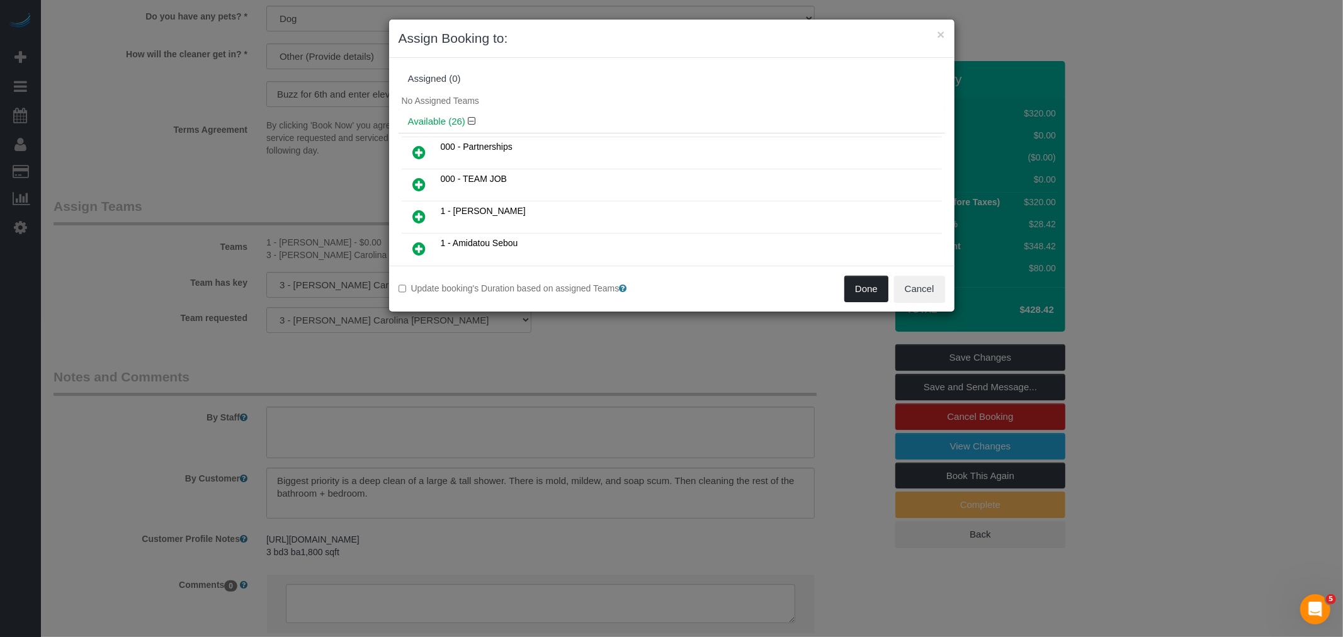
click at [852, 293] on button "Done" at bounding box center [867, 289] width 44 height 26
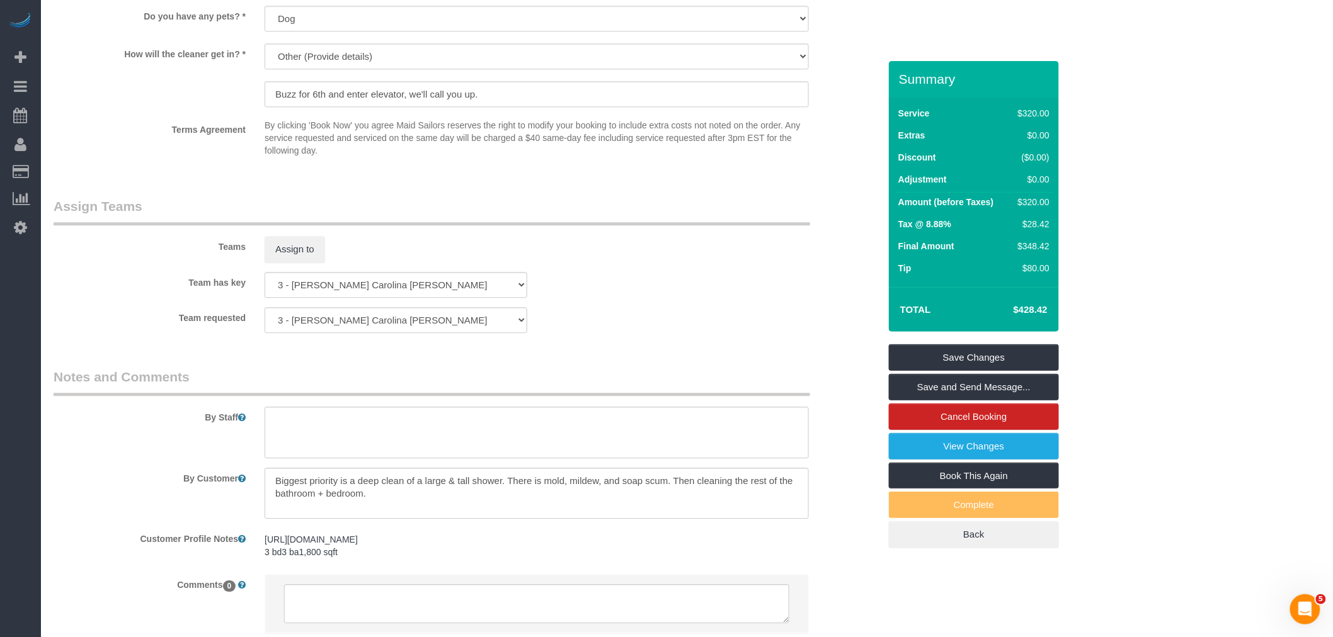
click at [727, 236] on div "Teams Assign to" at bounding box center [466, 230] width 845 height 66
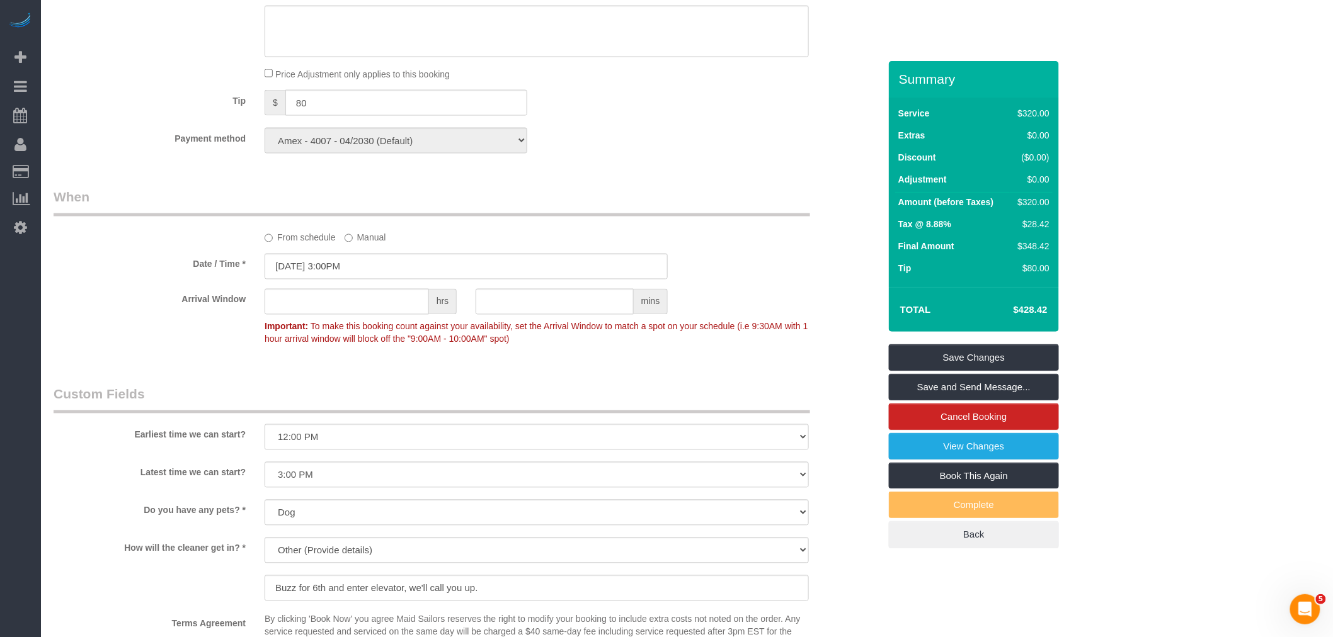
scroll to position [770, 0]
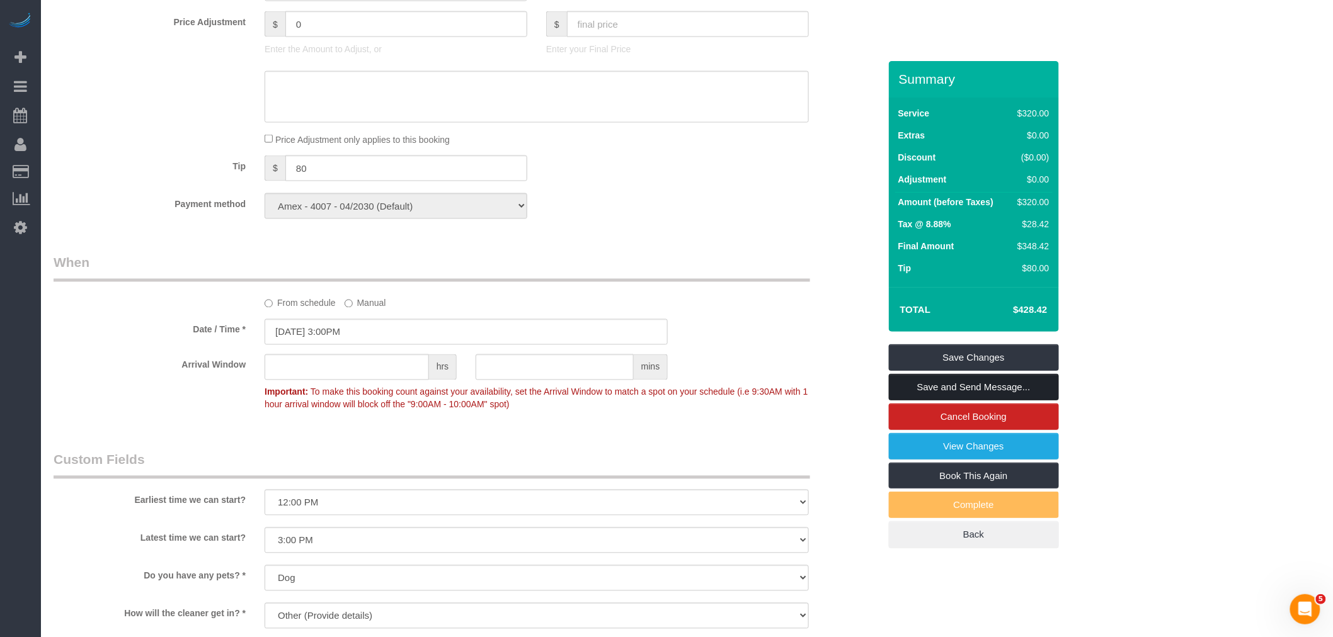
click at [998, 382] on link "Save and Send Message..." at bounding box center [974, 387] width 170 height 26
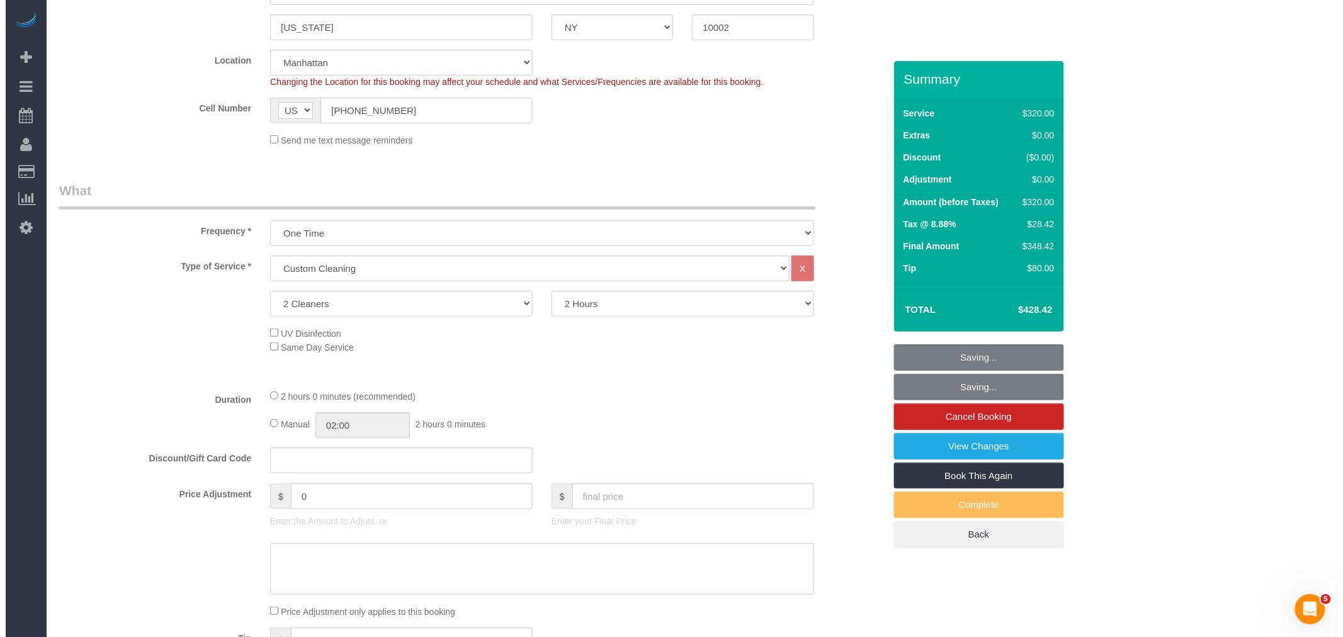
scroll to position [140, 0]
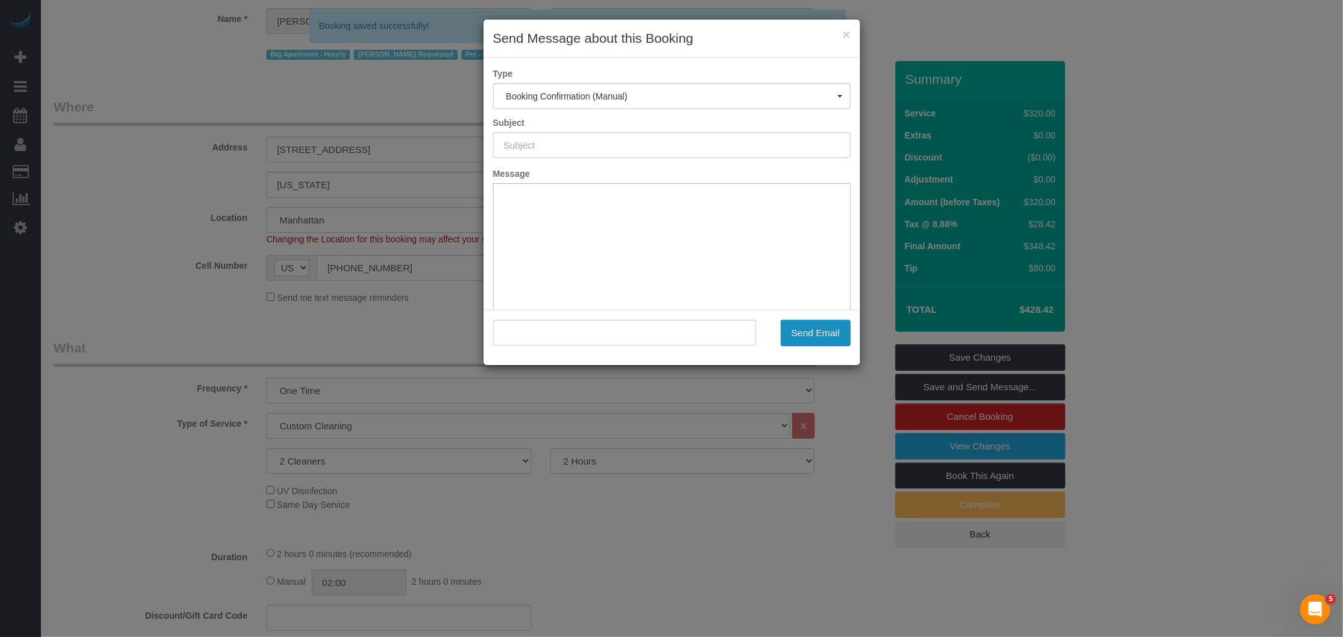
type input "Cleaning Confirmed for 08/29/2025 at 3:00pm"
type input ""Jeffrey Rogers" <jeffrey@cry.nyc>"
click at [807, 323] on button "Send Email" at bounding box center [816, 333] width 70 height 26
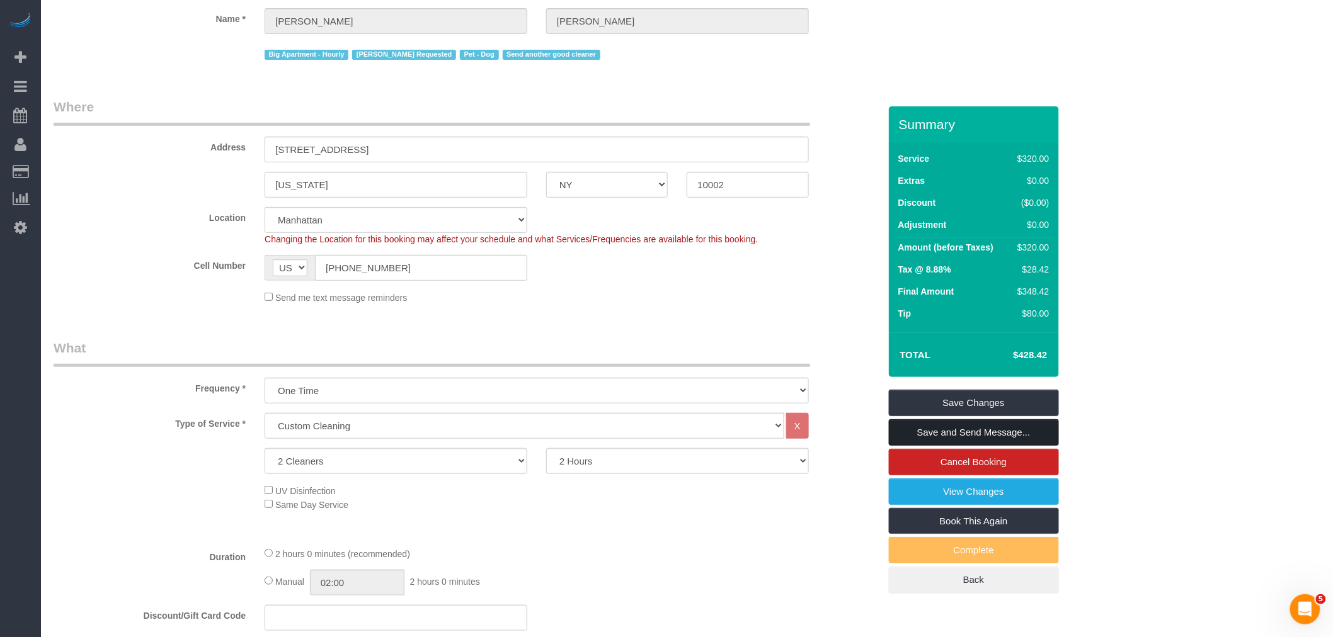
scroll to position [0, 0]
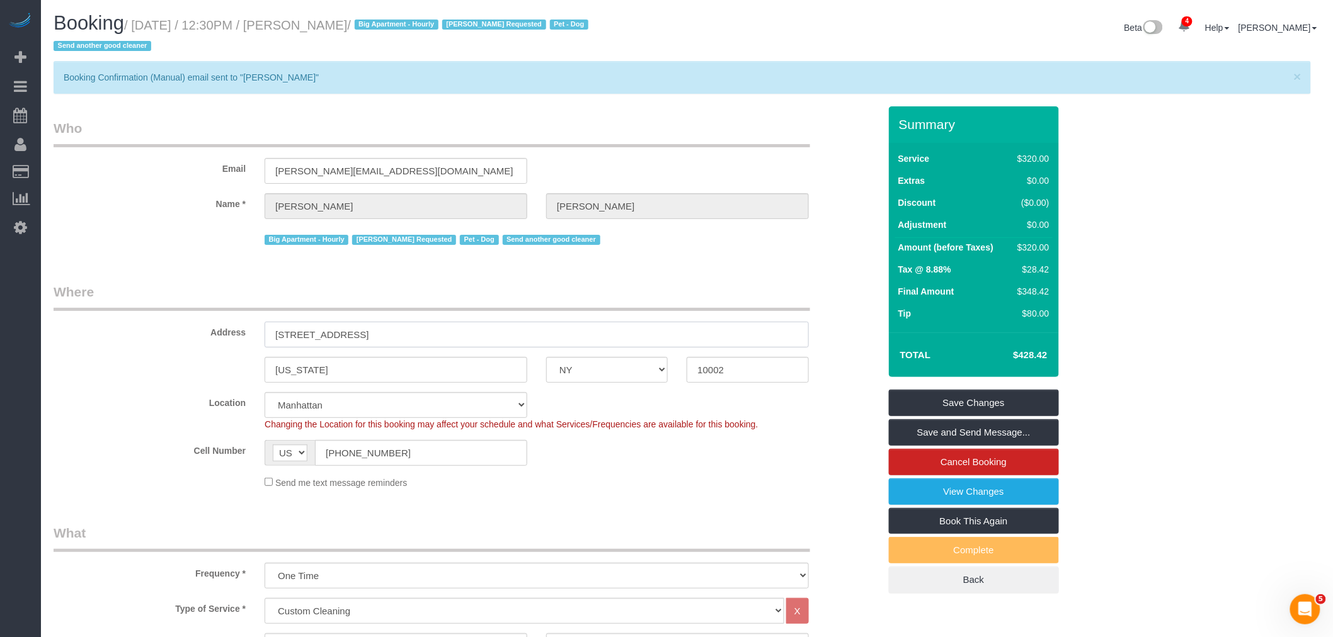
drag, startPoint x: 477, startPoint y: 321, endPoint x: 89, endPoint y: 338, distance: 387.7
drag, startPoint x: 747, startPoint y: 372, endPoint x: 819, endPoint y: 372, distance: 72.4
click at [635, 387] on fieldset "Where Address 153 Bowery, Apt. 6 New York AK AL AR AZ CA CO CT DC DE FL GA HI I…" at bounding box center [467, 391] width 826 height 216
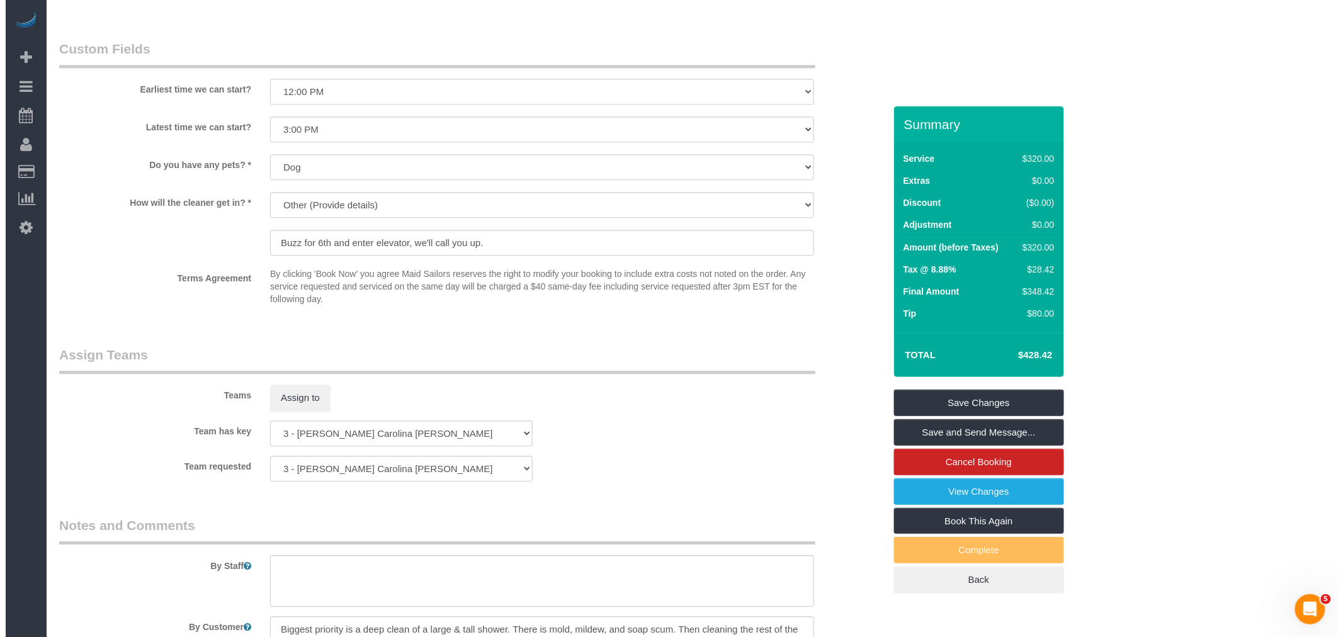
scroll to position [1330, 0]
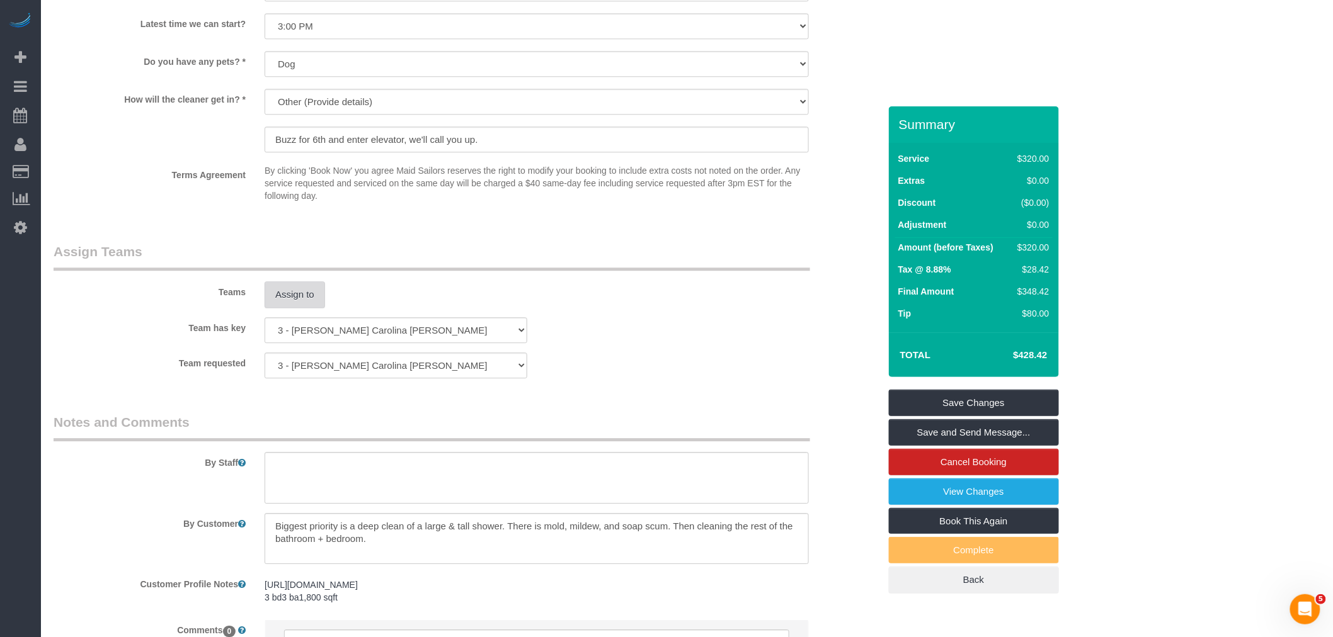
click at [306, 300] on button "Assign to" at bounding box center [295, 295] width 60 height 26
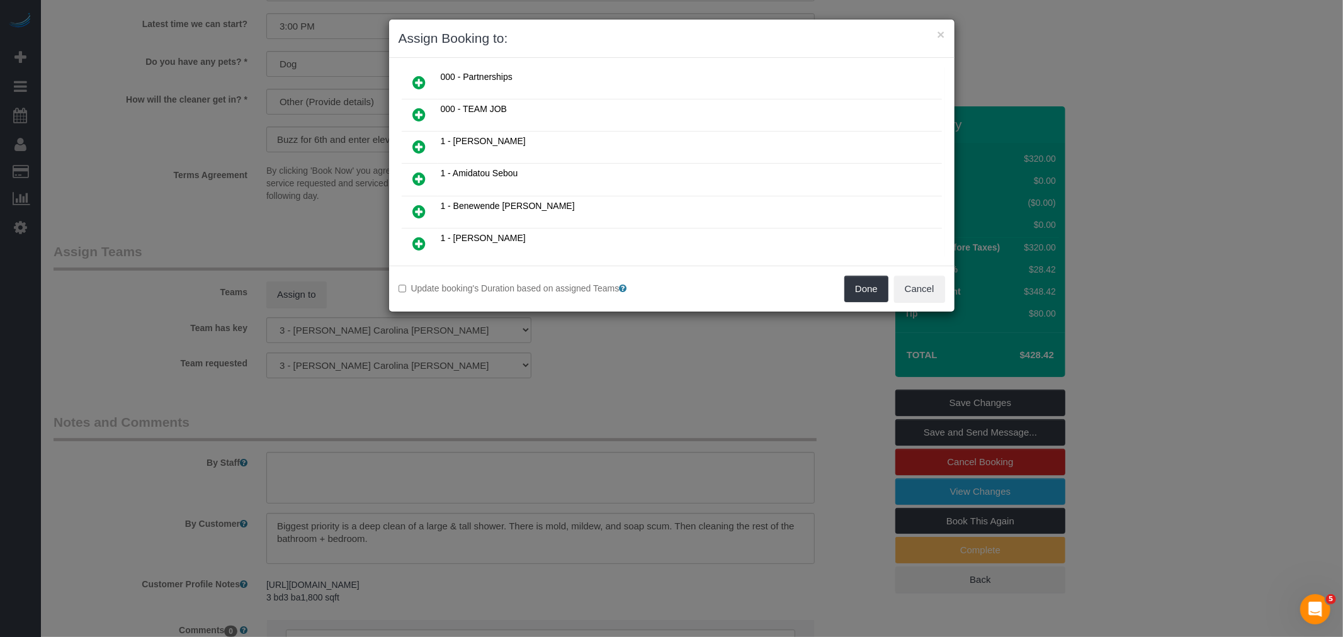
scroll to position [140, 0]
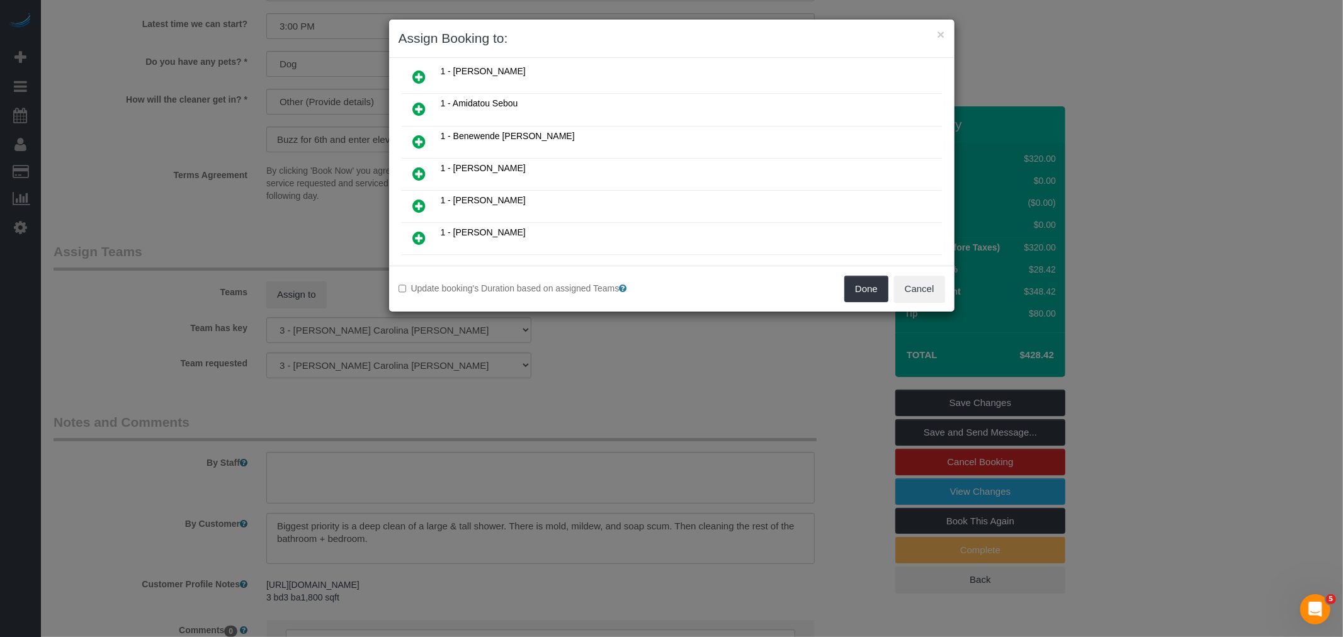
click at [424, 168] on icon at bounding box center [419, 173] width 13 height 15
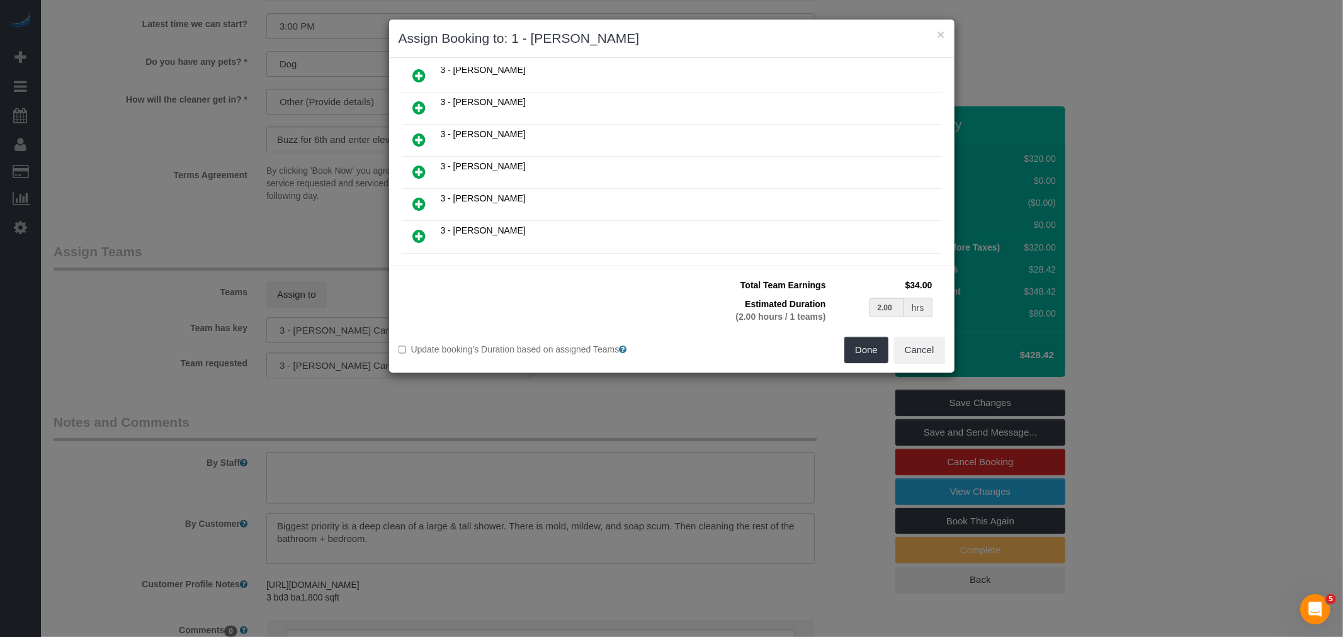
scroll to position [729, 0]
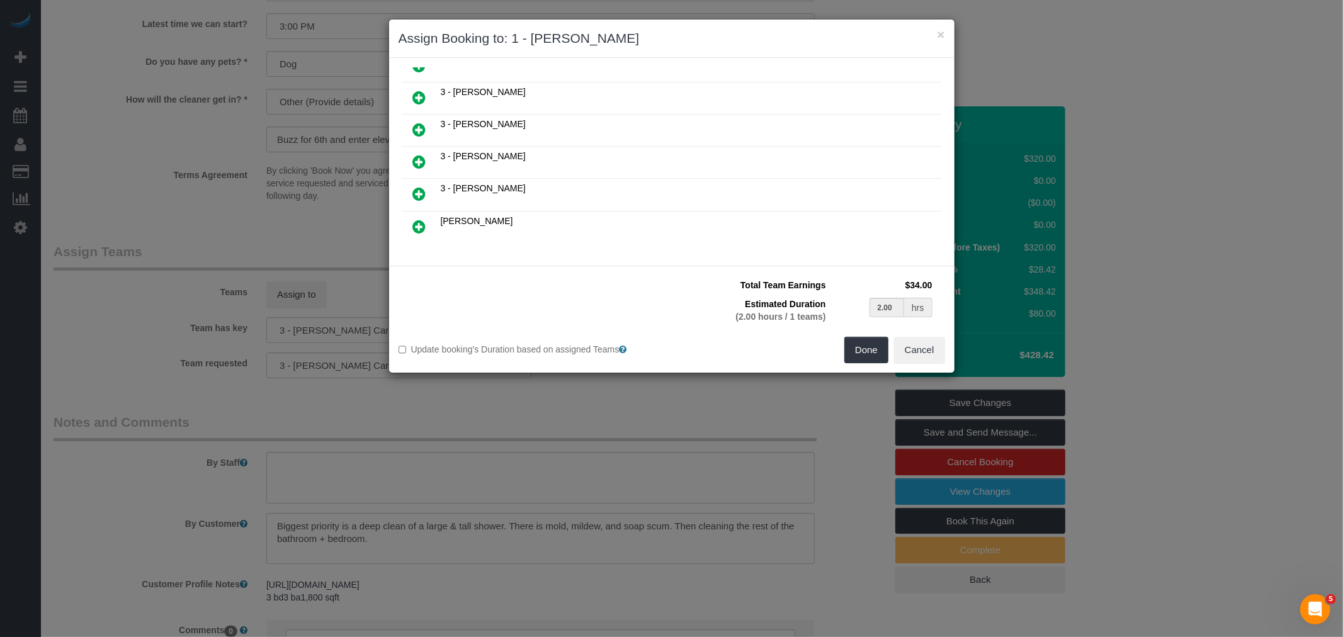
click at [407, 118] on link at bounding box center [420, 130] width 30 height 25
type input "1.00"
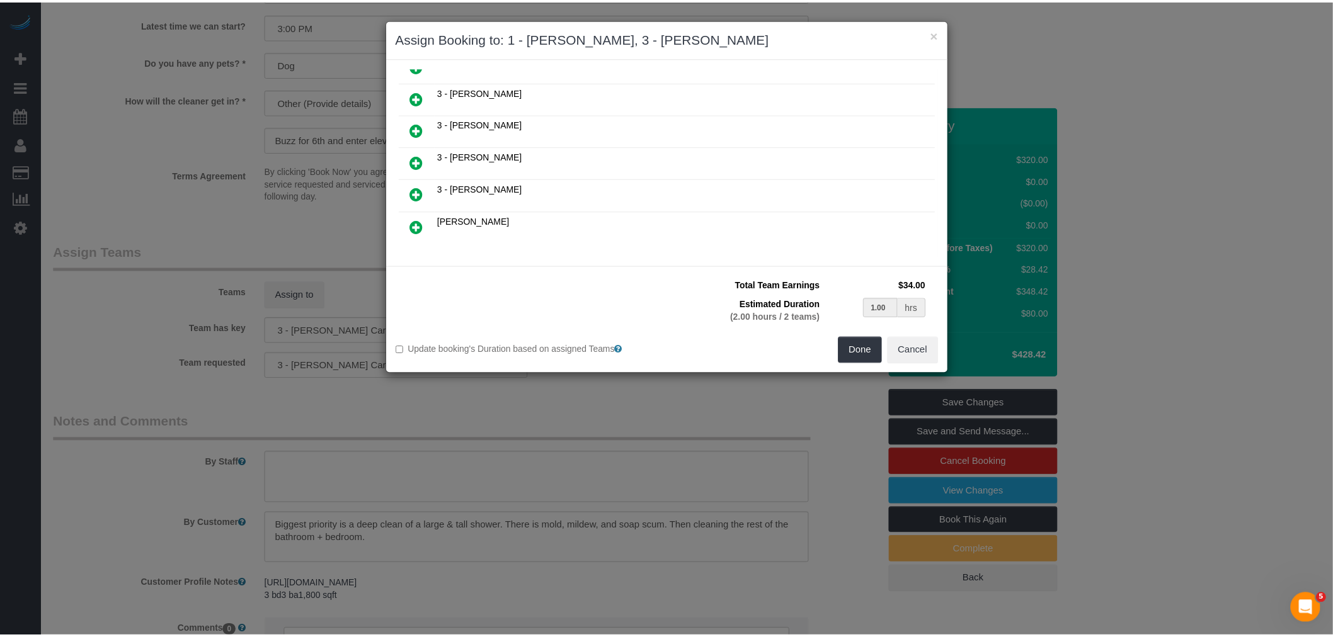
scroll to position [761, 0]
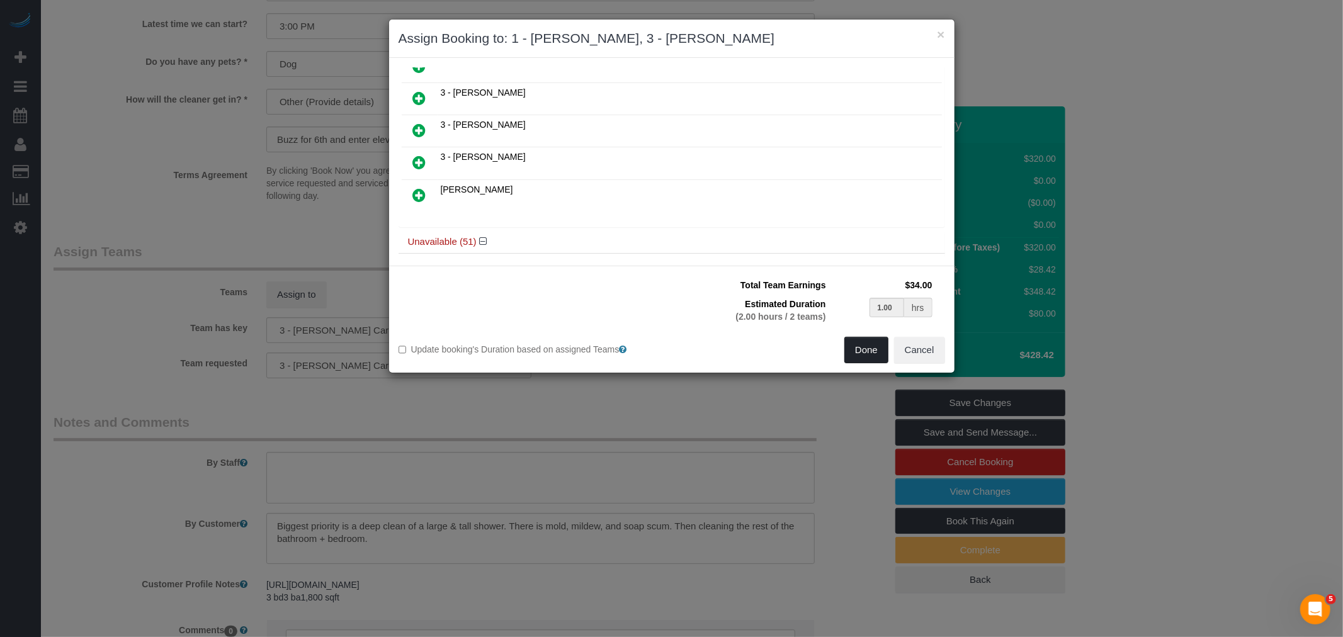
click at [862, 350] on button "Done" at bounding box center [867, 350] width 44 height 26
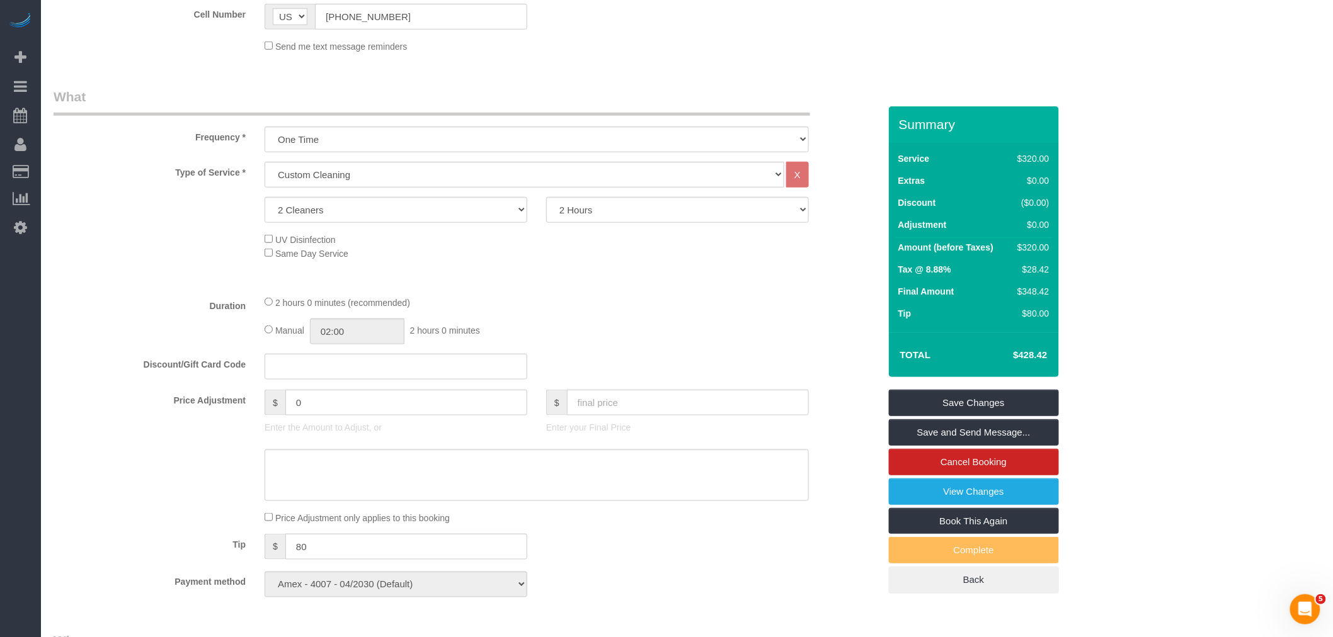
scroll to position [419, 0]
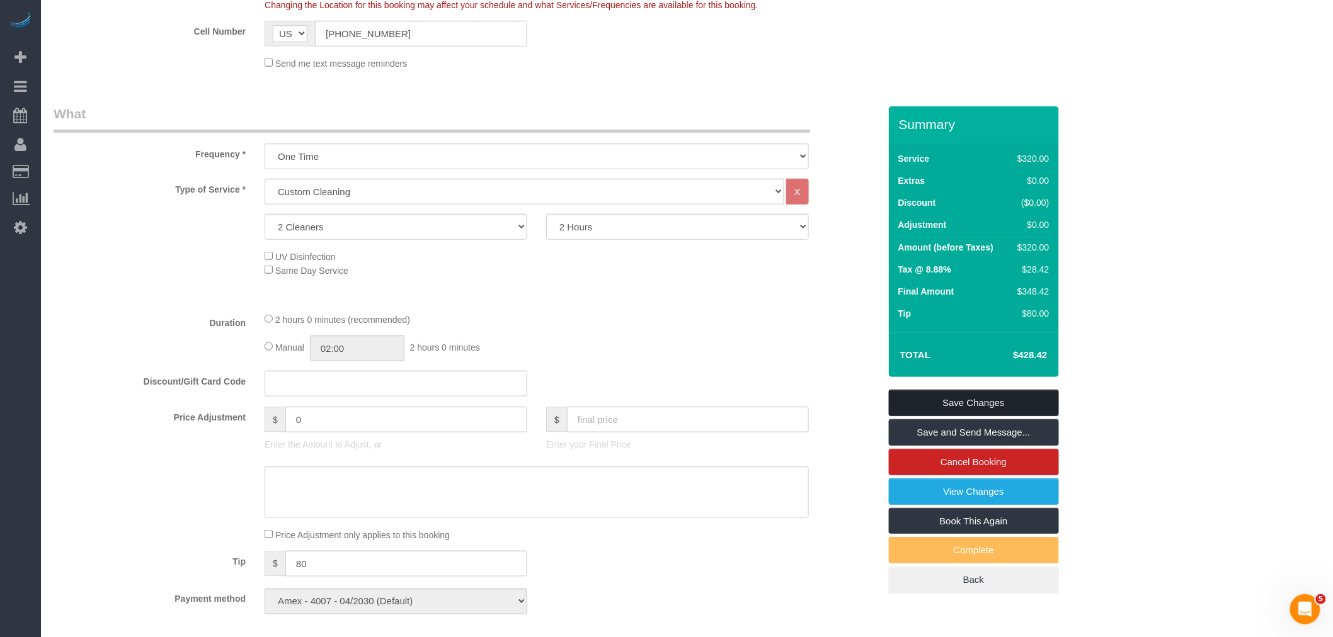
click at [1021, 393] on link "Save Changes" at bounding box center [974, 403] width 170 height 26
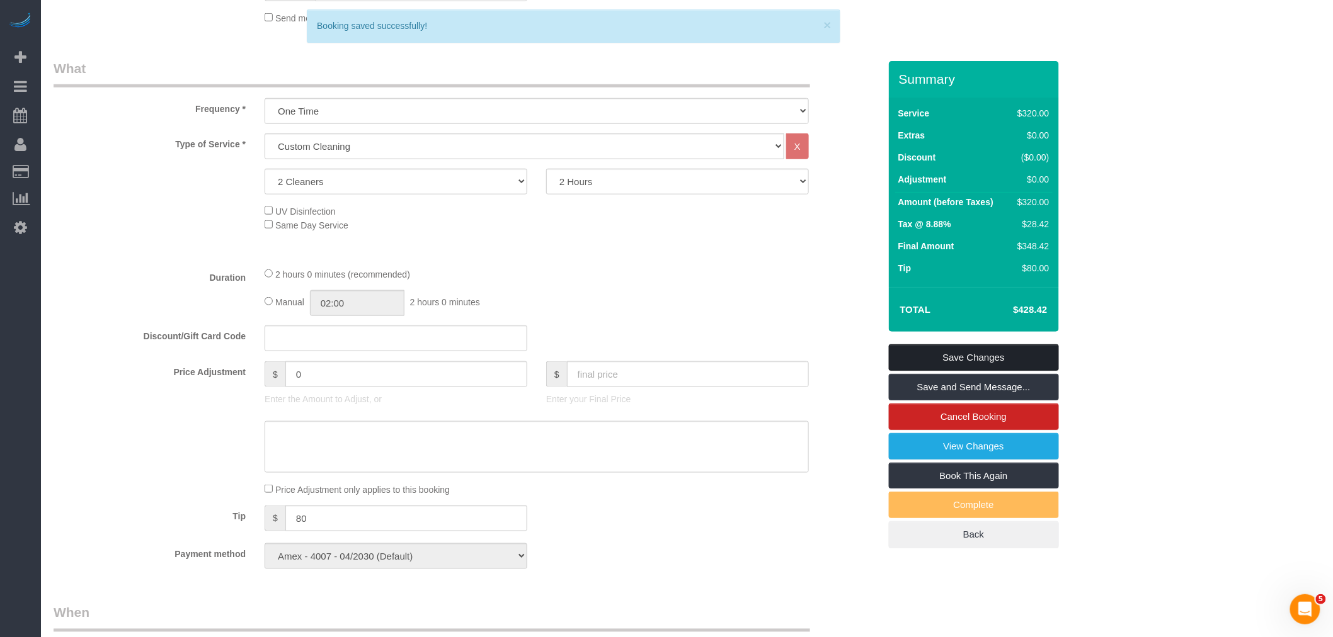
scroll to position [374, 0]
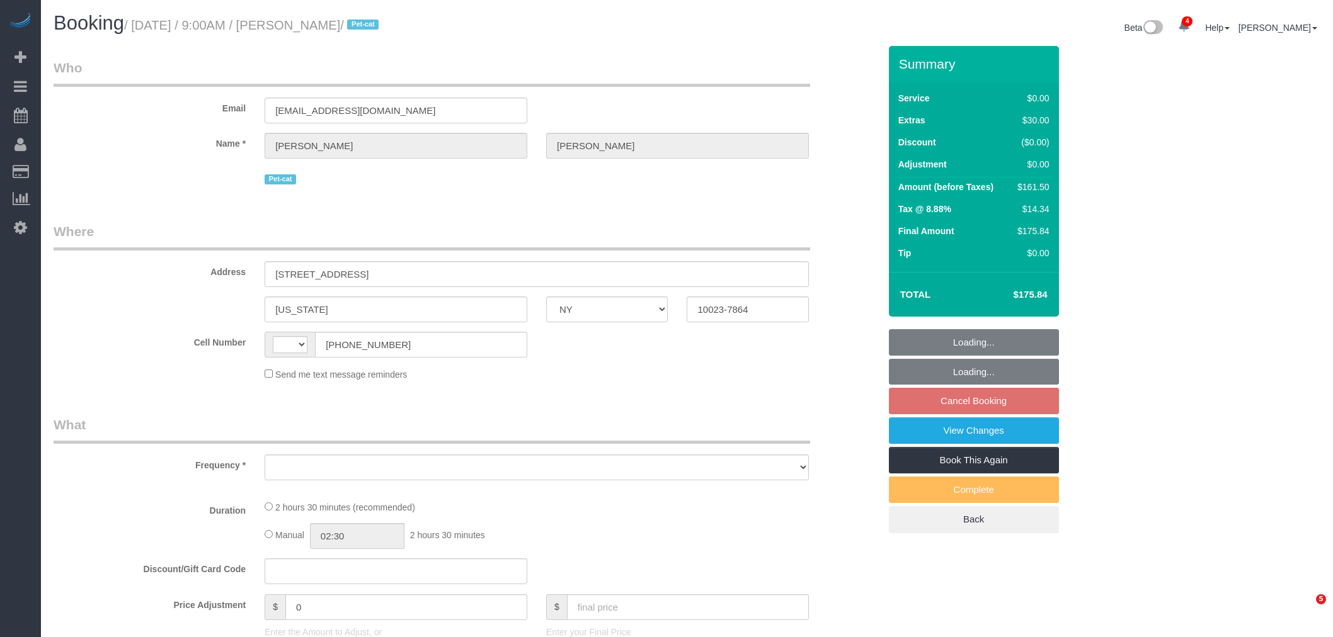
select select "NY"
select select "number:57"
select select "number:71"
select select "number:14"
select select "number:6"
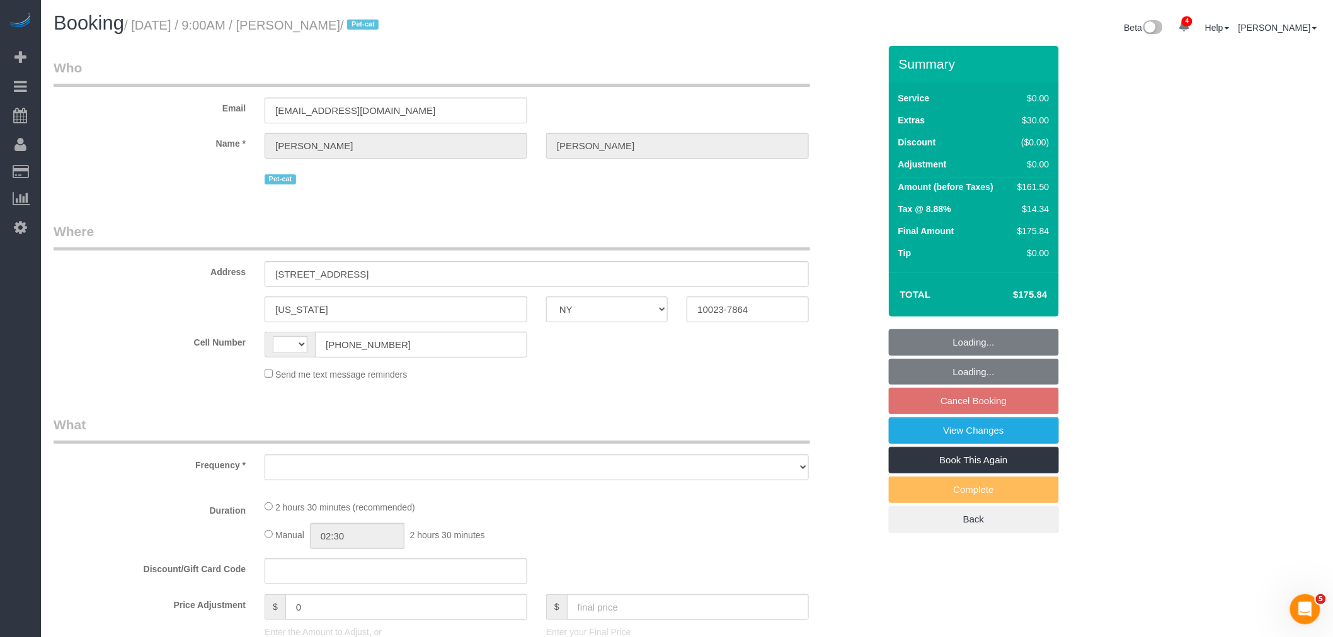
select select "string:[GEOGRAPHIC_DATA]"
select select "object:916"
select select "1"
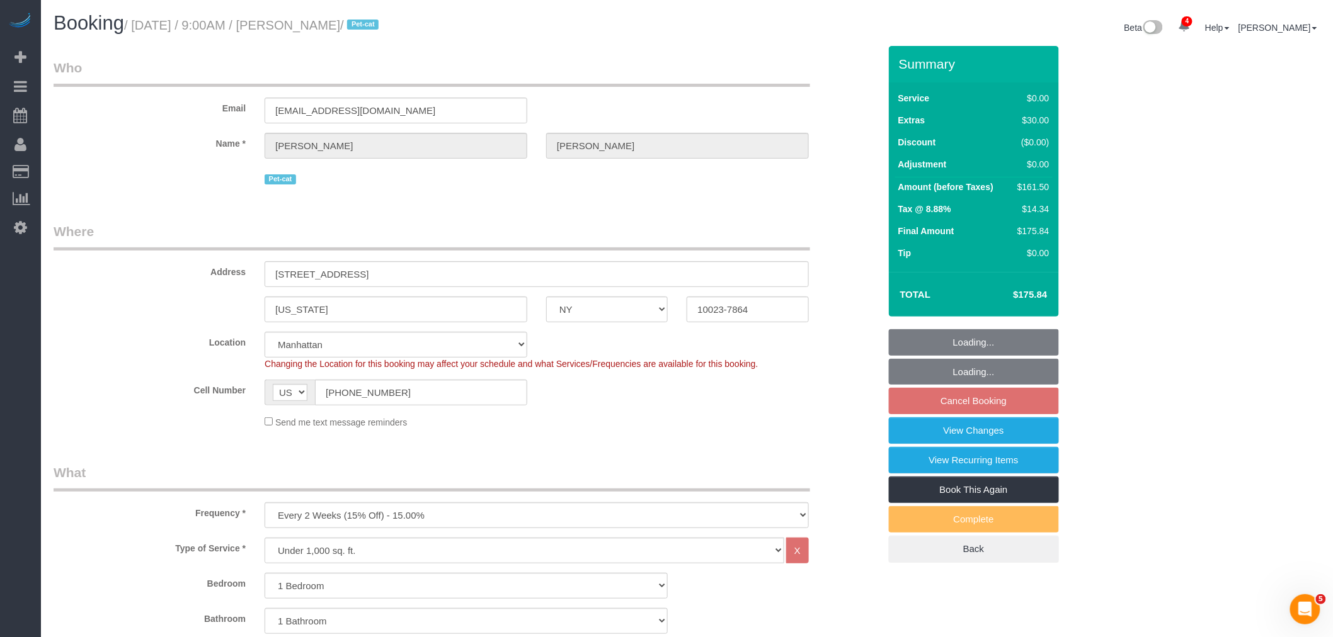
select select "spot2"
select select "object:1313"
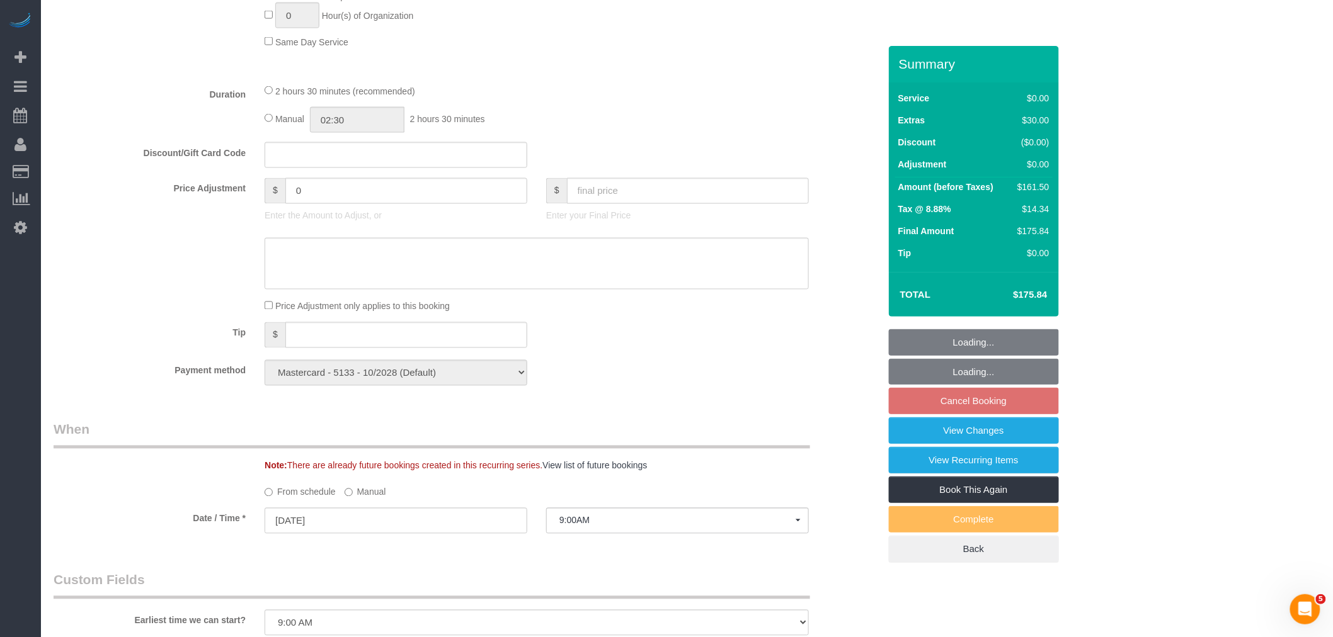
select select "1"
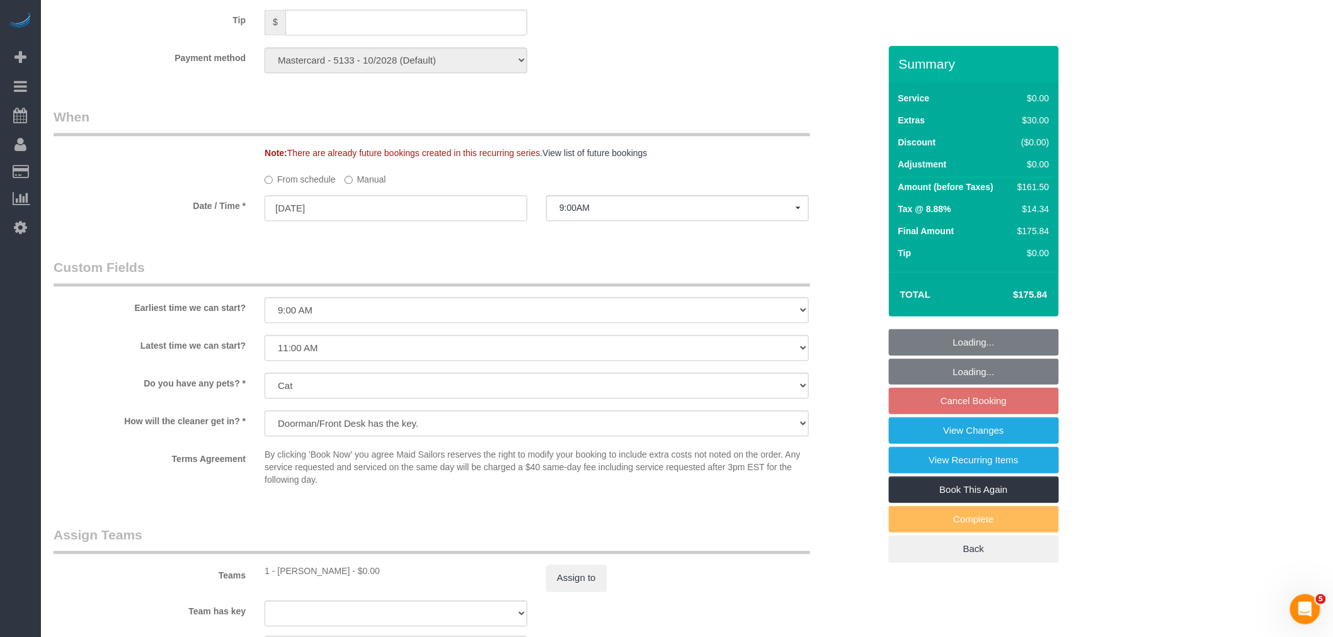
scroll to position [1260, 0]
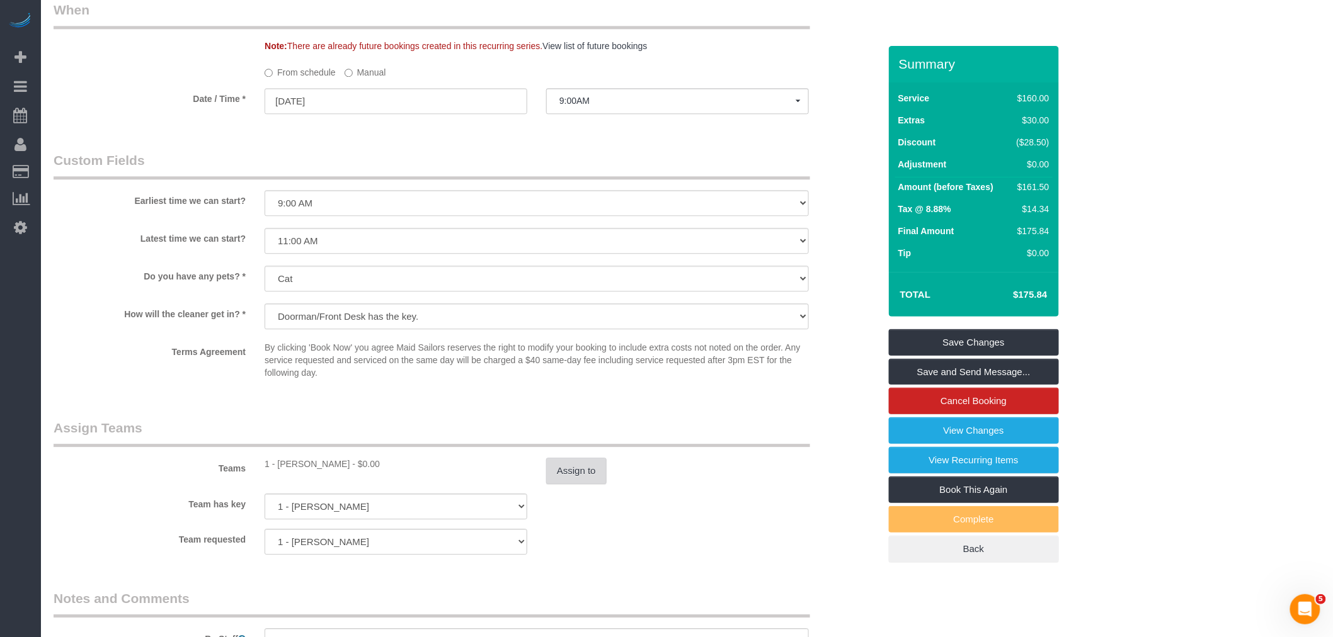
click at [559, 484] on button "Assign to" at bounding box center [576, 471] width 60 height 26
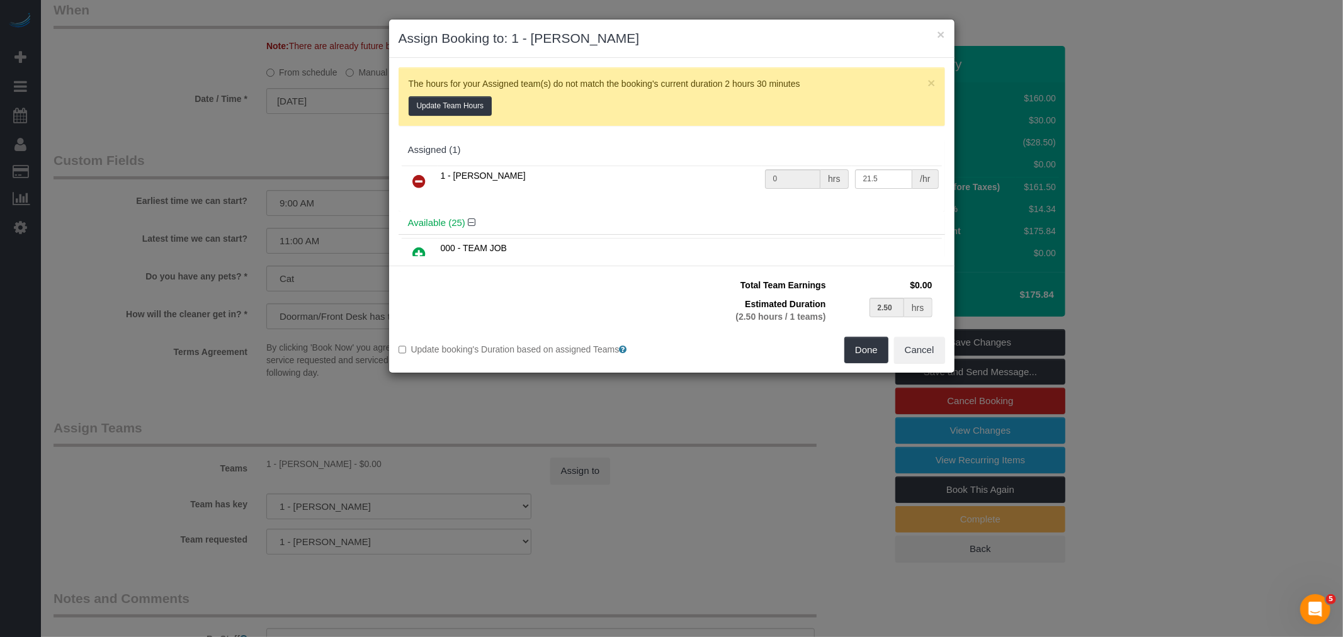
drag, startPoint x: 431, startPoint y: 173, endPoint x: 421, endPoint y: 176, distance: 10.8
click at [430, 173] on link at bounding box center [420, 181] width 30 height 25
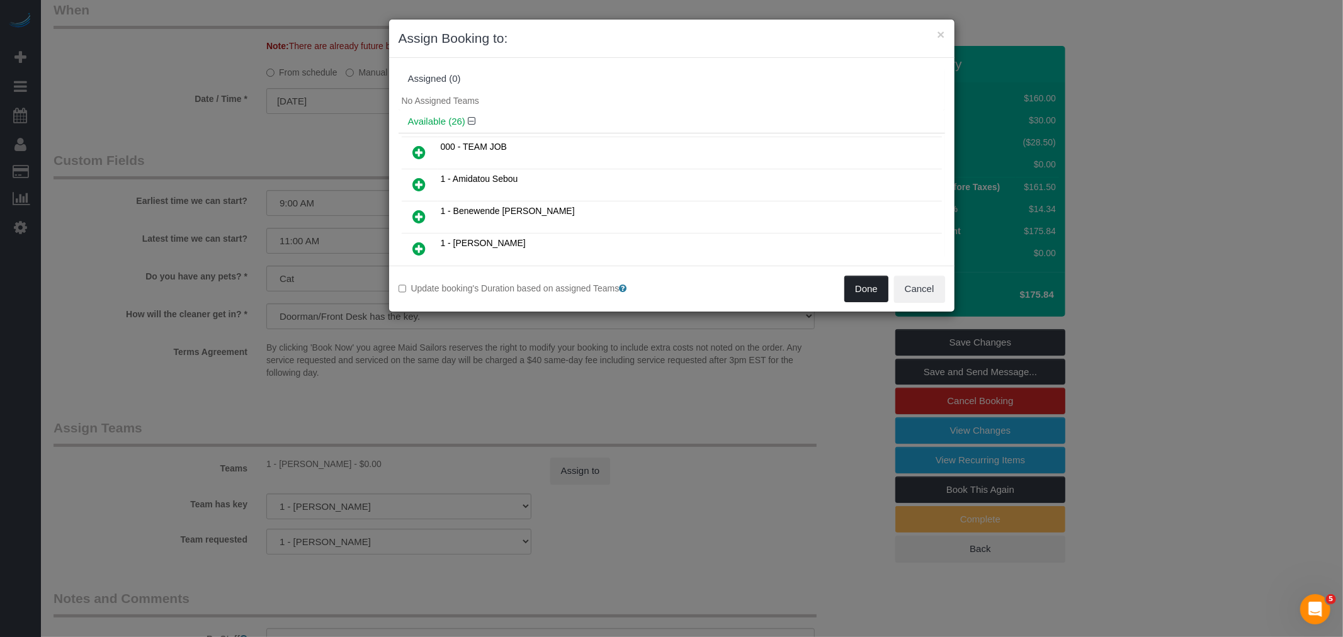
click at [871, 287] on button "Done" at bounding box center [867, 289] width 44 height 26
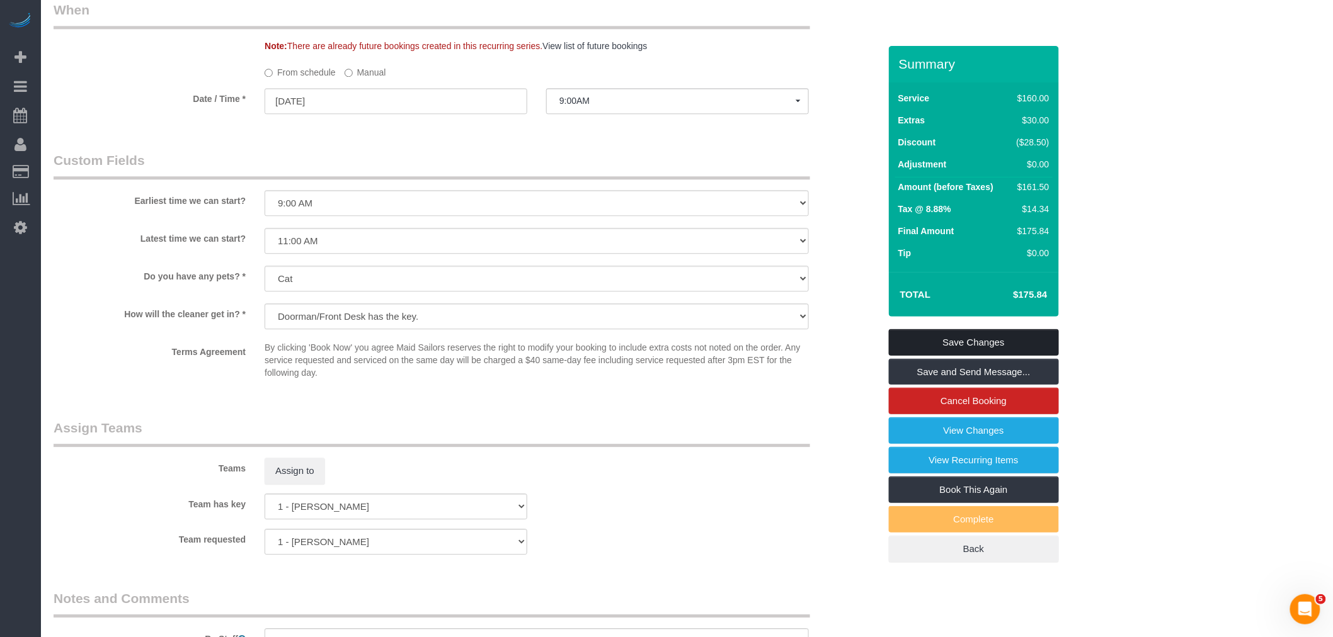
click at [1024, 338] on link "Save Changes" at bounding box center [974, 342] width 170 height 26
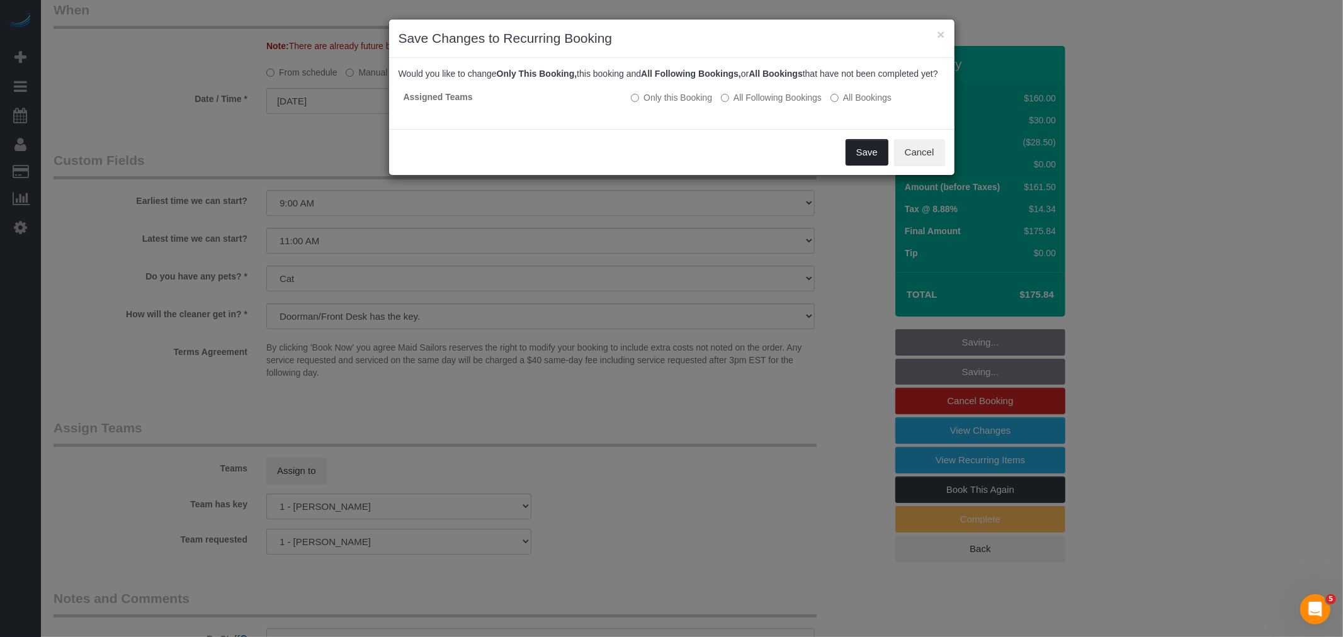
click at [854, 164] on button "Save" at bounding box center [867, 152] width 43 height 26
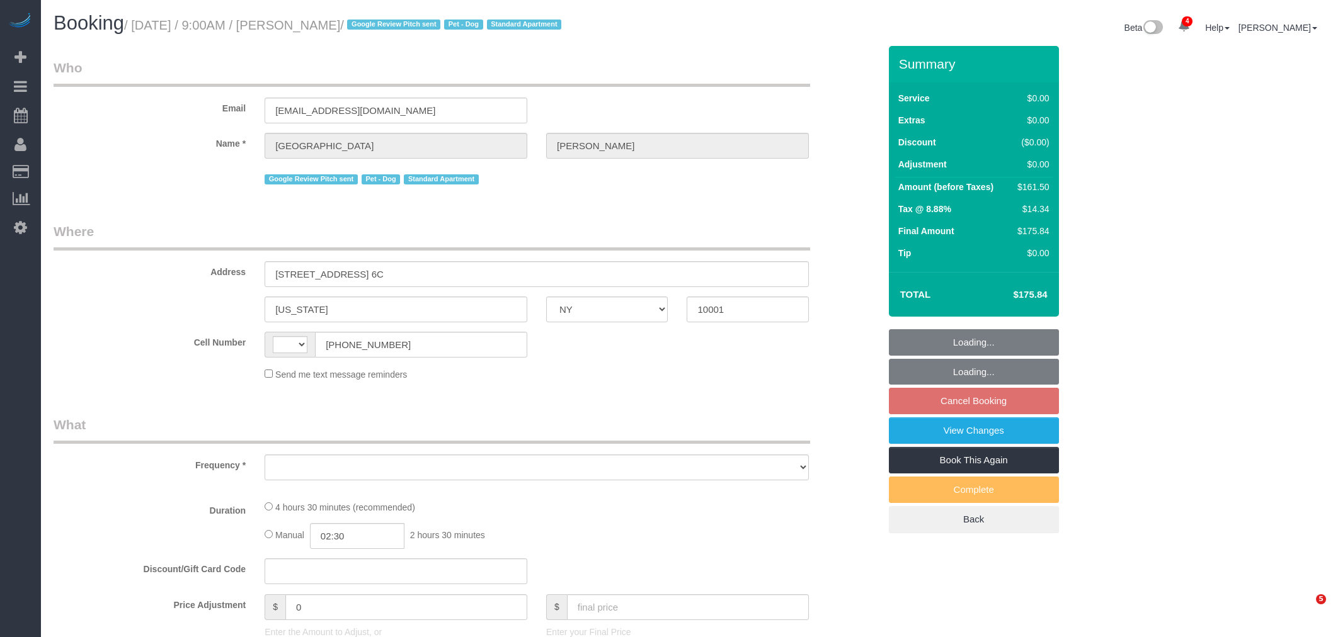
select select "NY"
select select "string:[GEOGRAPHIC_DATA]"
select select "number:57"
select select "number:75"
select select "number:13"
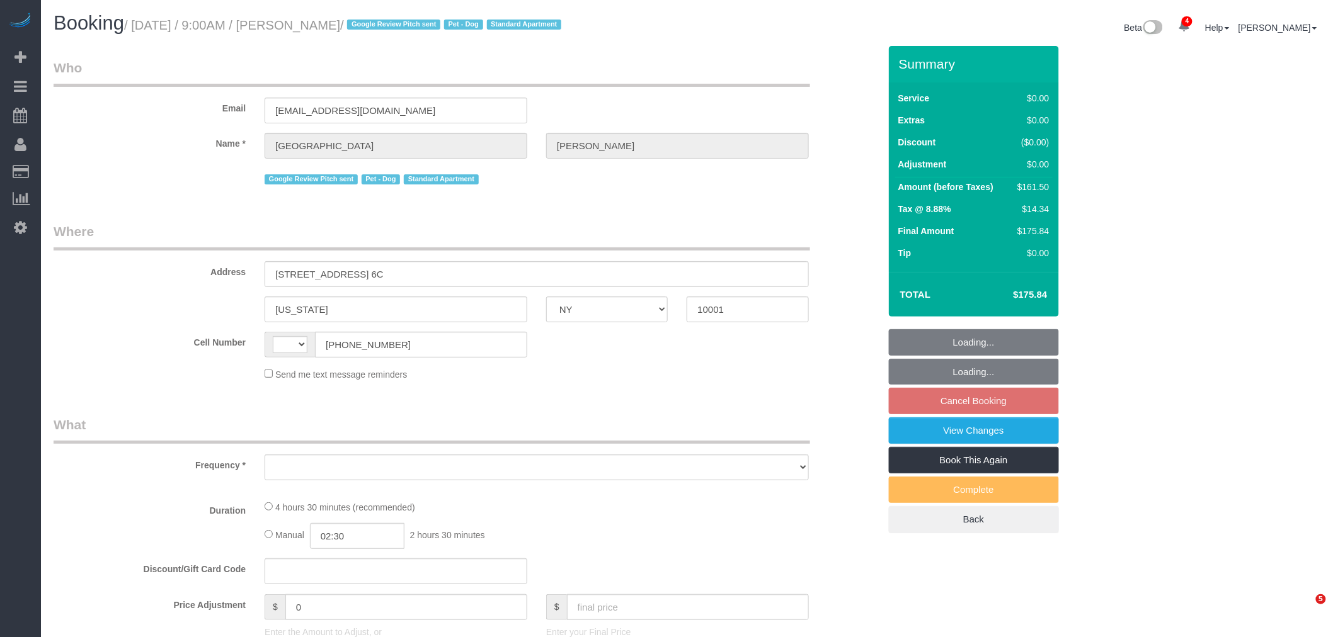
select select "number:6"
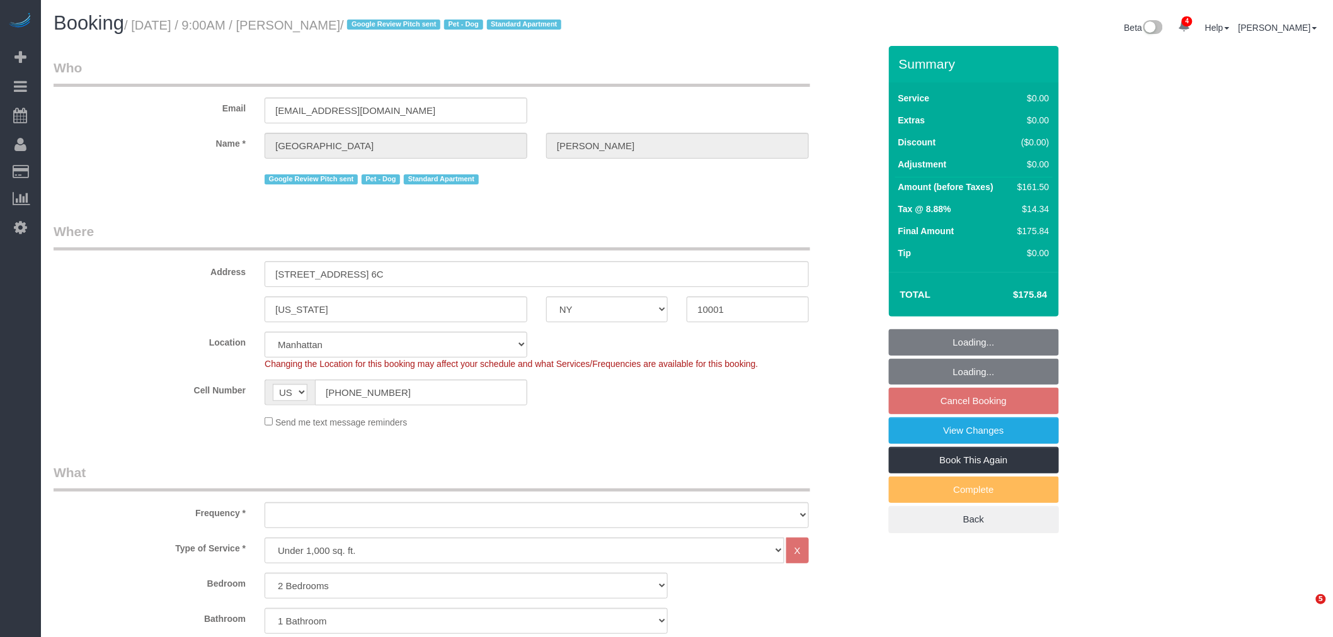
select select "2"
select select "object:1355"
select select "spot2"
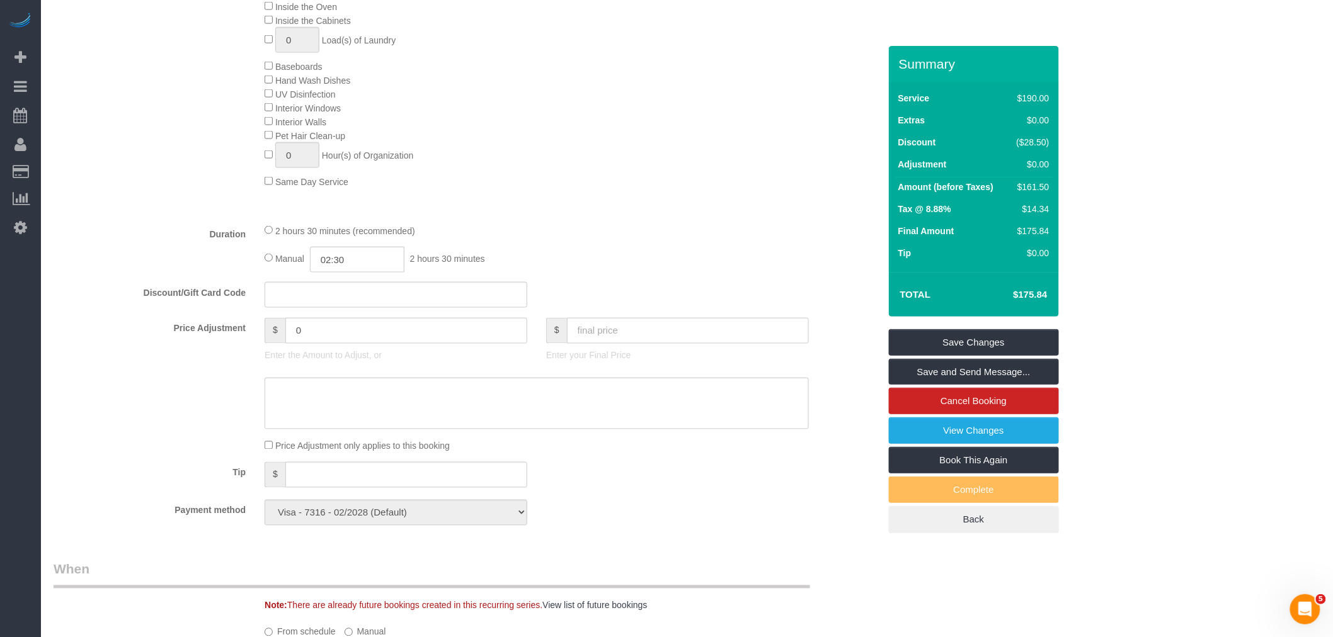
scroll to position [1119, 0]
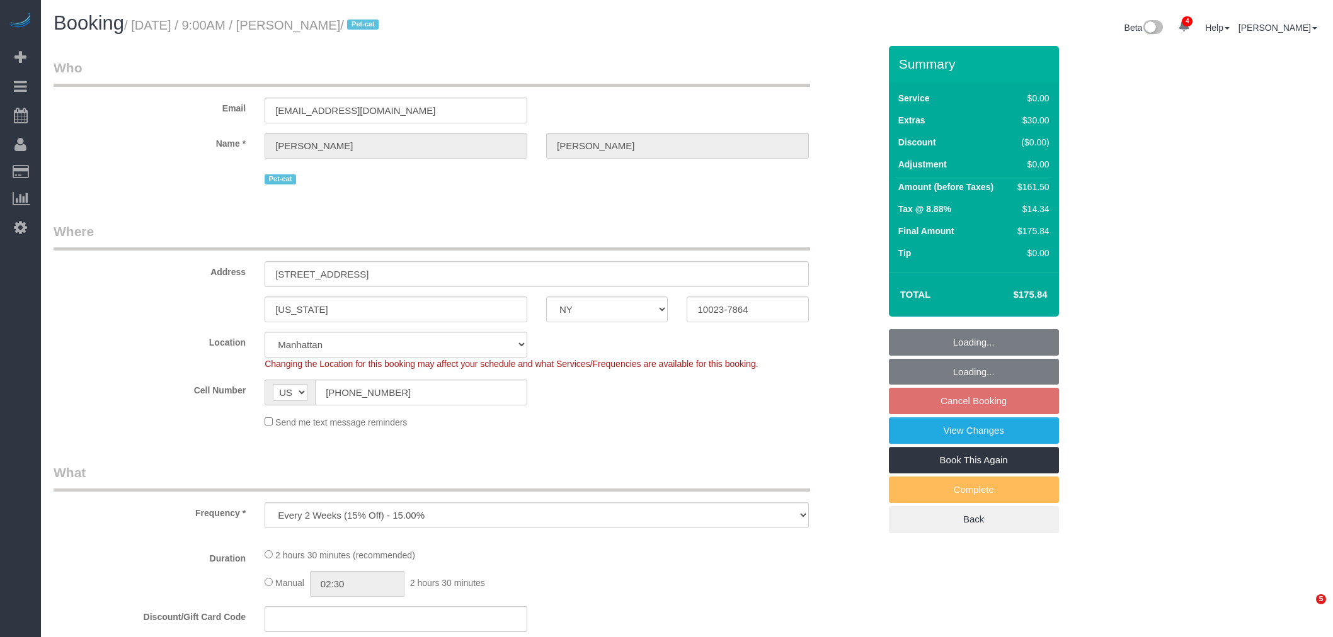
select select "NY"
select select "number:57"
select select "number:71"
select select "number:14"
select select "number:6"
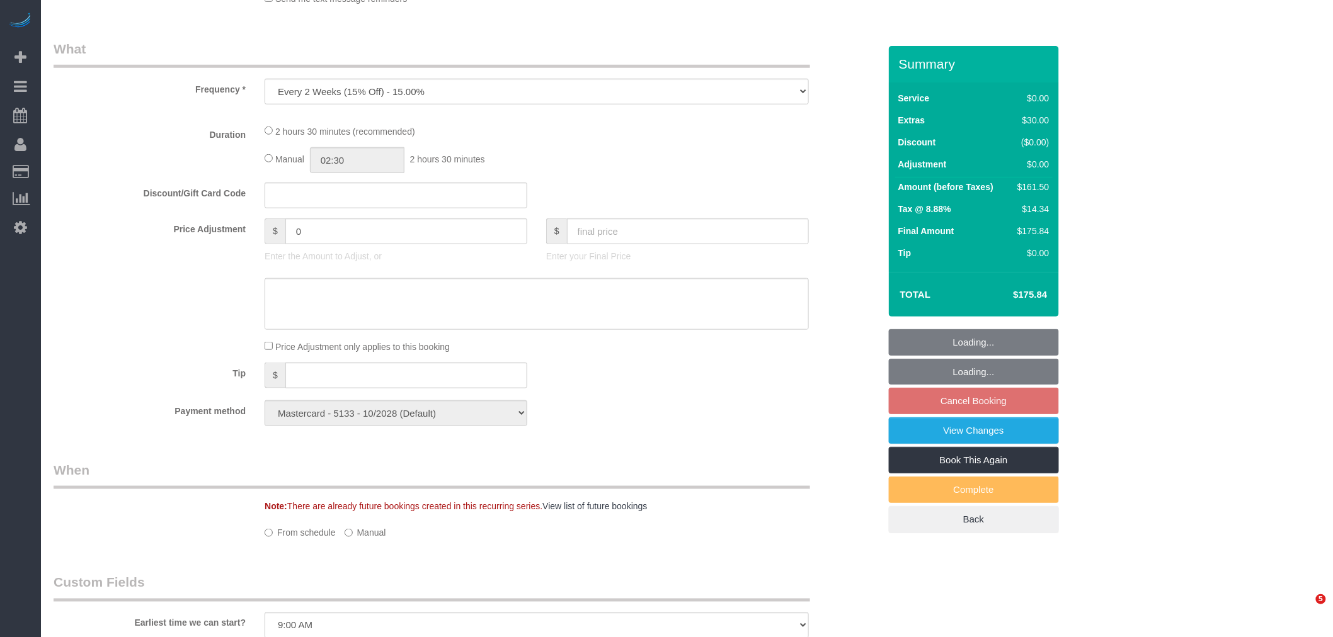
select select "object:910"
select select "spot2"
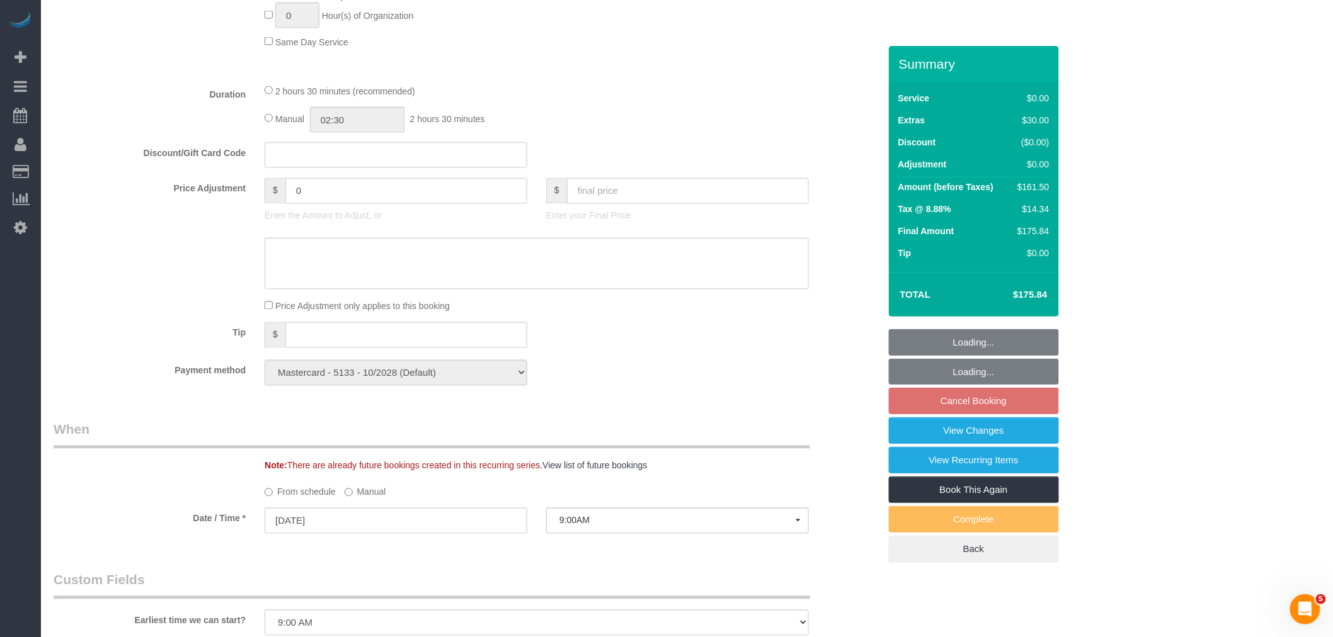
select select "1"
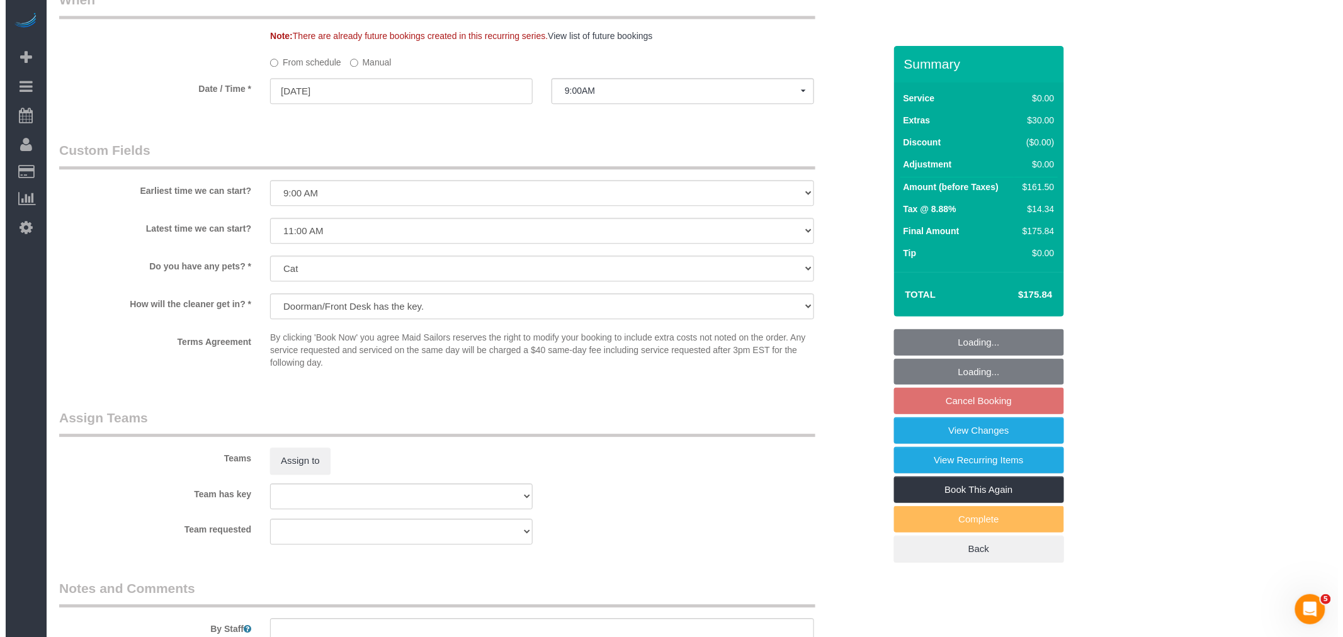
scroll to position [1399, 0]
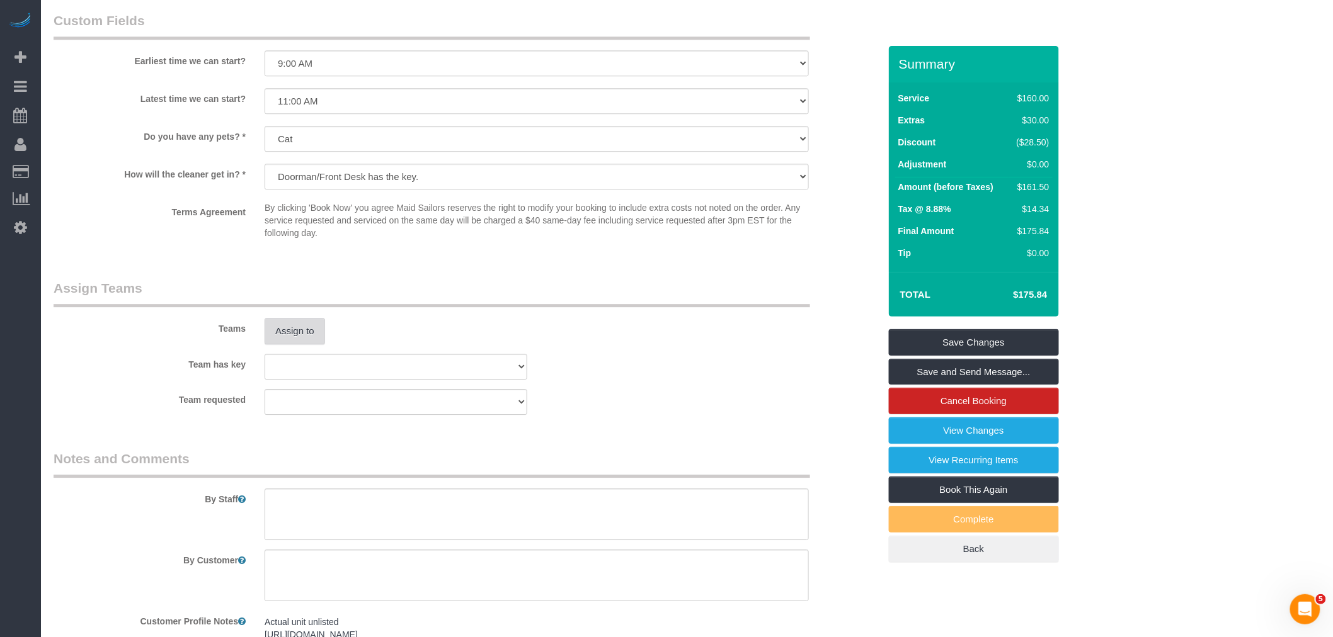
click at [303, 345] on button "Assign to" at bounding box center [295, 331] width 60 height 26
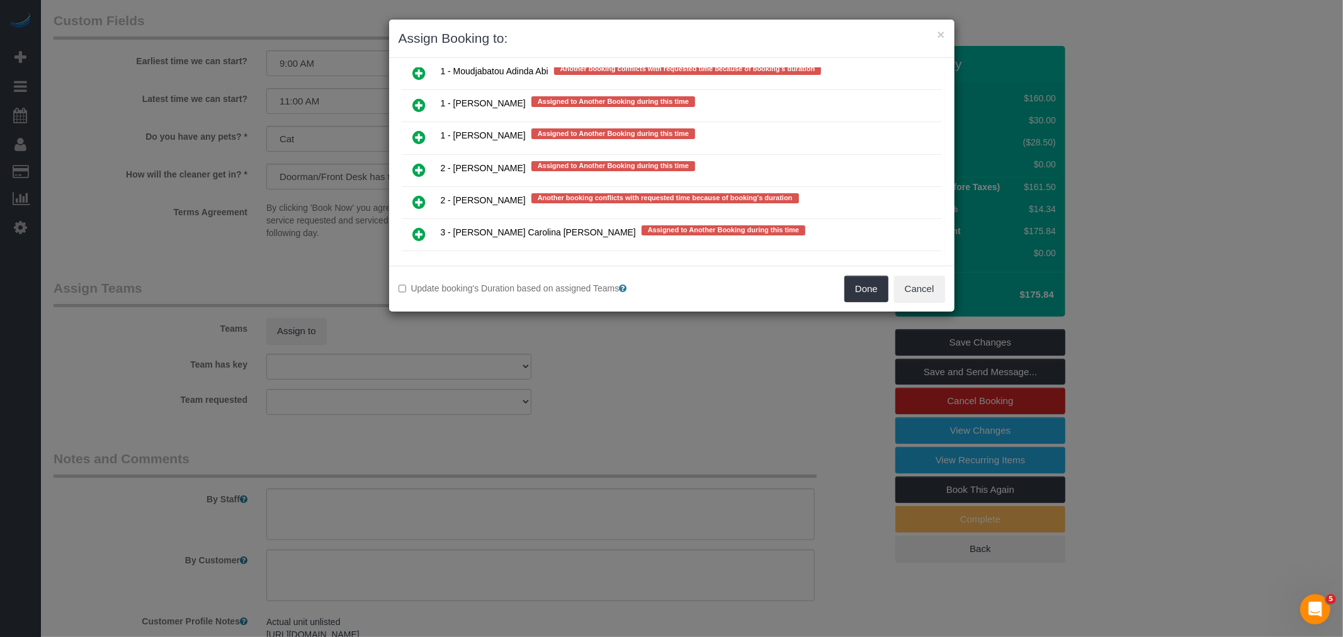
scroll to position [2419, 0]
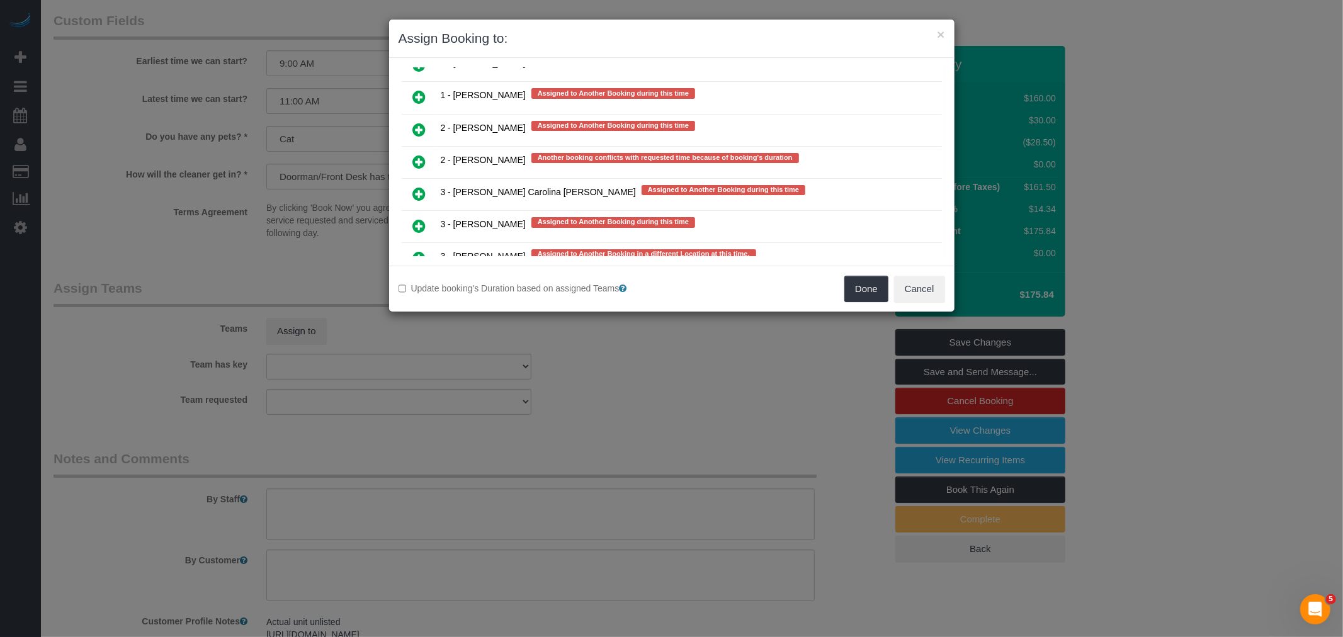
click at [424, 178] on td at bounding box center [420, 194] width 36 height 32
drag, startPoint x: 422, startPoint y: 152, endPoint x: 578, endPoint y: 171, distance: 156.7
click at [423, 186] on icon at bounding box center [419, 193] width 13 height 15
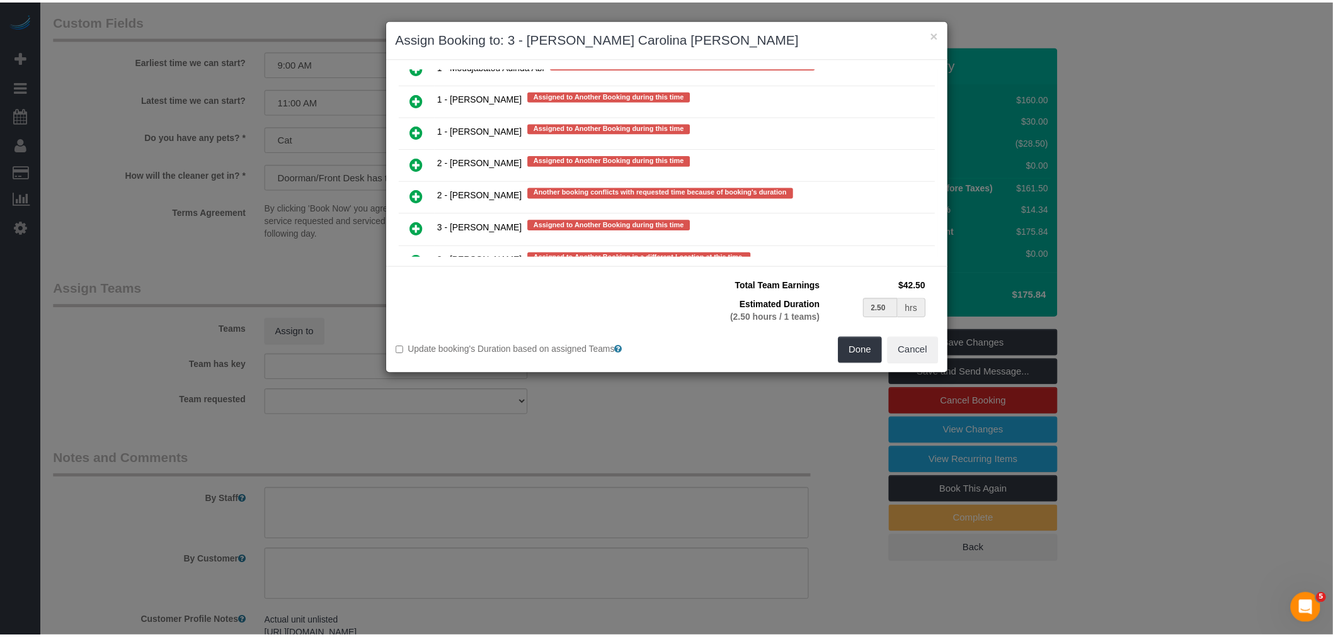
scroll to position [2423, 0]
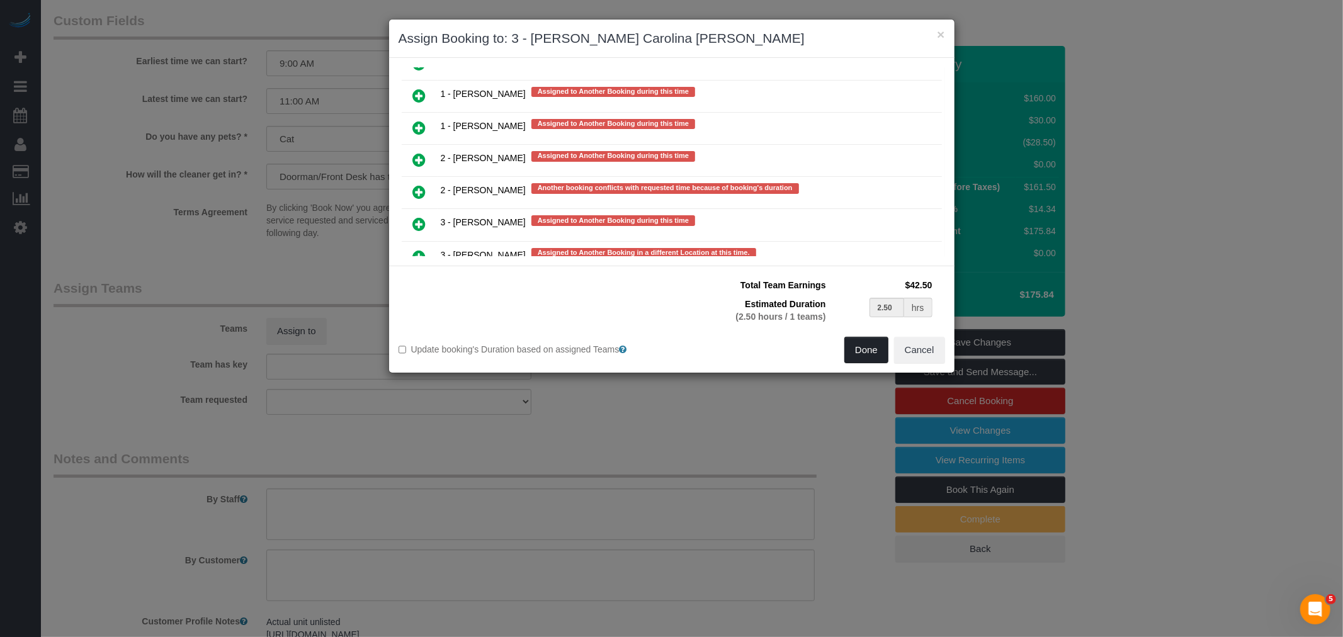
click at [858, 361] on button "Done" at bounding box center [867, 350] width 44 height 26
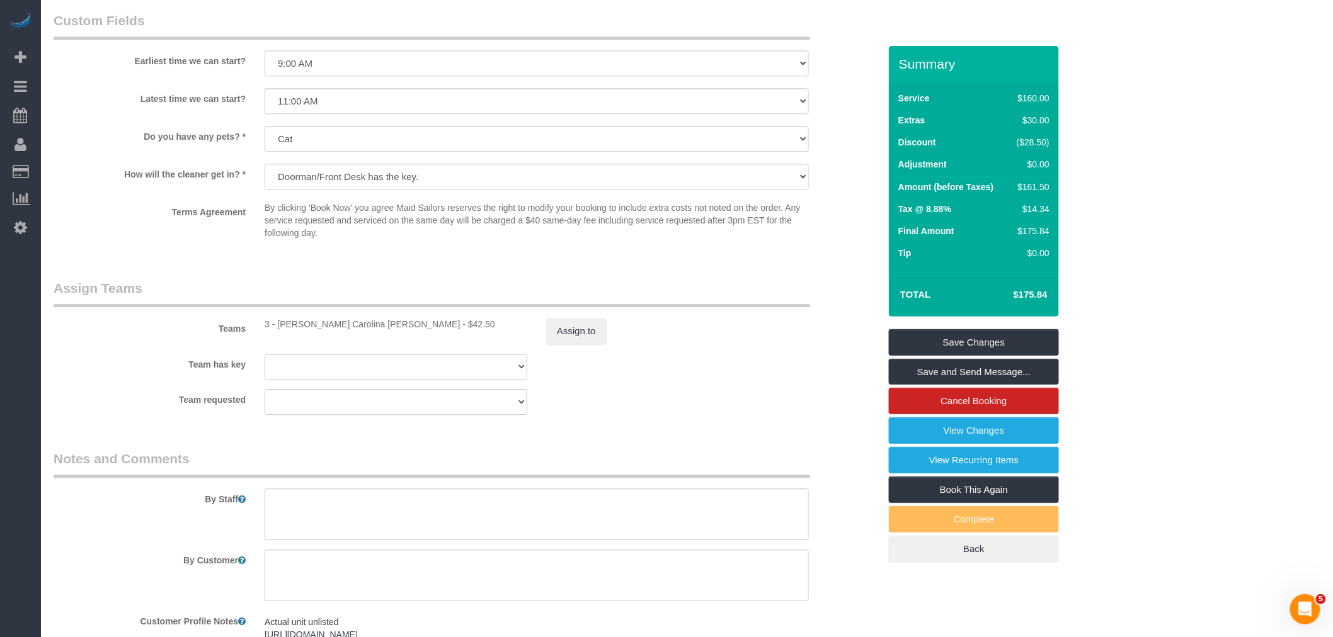
click at [984, 340] on link "Save Changes" at bounding box center [974, 342] width 170 height 26
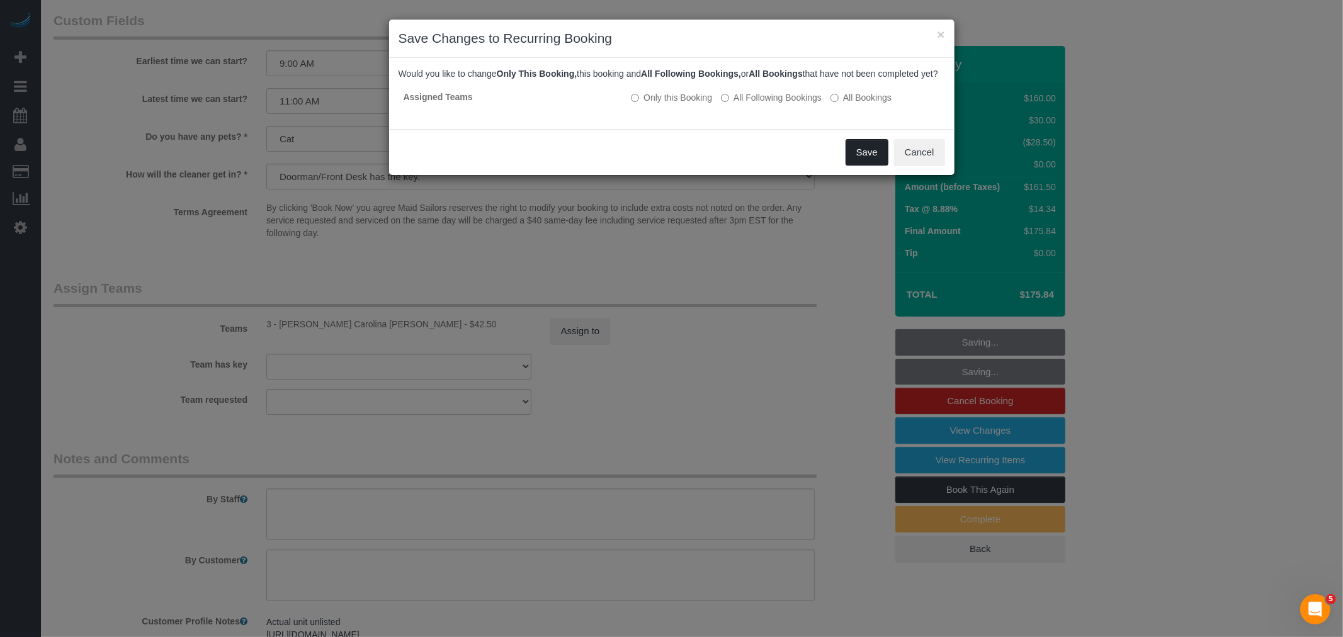
drag, startPoint x: 872, startPoint y: 161, endPoint x: 874, endPoint y: 169, distance: 8.0
click at [873, 161] on button "Save" at bounding box center [867, 152] width 43 height 26
